Goal: Browse casually: Explore the website without a specific task or goal

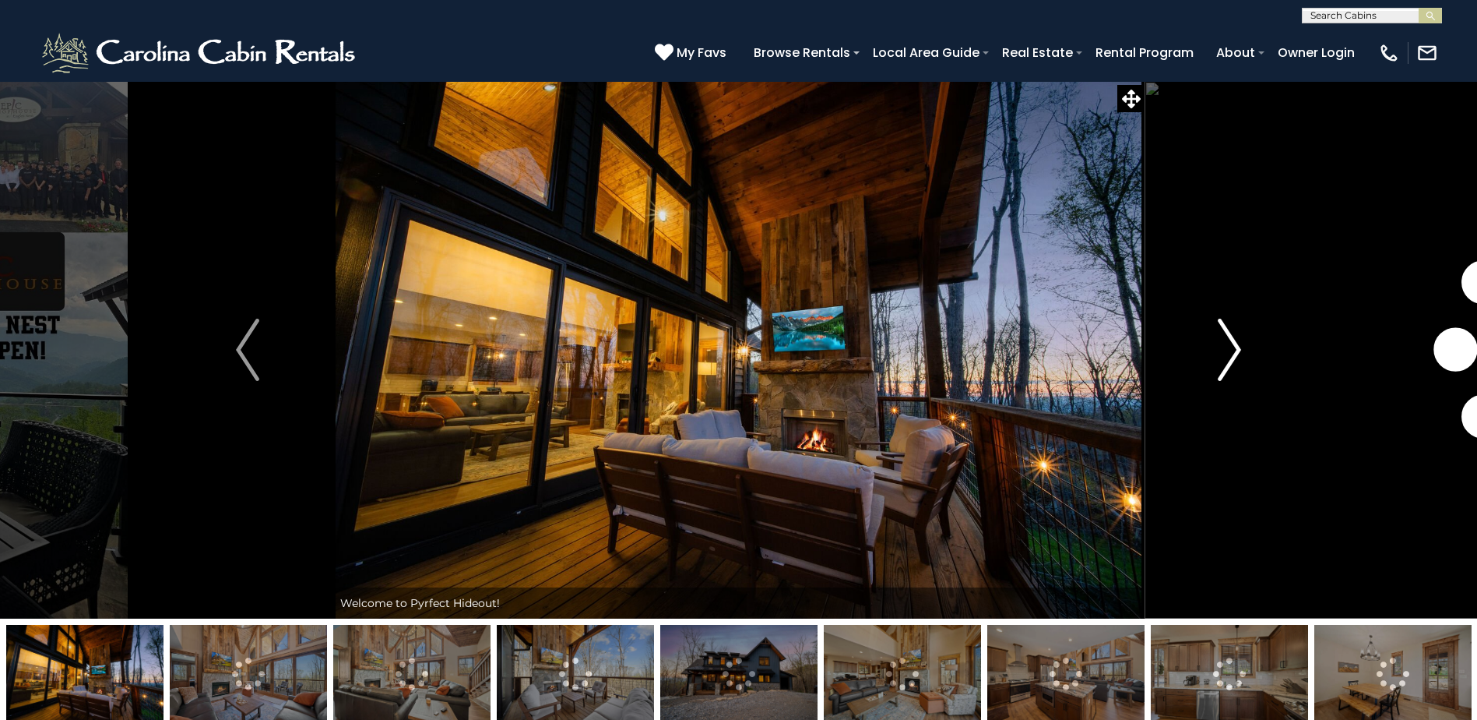
click at [1234, 350] on img "Next" at bounding box center [1229, 350] width 23 height 62
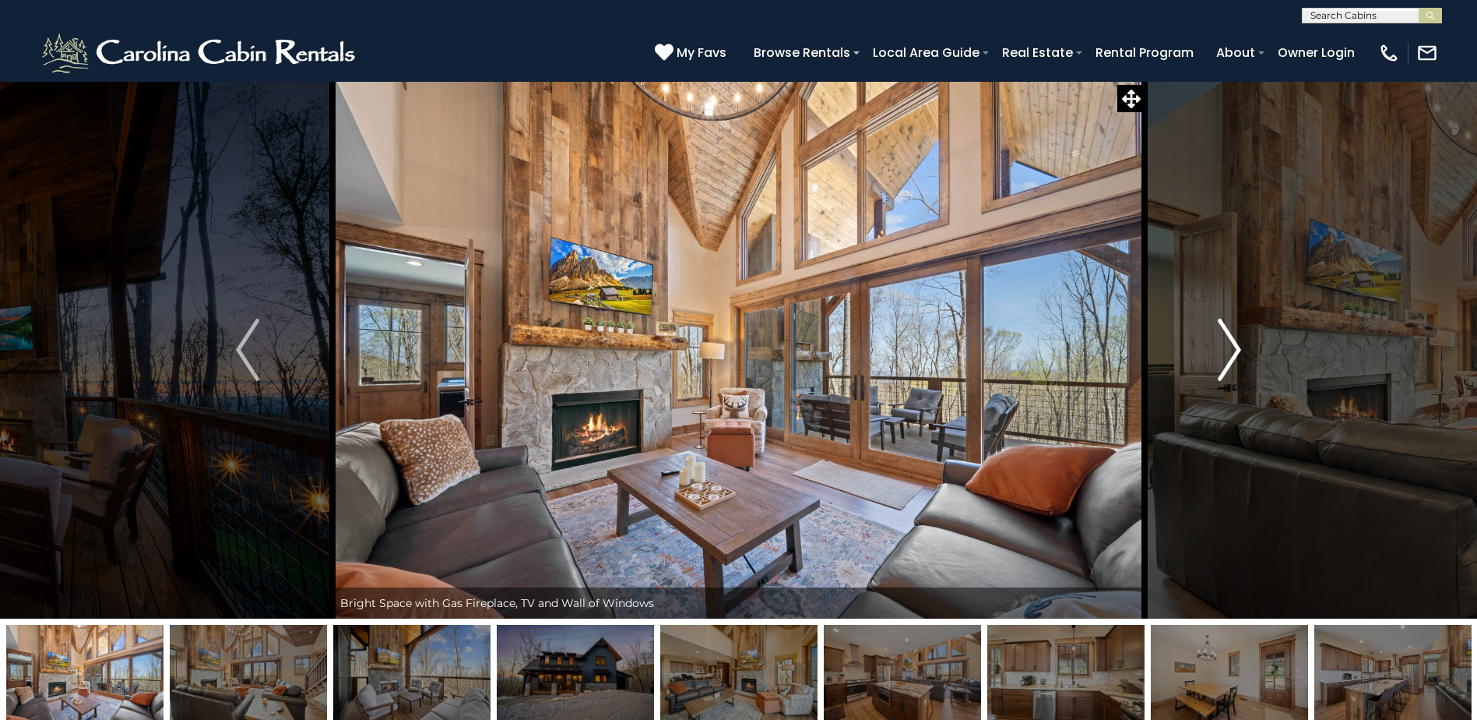
click at [1234, 350] on img "Next" at bounding box center [1229, 350] width 23 height 62
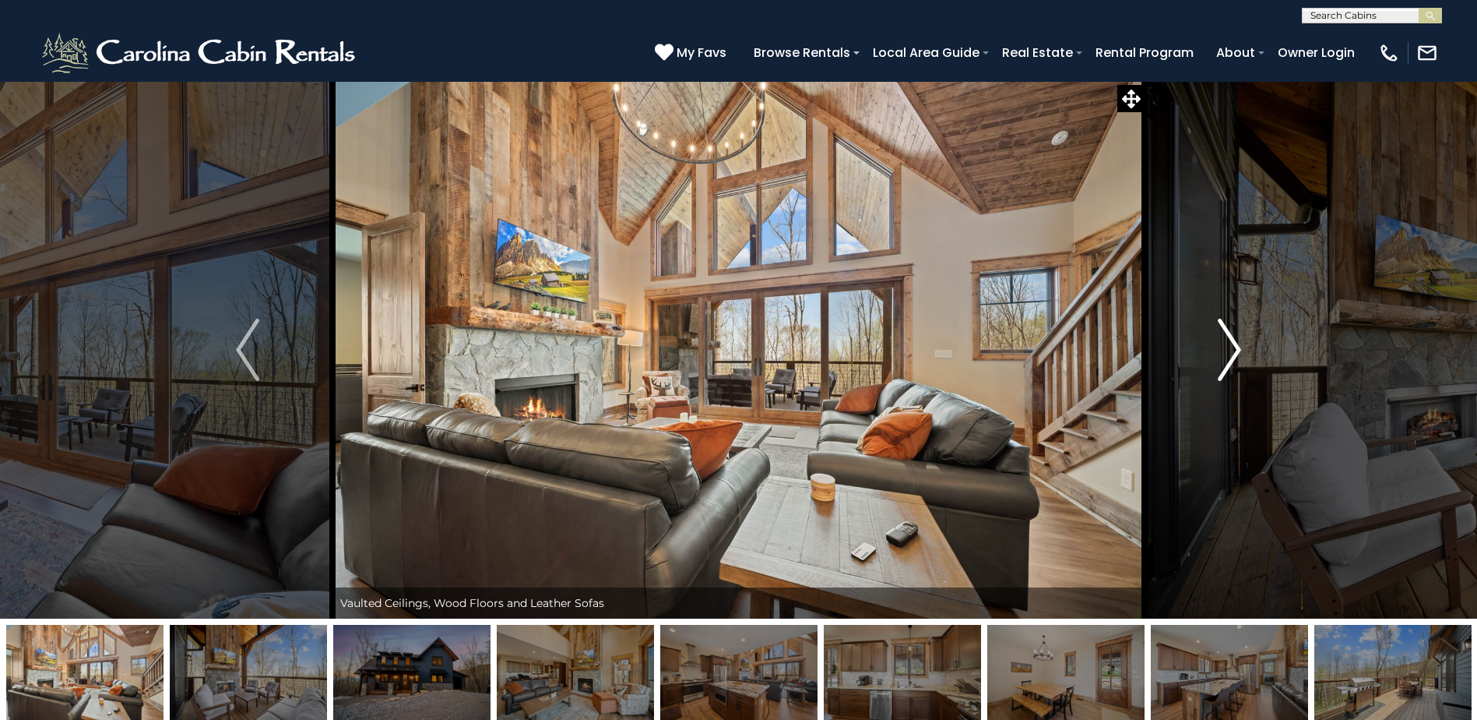
click at [1233, 350] on img "Next" at bounding box center [1229, 350] width 23 height 62
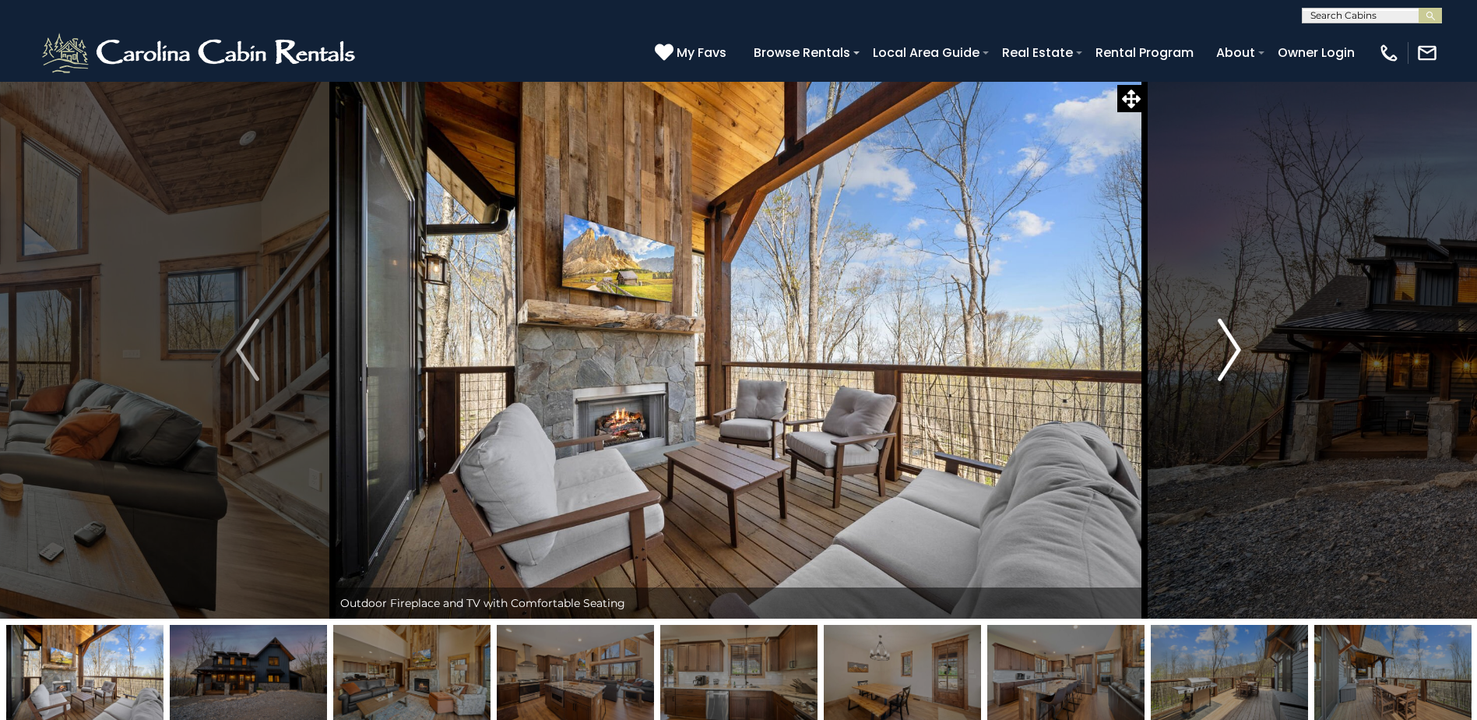
click at [1233, 350] on img "Next" at bounding box center [1229, 350] width 23 height 62
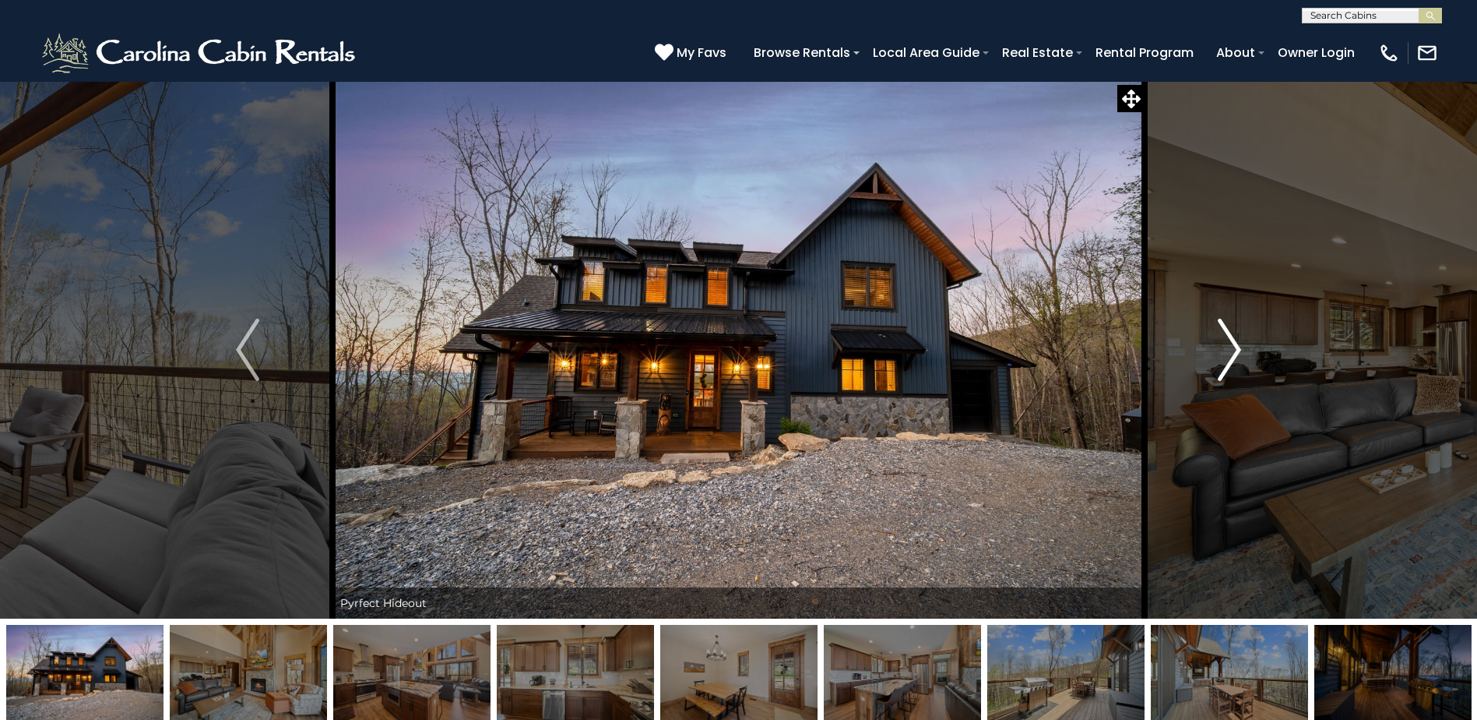
click at [1233, 350] on img "Next" at bounding box center [1229, 350] width 23 height 62
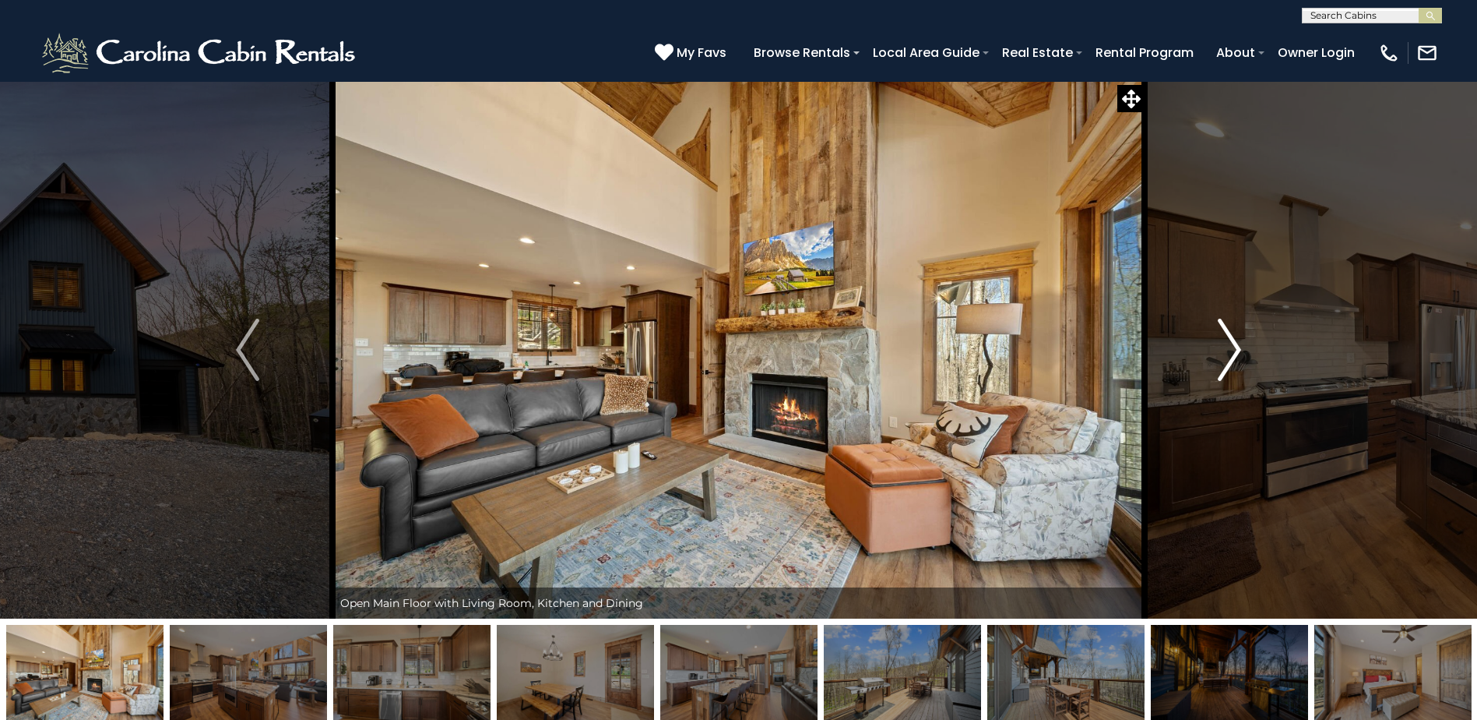
click at [1233, 350] on img "Next" at bounding box center [1229, 350] width 23 height 62
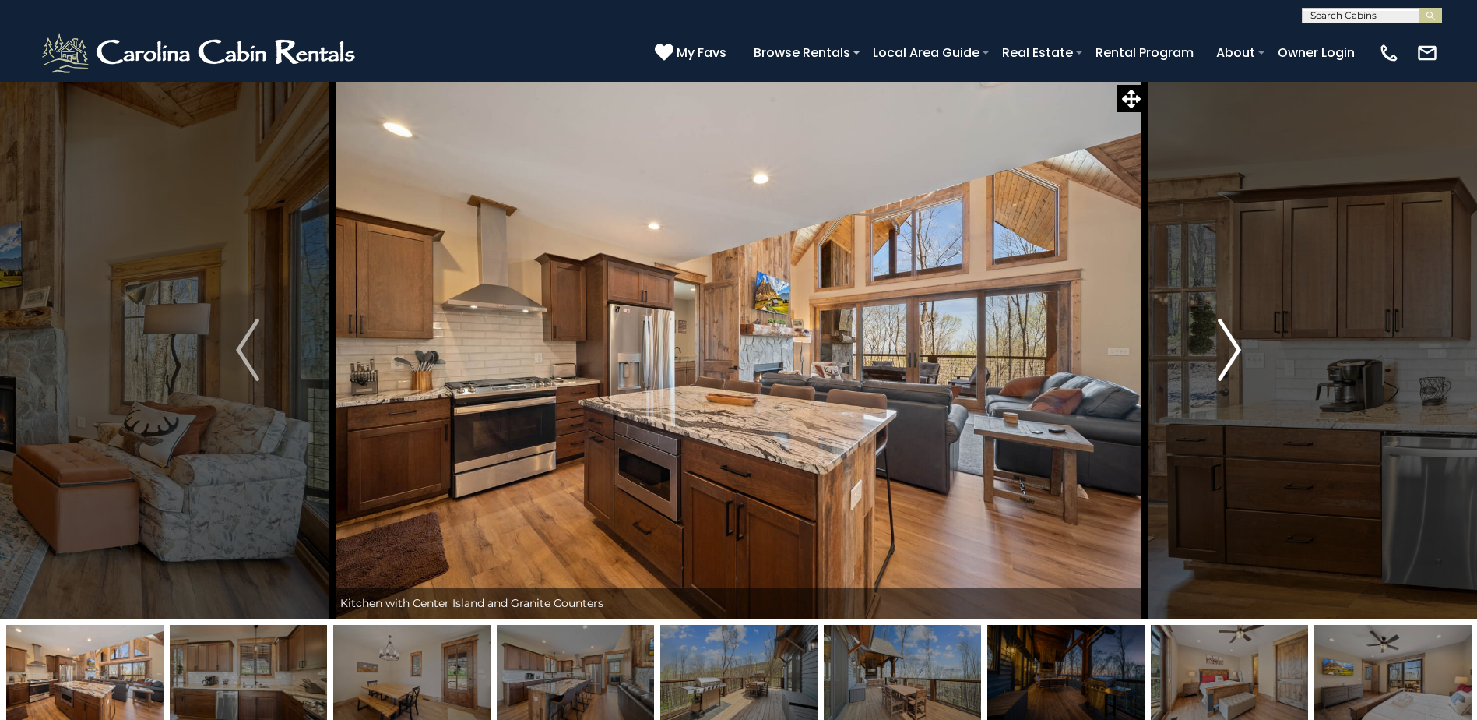
click at [1233, 350] on img "Next" at bounding box center [1229, 350] width 23 height 62
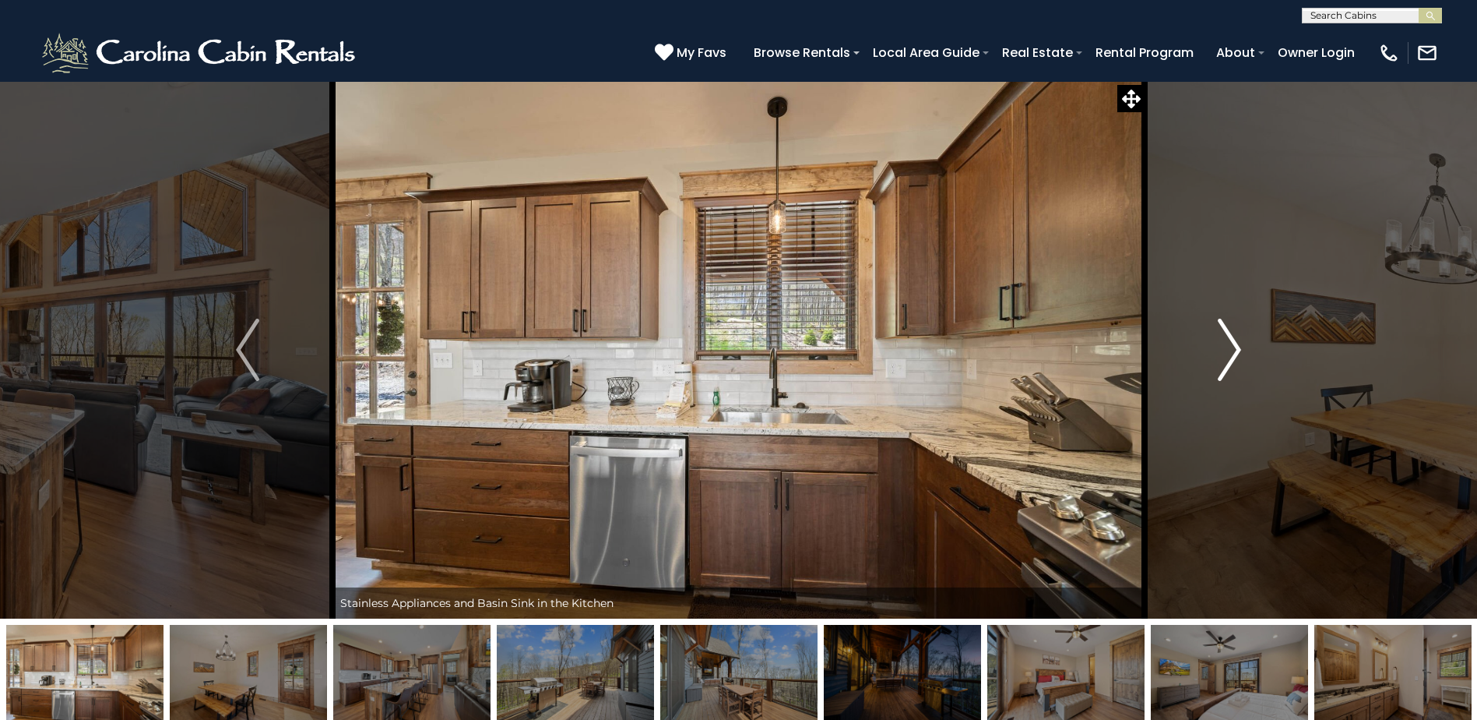
click at [1233, 350] on img "Next" at bounding box center [1229, 350] width 23 height 62
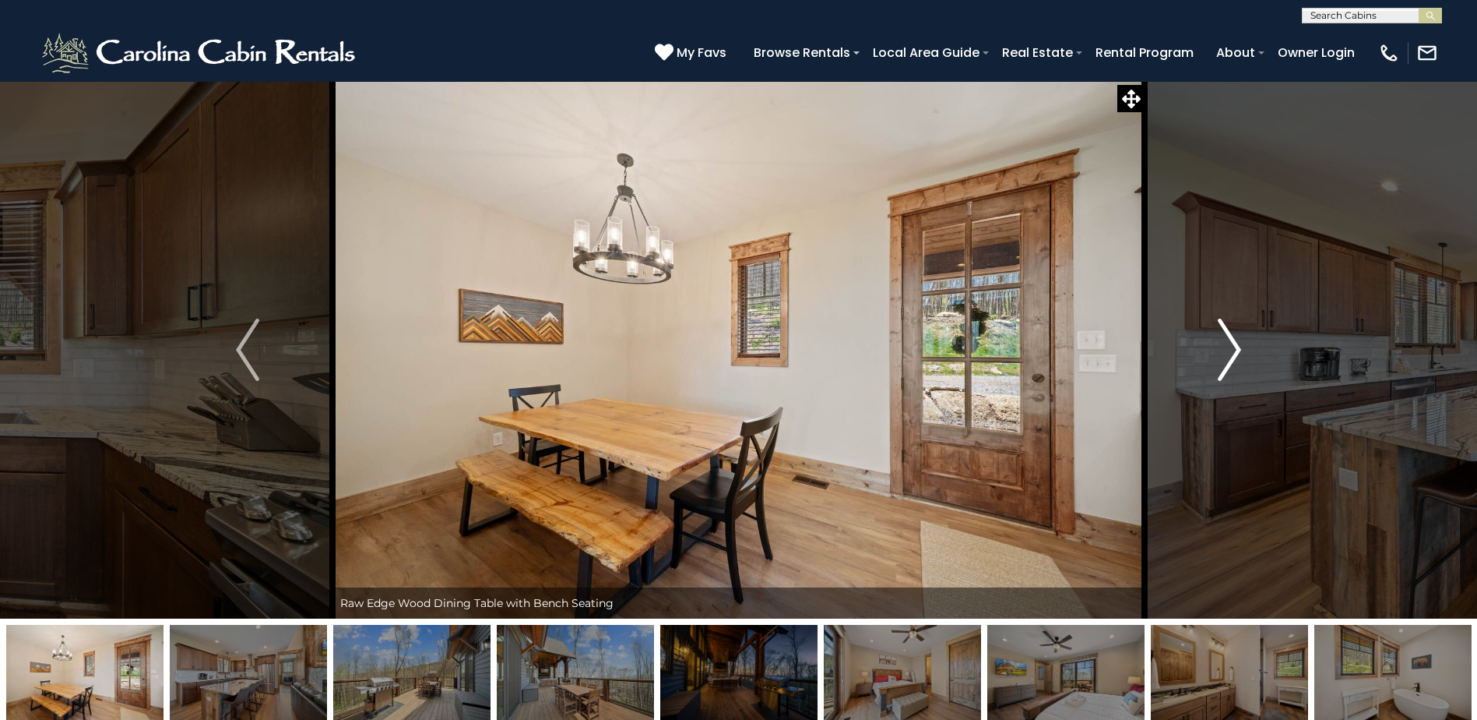
click at [1233, 350] on img "Next" at bounding box center [1229, 350] width 23 height 62
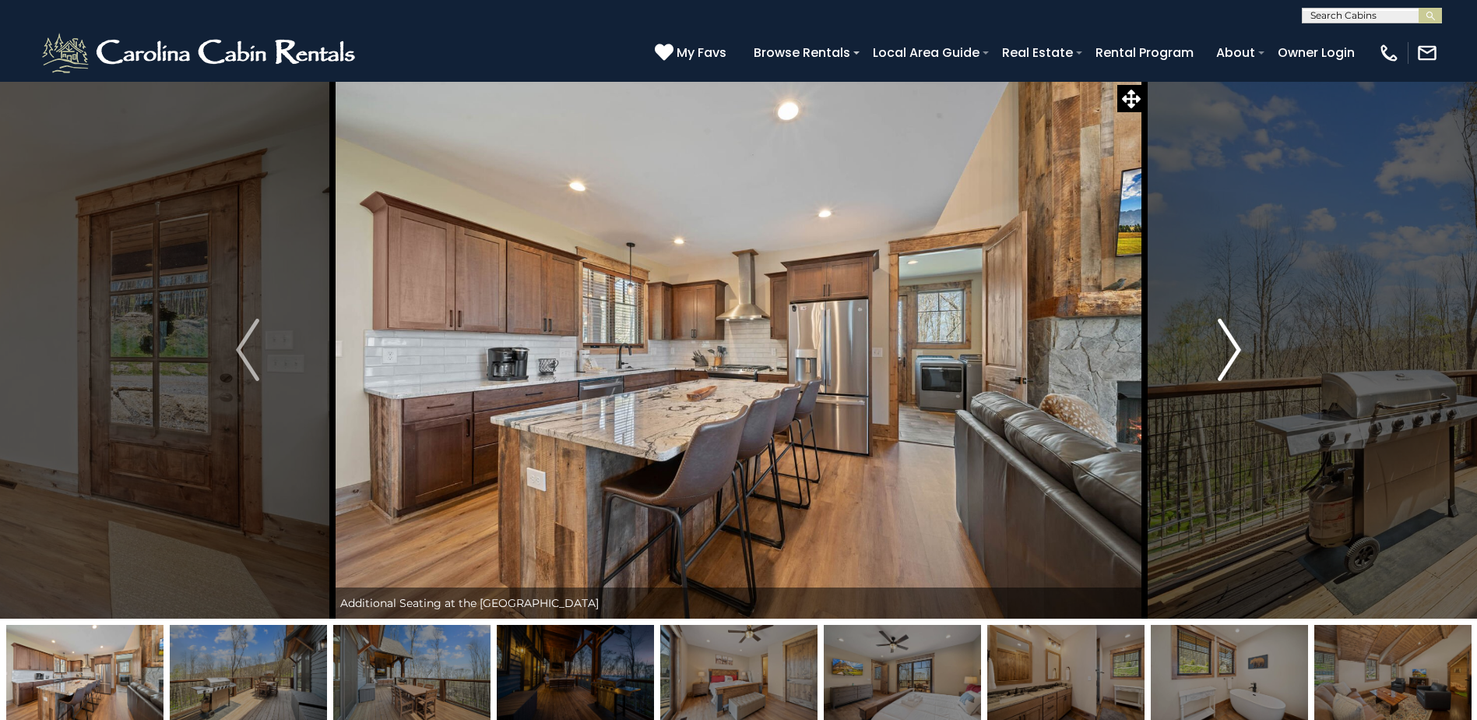
click at [1233, 350] on img "Next" at bounding box center [1229, 350] width 23 height 62
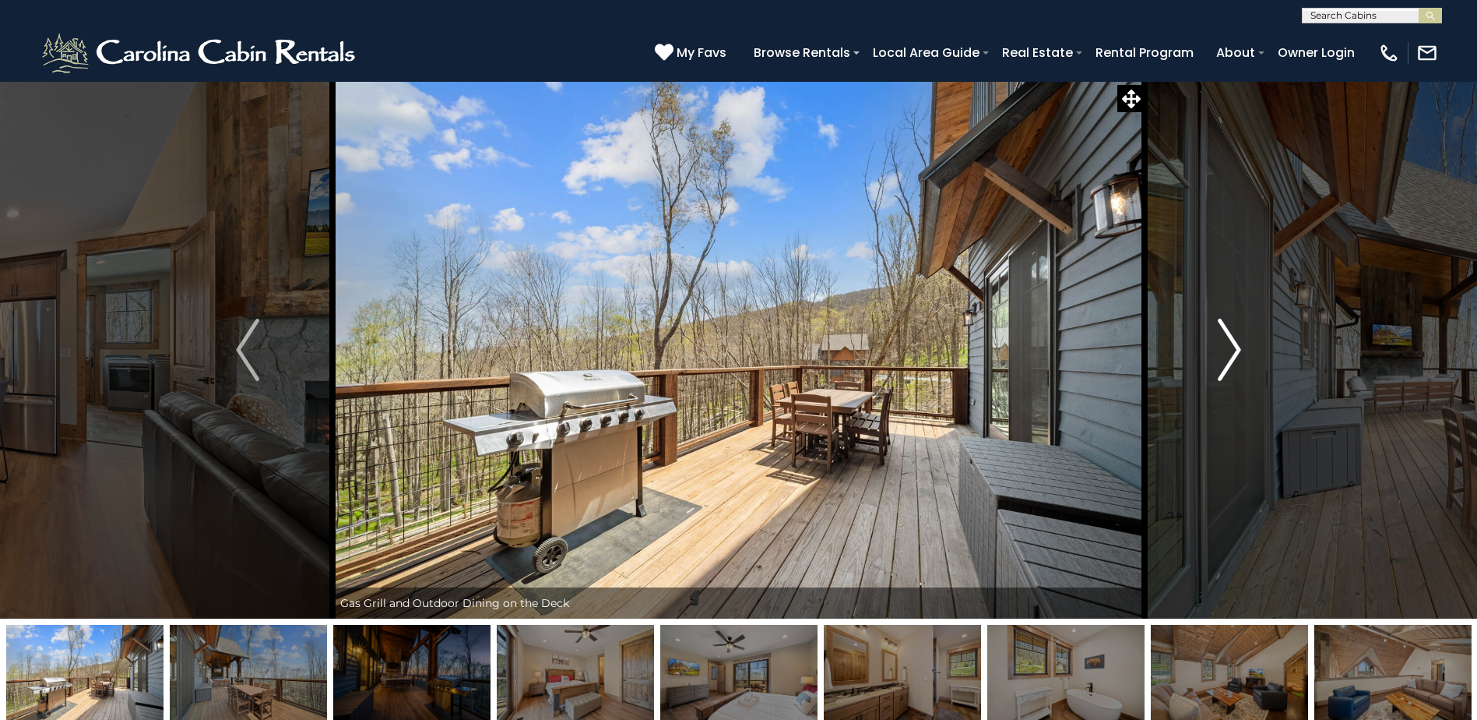
click at [1233, 350] on img "Next" at bounding box center [1229, 350] width 23 height 62
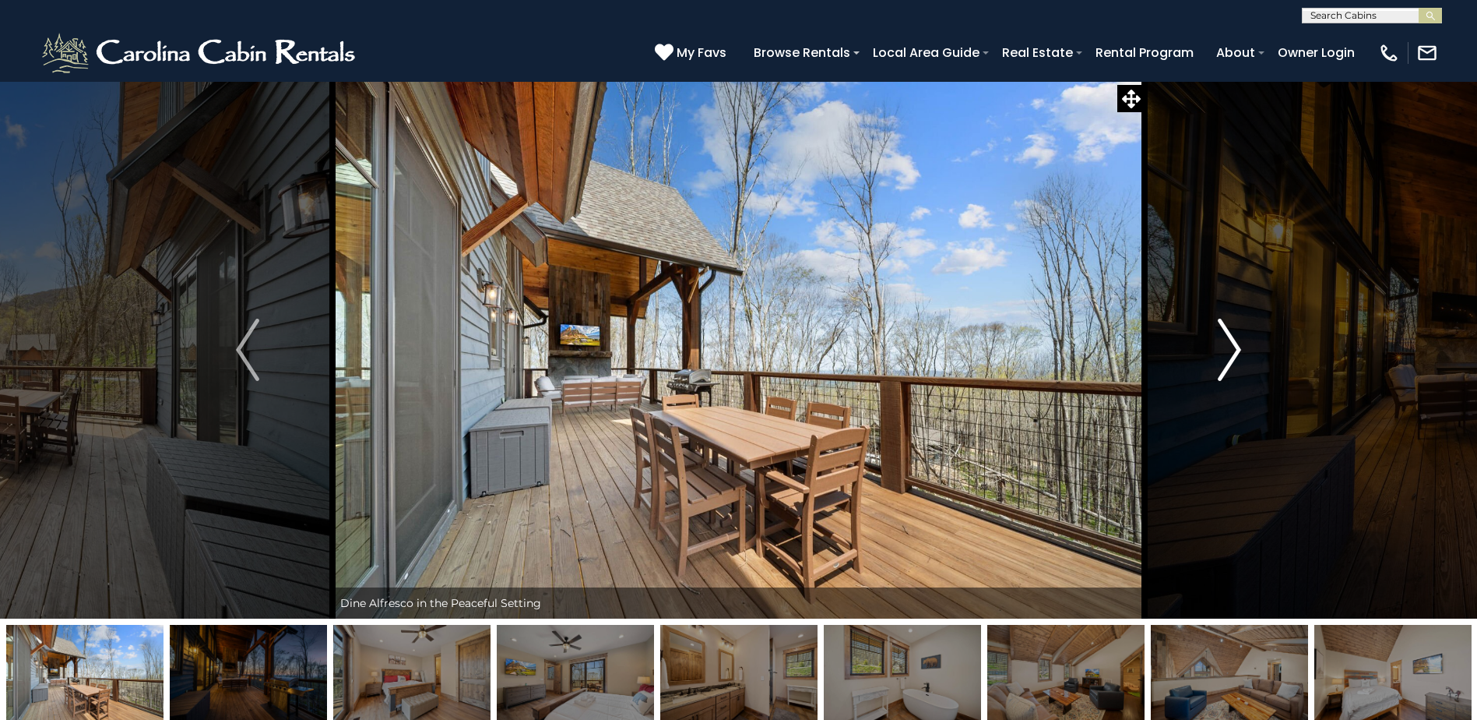
click at [1233, 350] on img "Next" at bounding box center [1229, 350] width 23 height 62
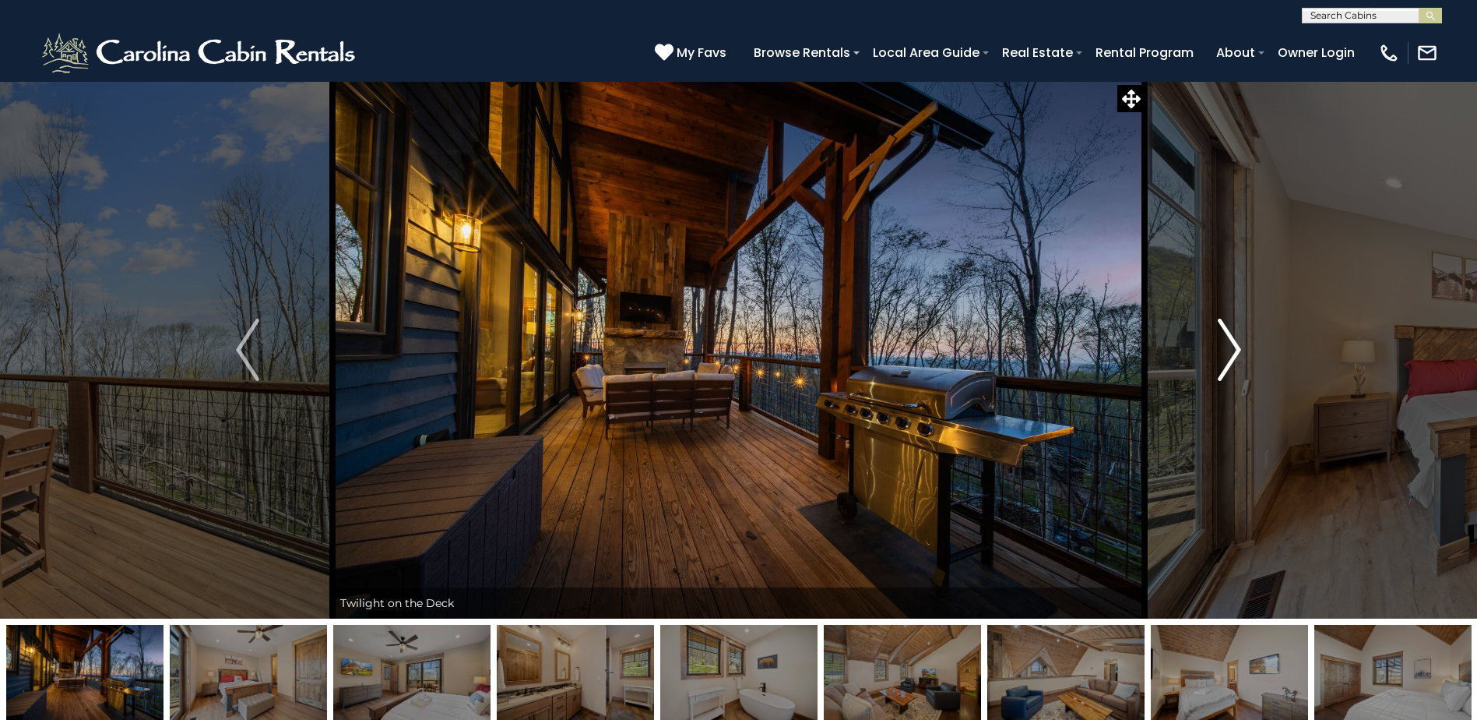
click at [1233, 350] on img "Next" at bounding box center [1229, 350] width 23 height 62
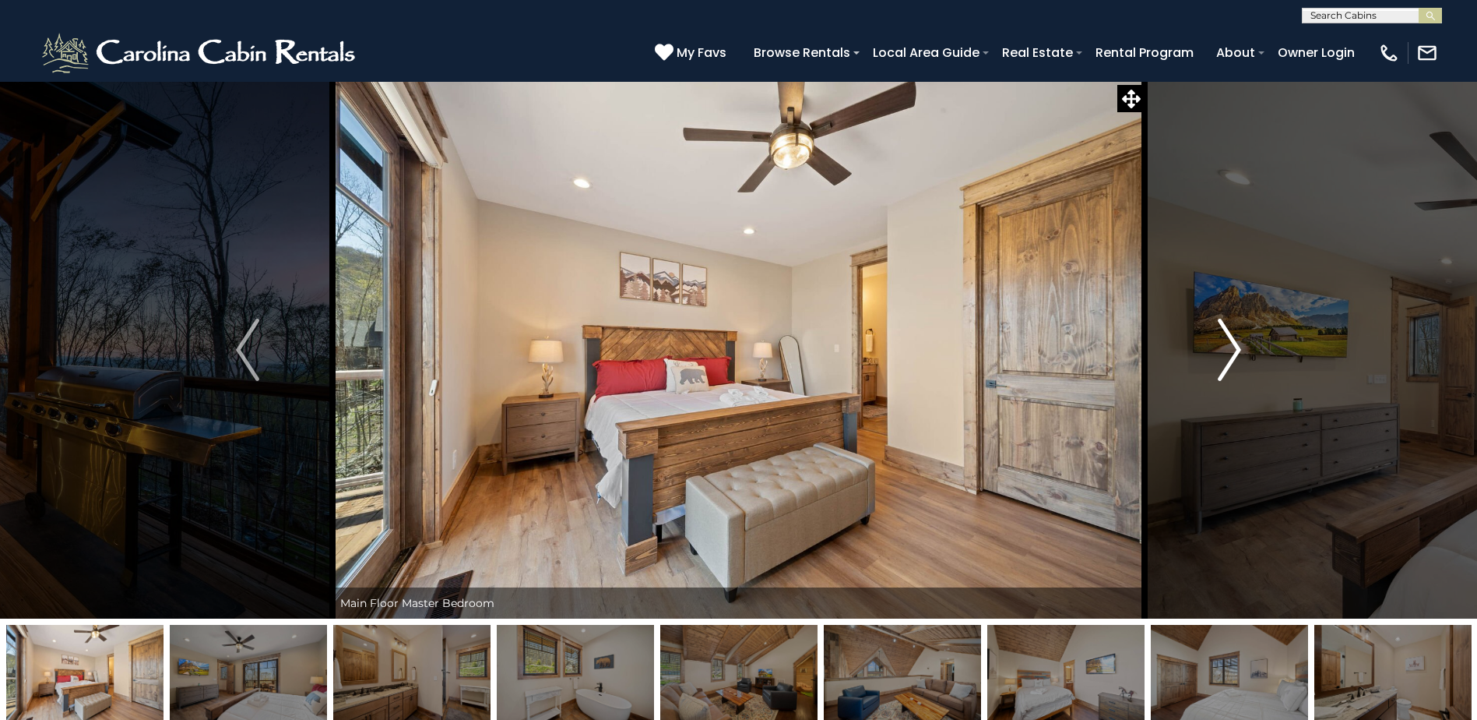
click at [1233, 350] on img "Next" at bounding box center [1229, 350] width 23 height 62
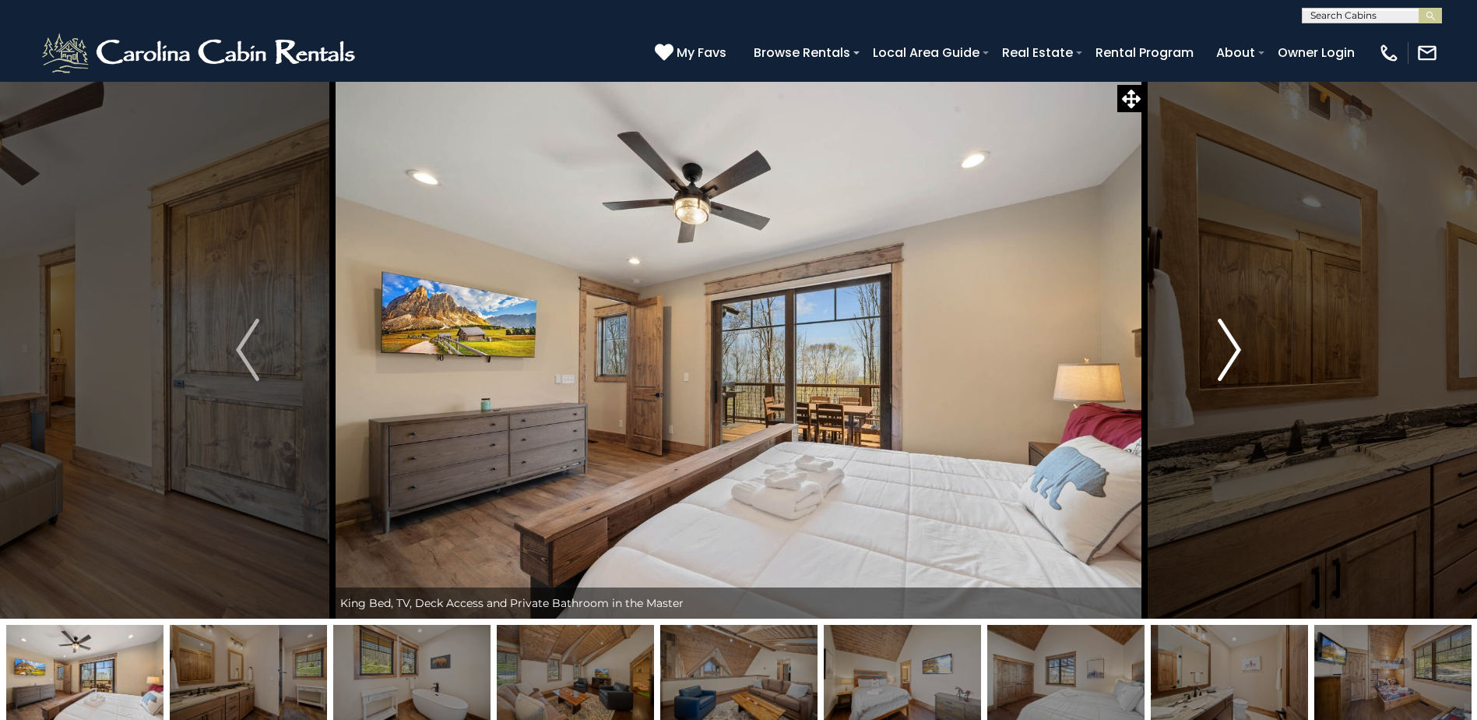
click at [1233, 350] on img "Next" at bounding box center [1229, 350] width 23 height 62
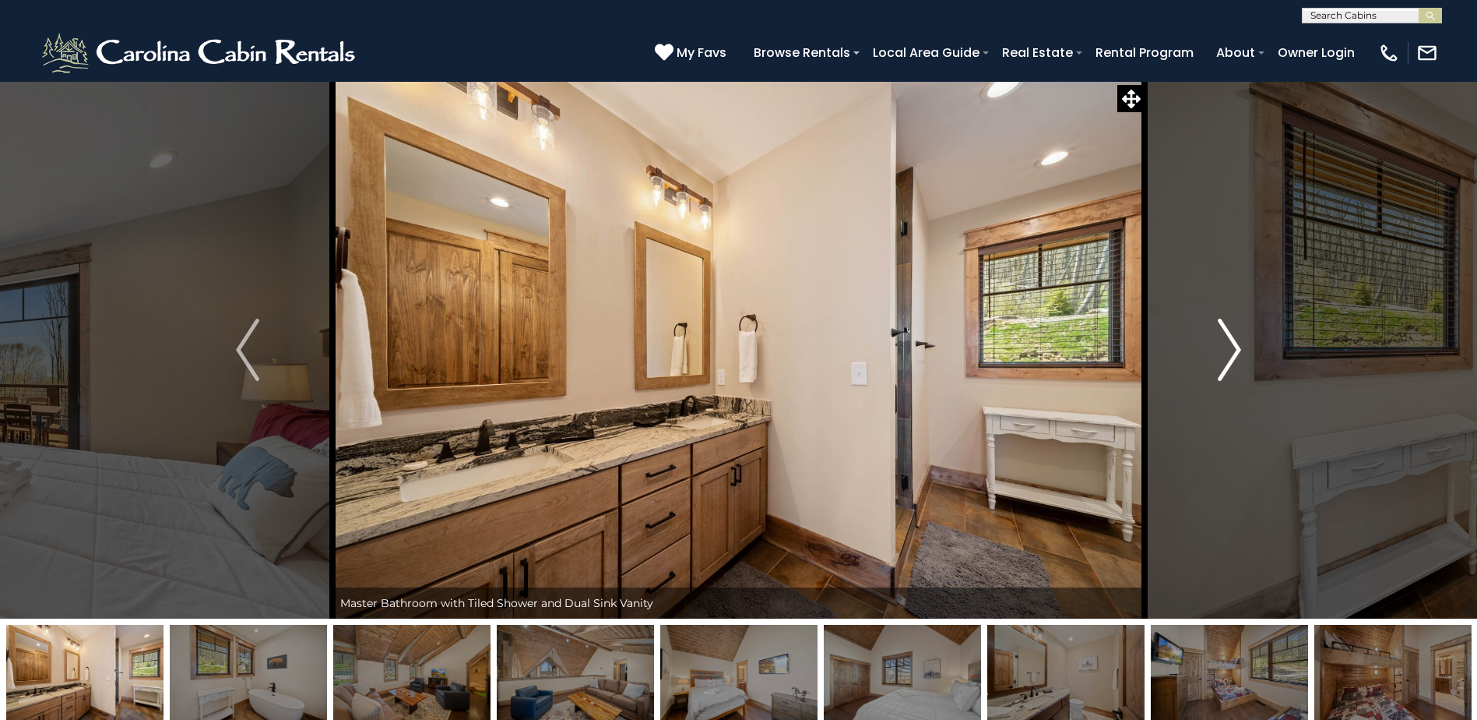
click at [1233, 350] on img "Next" at bounding box center [1229, 350] width 23 height 62
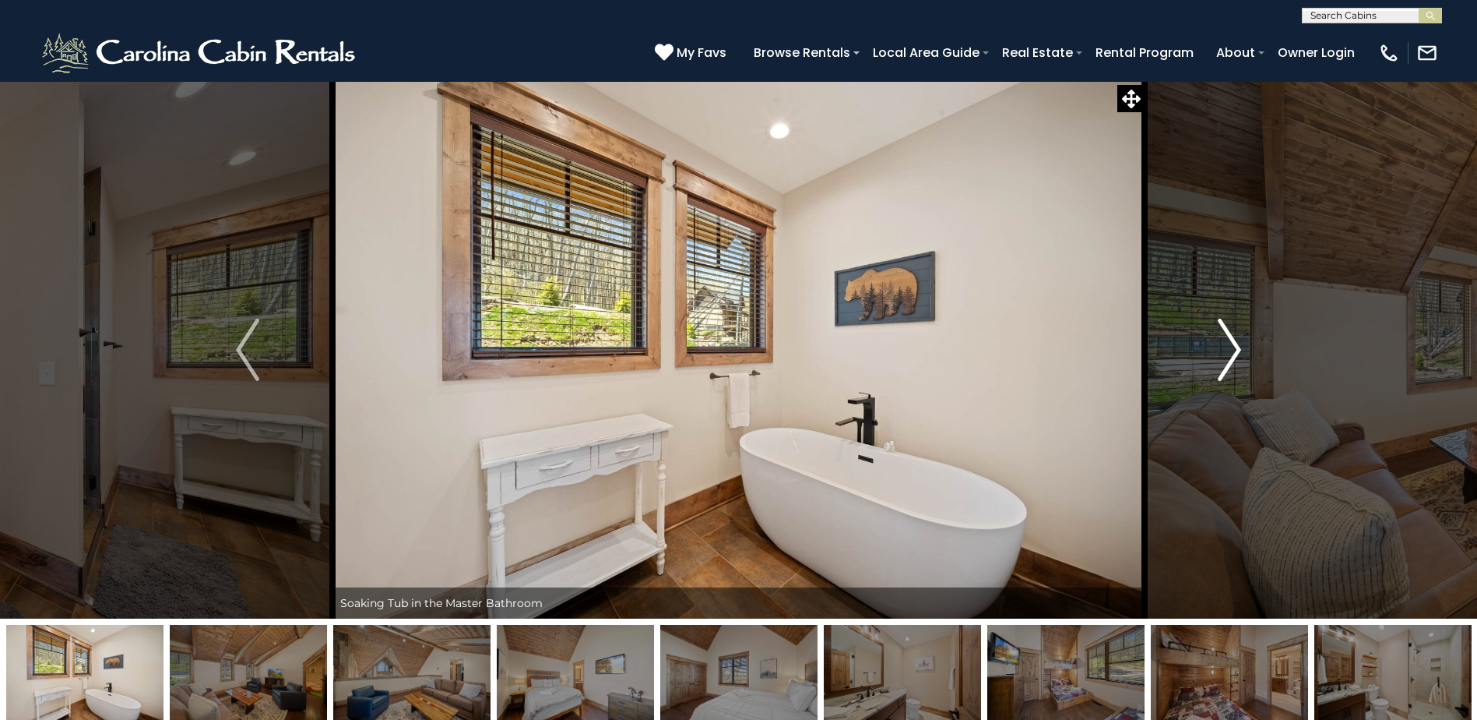
click at [1233, 350] on img "Next" at bounding box center [1229, 350] width 23 height 62
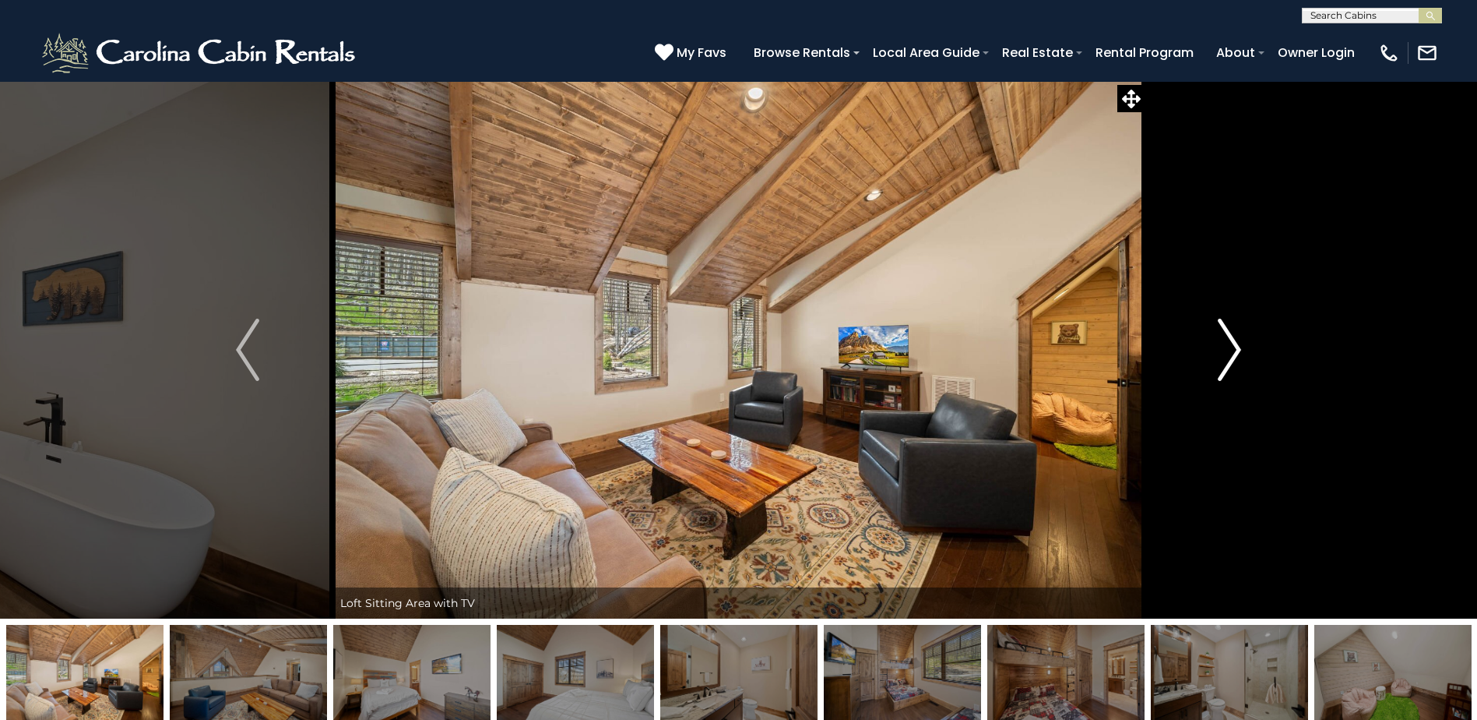
click at [1233, 350] on img "Next" at bounding box center [1229, 350] width 23 height 62
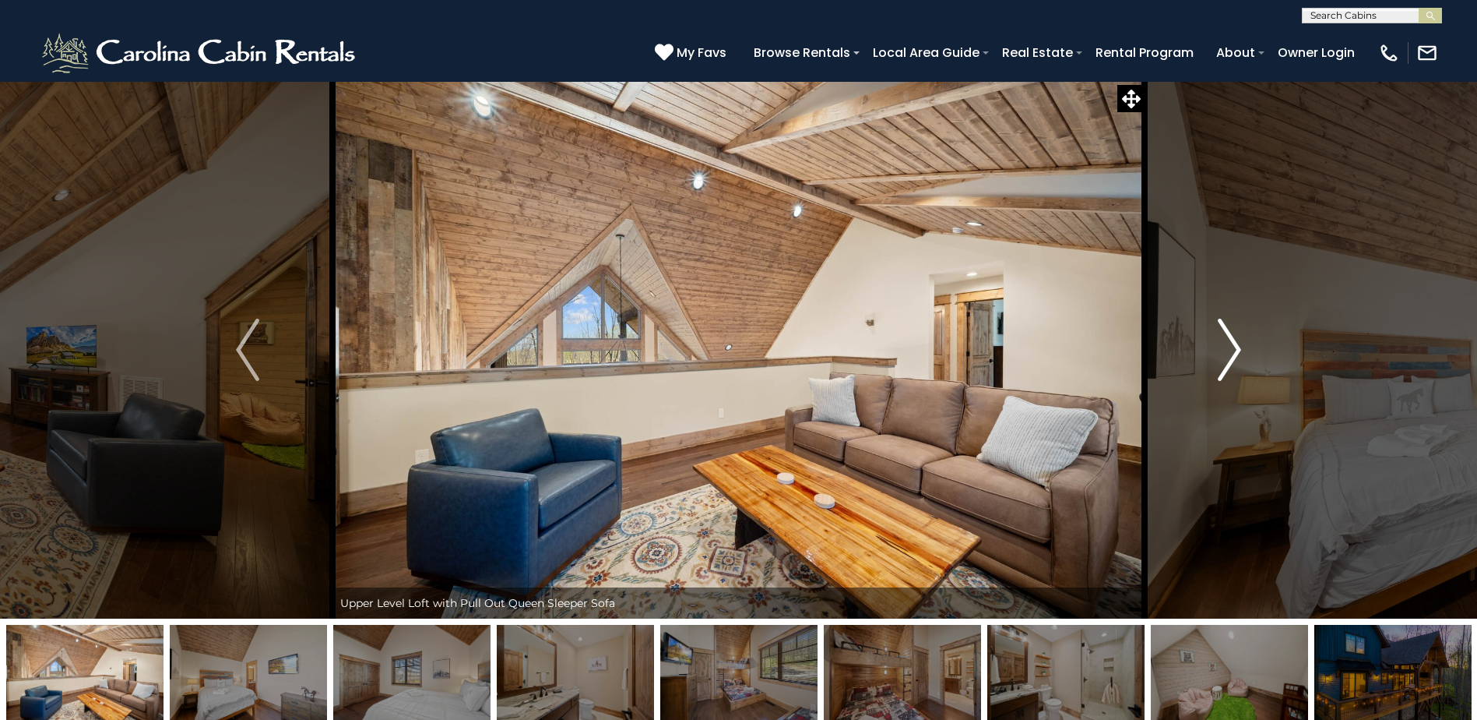
click at [1233, 350] on img "Next" at bounding box center [1229, 350] width 23 height 62
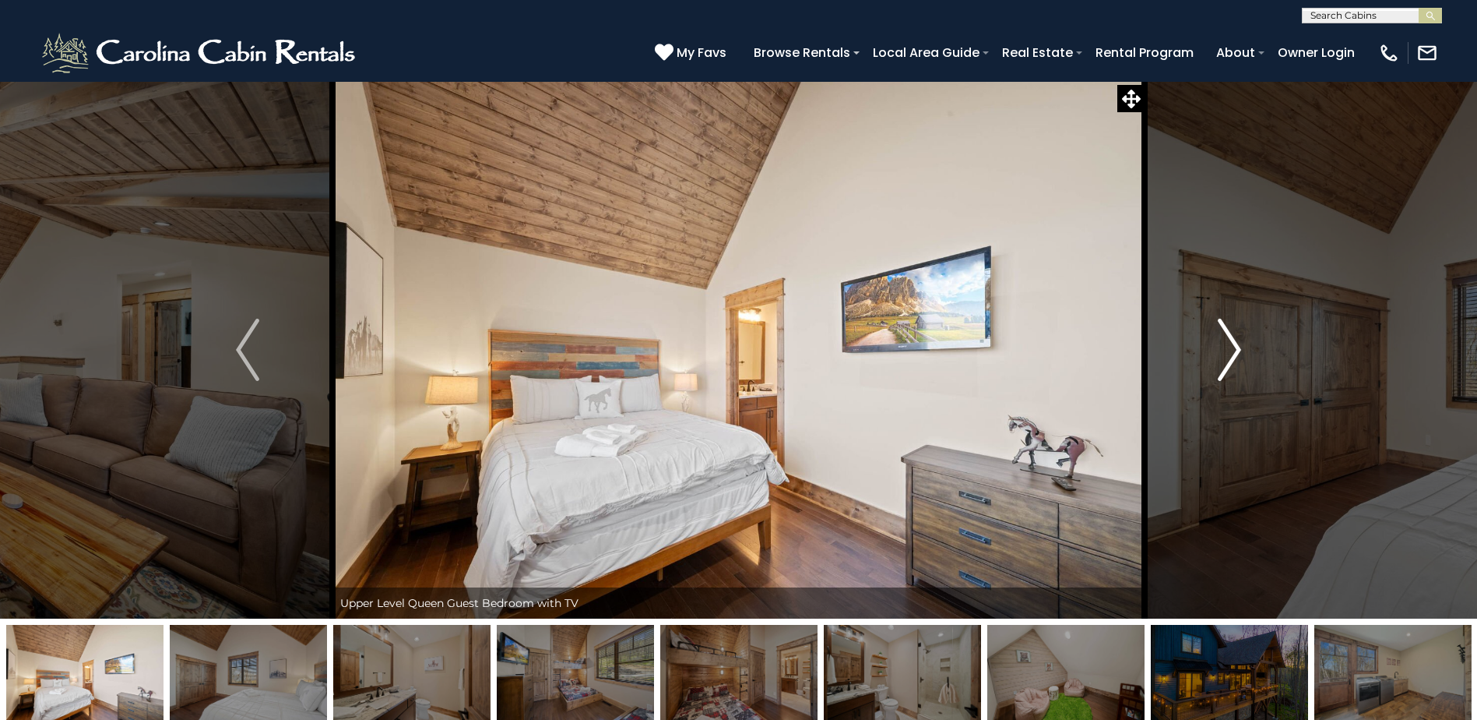
click at [1233, 350] on img "Next" at bounding box center [1229, 350] width 23 height 62
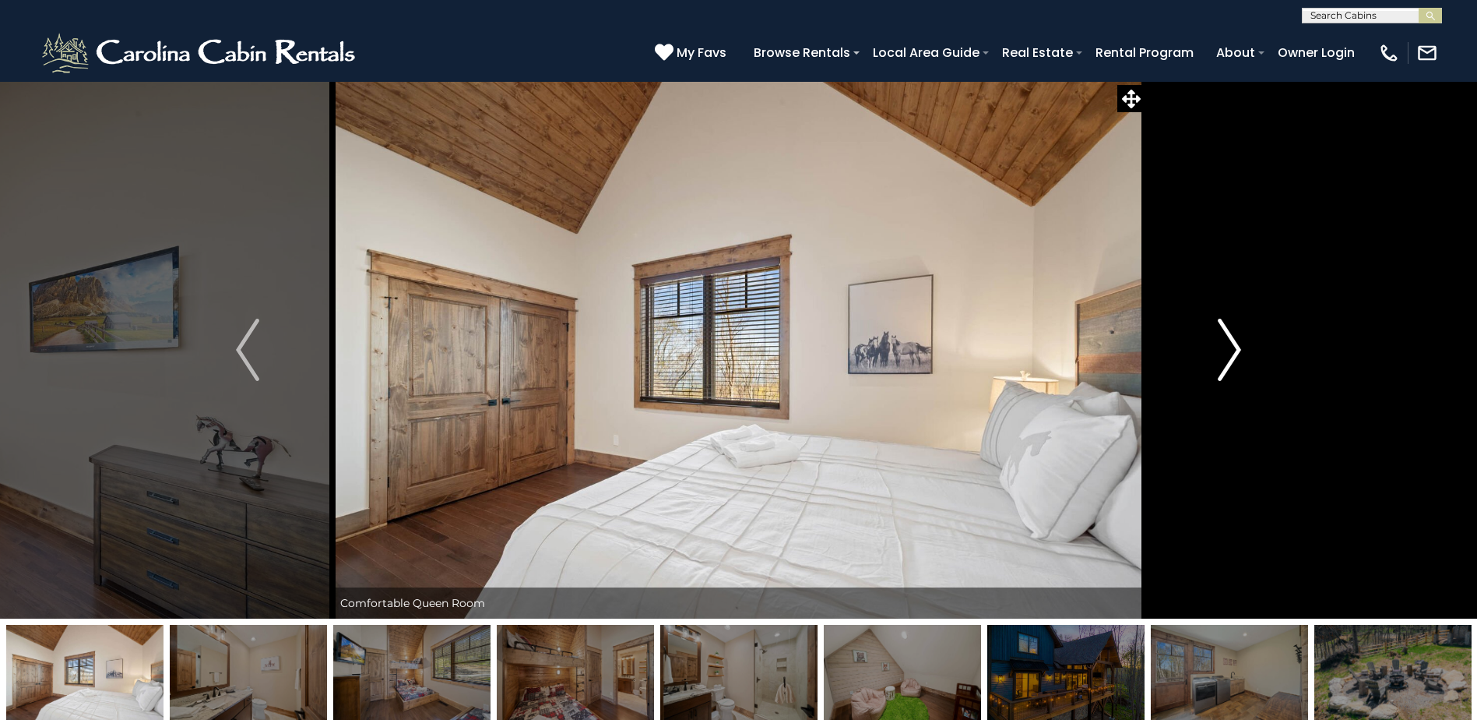
click at [1233, 350] on img "Next" at bounding box center [1229, 350] width 23 height 62
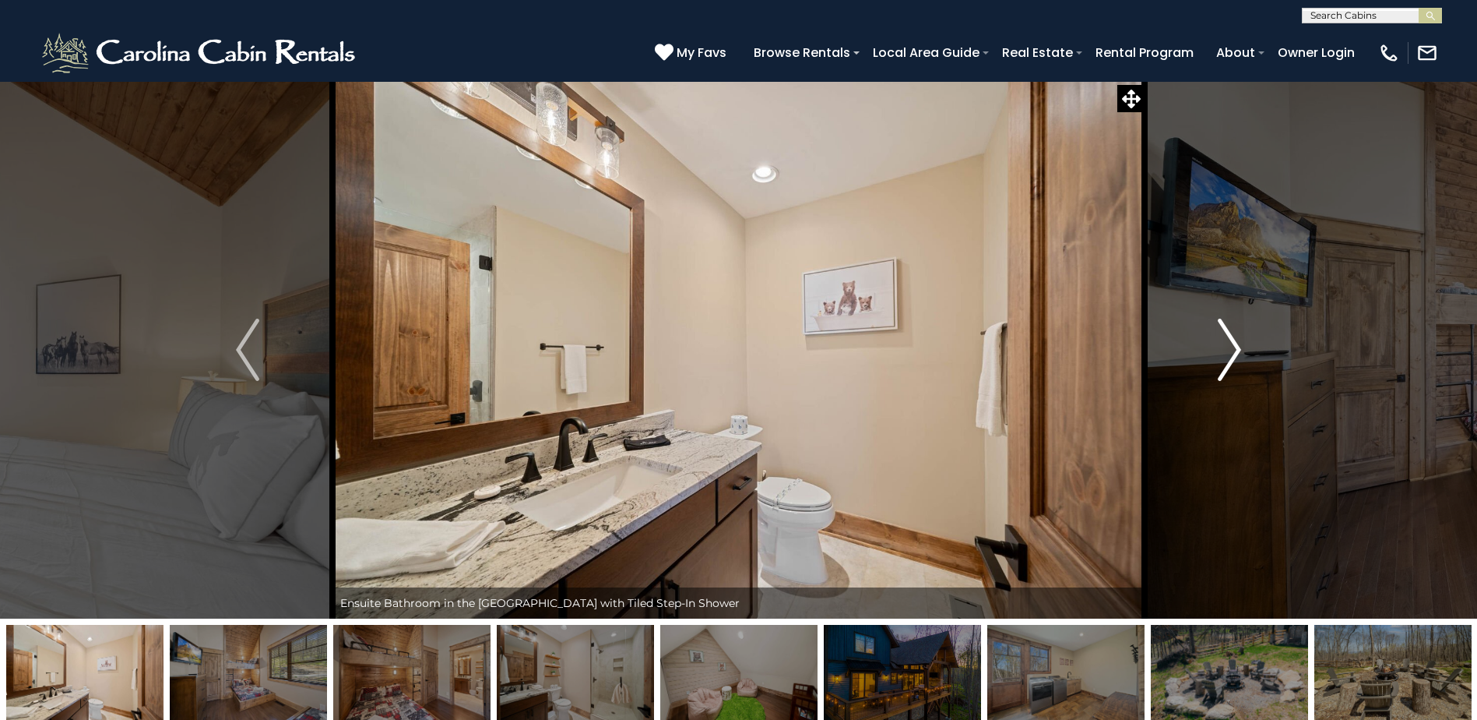
click at [1233, 350] on img "Next" at bounding box center [1229, 350] width 23 height 62
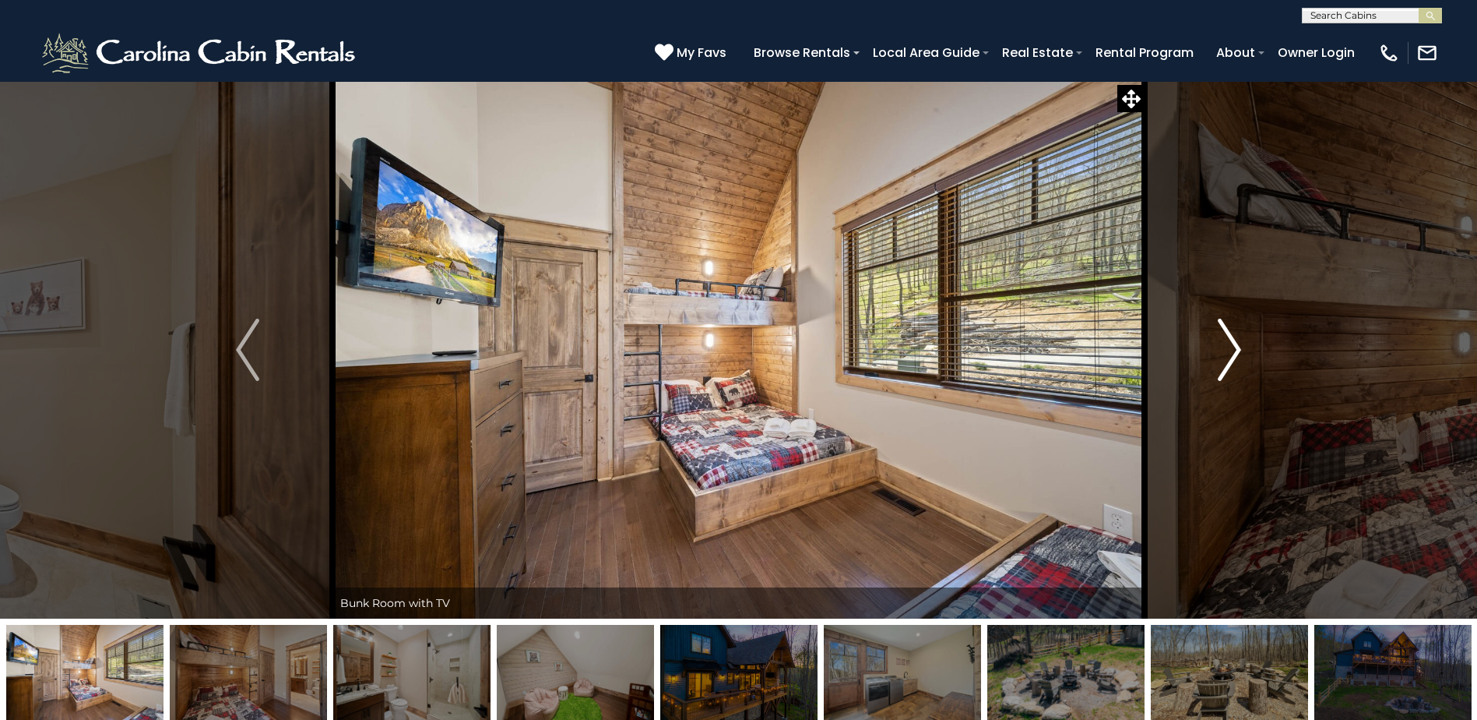
click at [1233, 350] on img "Next" at bounding box center [1229, 350] width 23 height 62
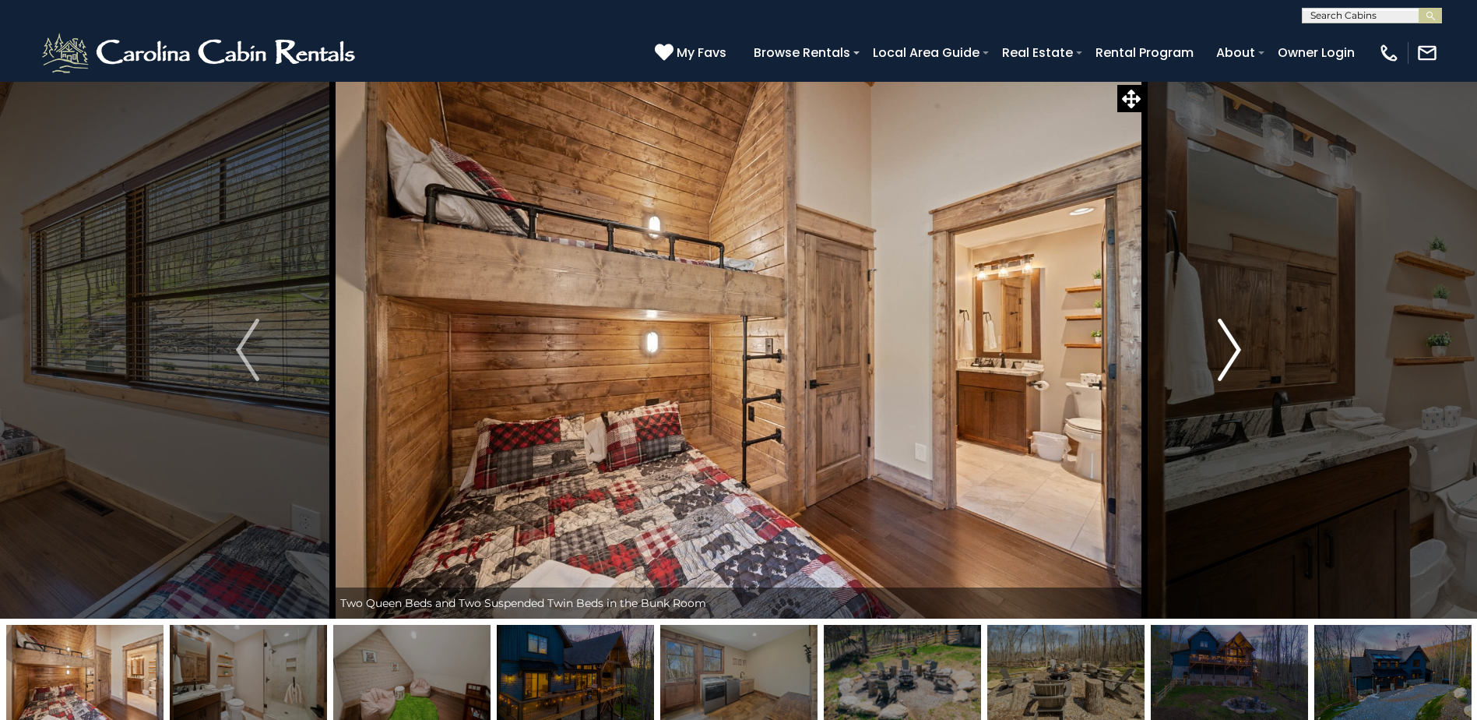
click at [1233, 350] on img "Next" at bounding box center [1229, 350] width 23 height 62
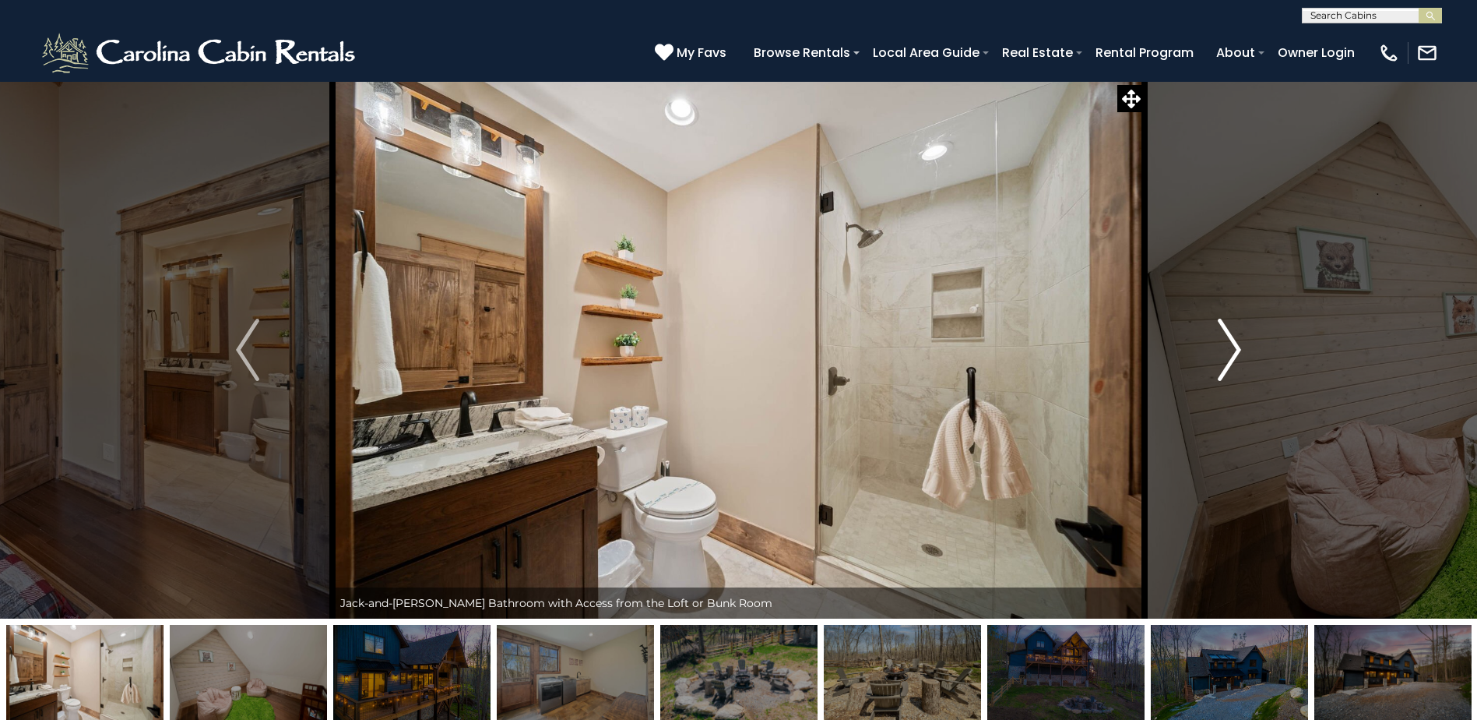
click at [1233, 350] on img "Next" at bounding box center [1229, 350] width 23 height 62
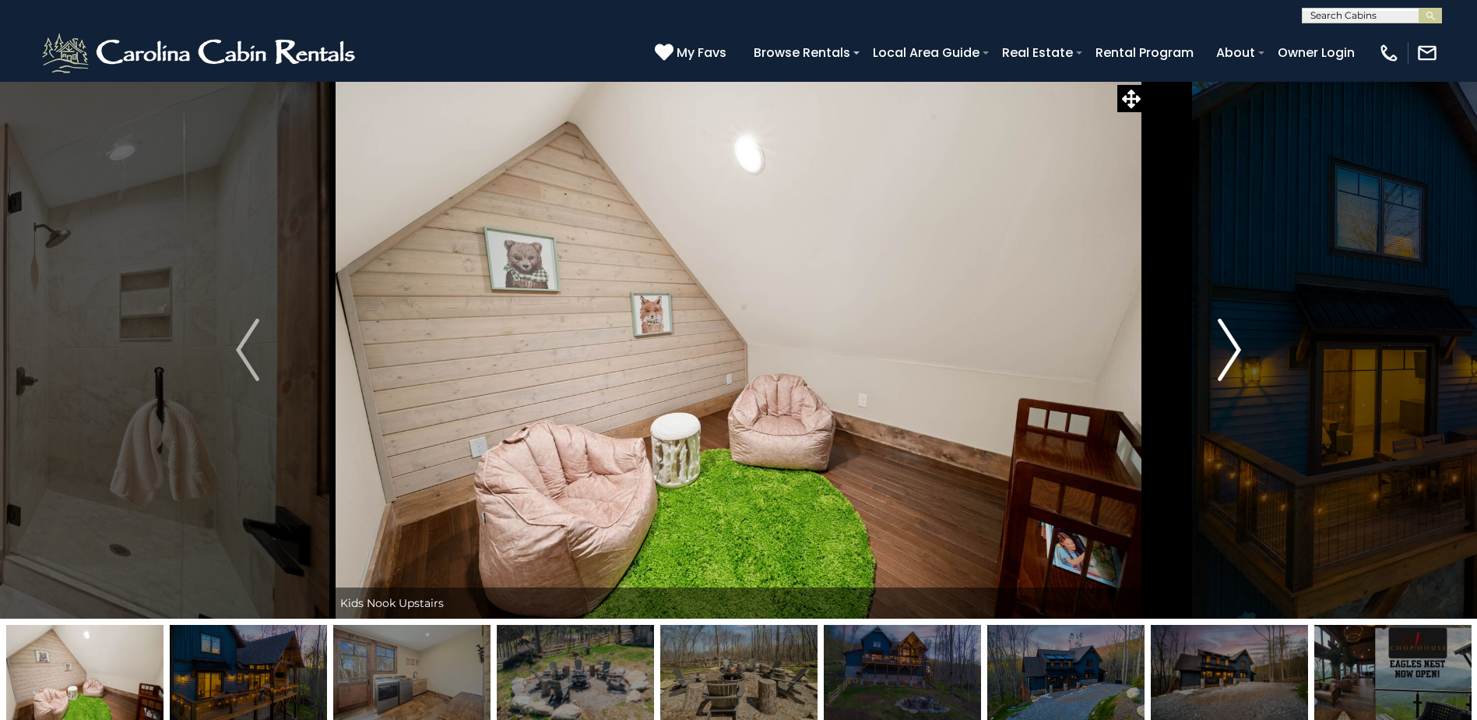
click at [1233, 350] on img "Next" at bounding box center [1229, 350] width 23 height 62
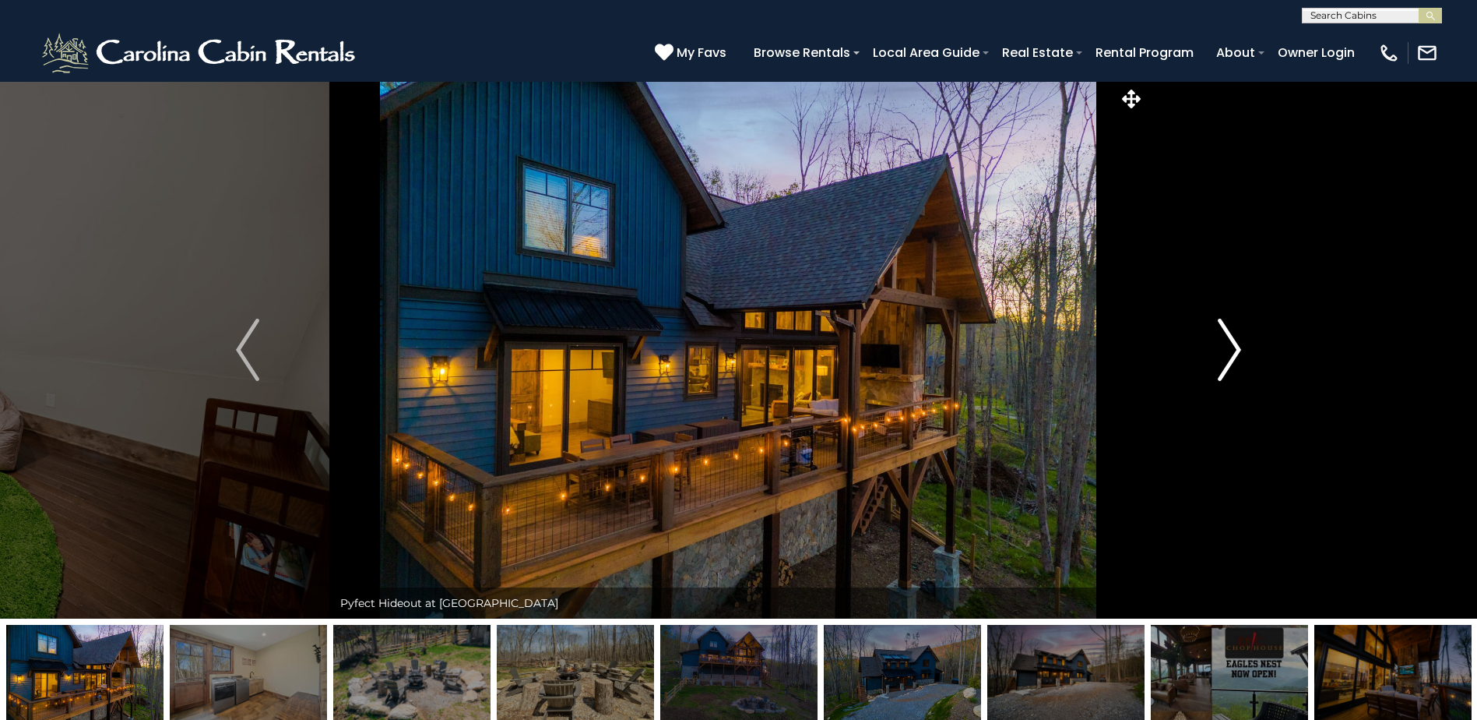
click at [1233, 350] on img "Next" at bounding box center [1229, 350] width 23 height 62
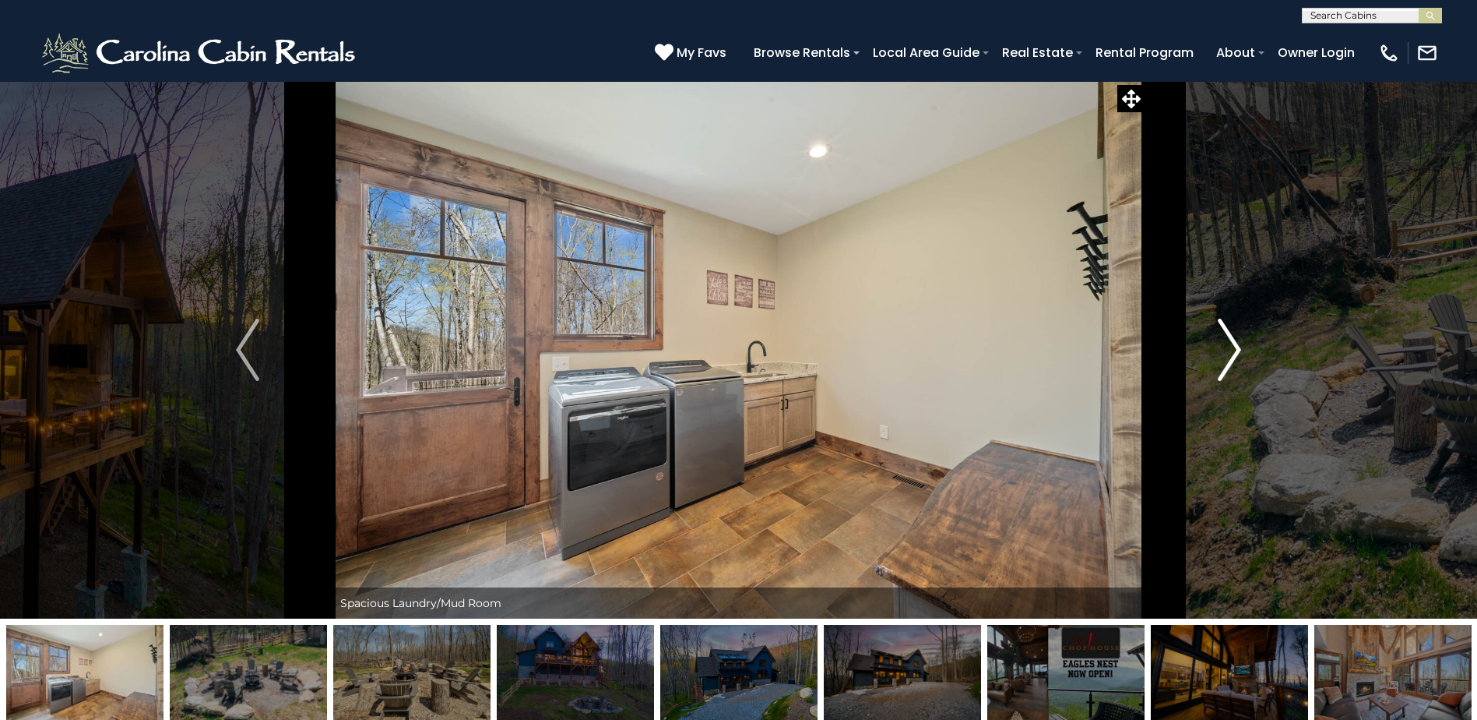
click at [1233, 350] on img "Next" at bounding box center [1229, 350] width 23 height 62
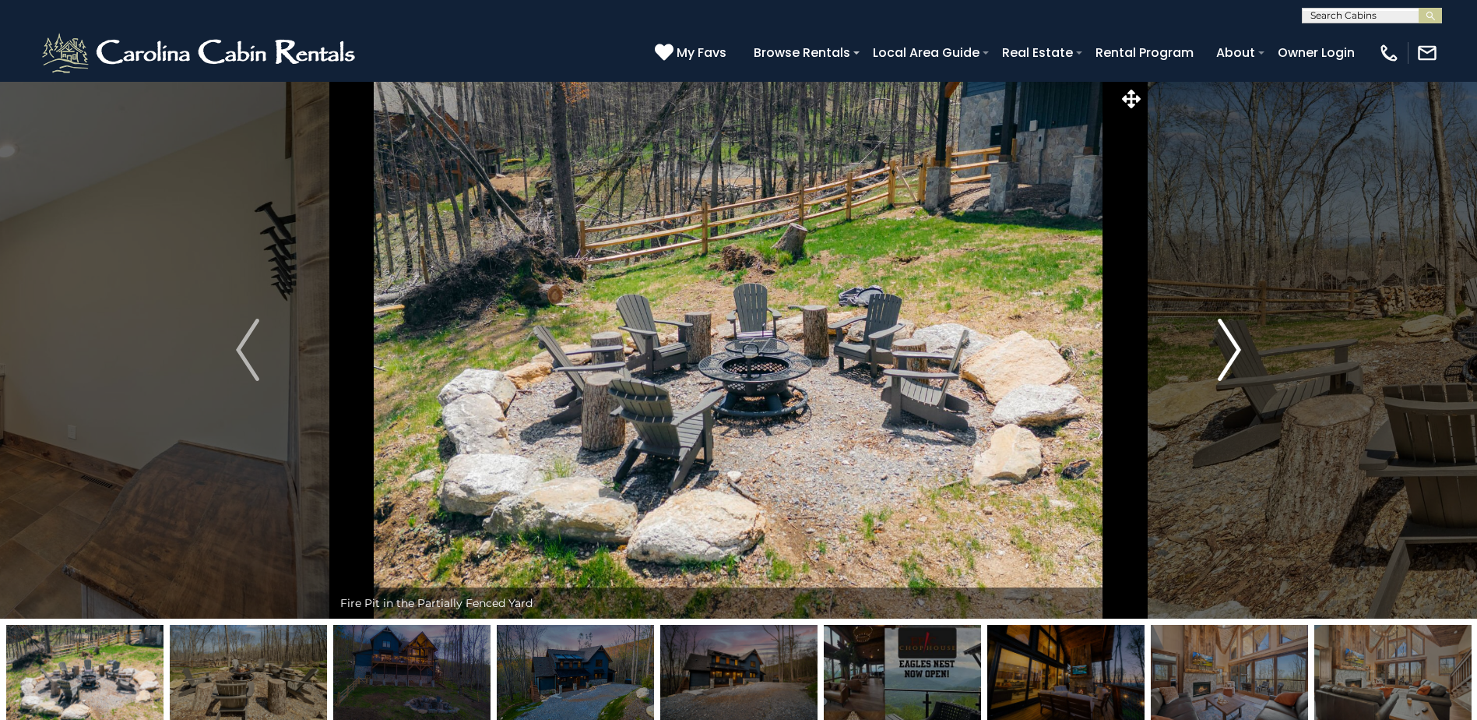
click at [1233, 350] on img "Next" at bounding box center [1229, 350] width 23 height 62
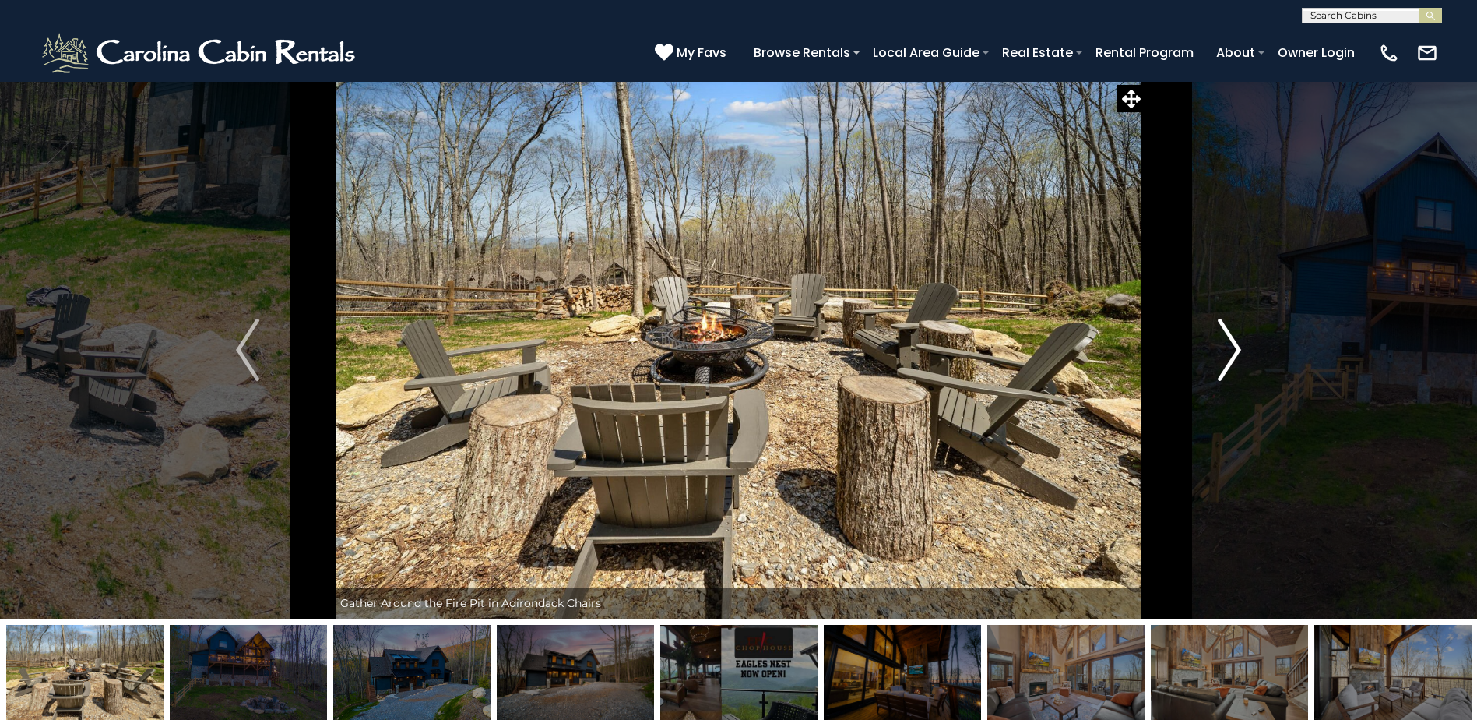
click at [1233, 350] on img "Next" at bounding box center [1229, 350] width 23 height 62
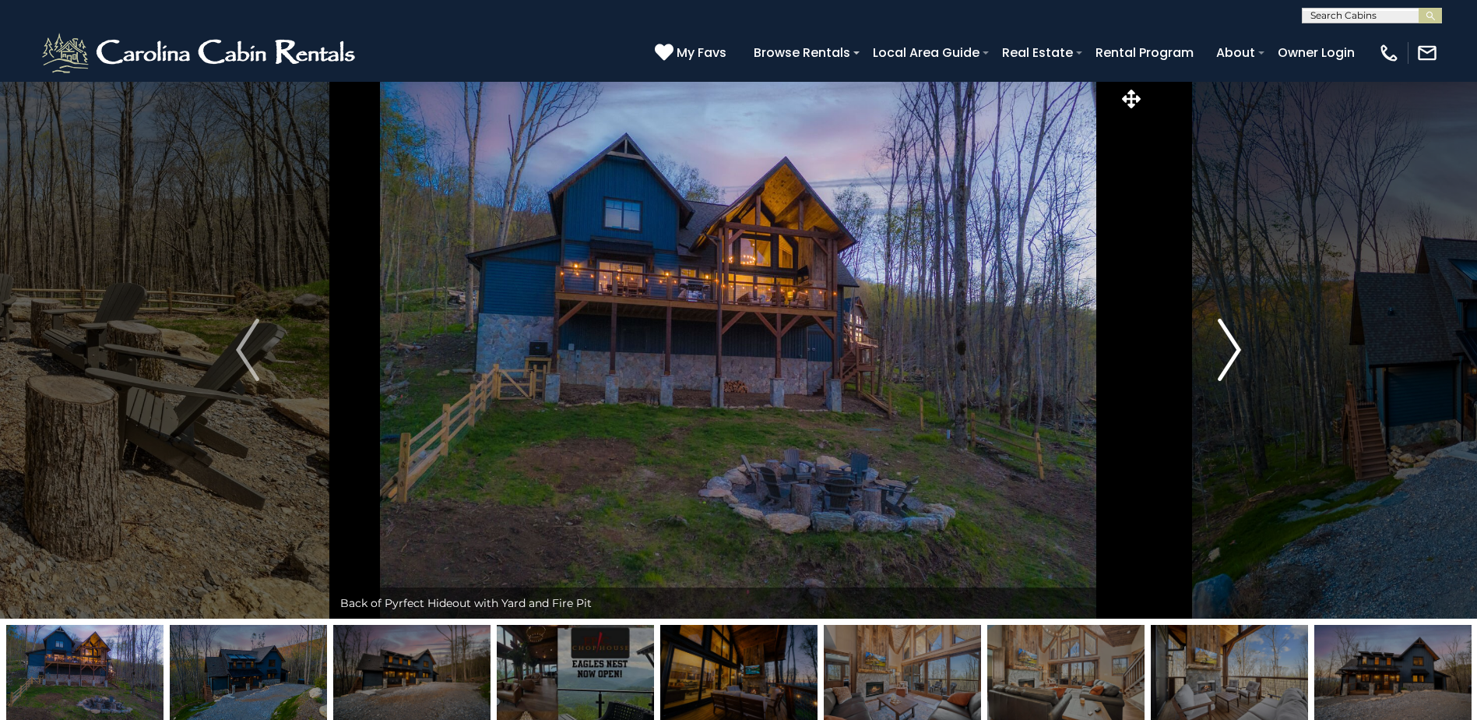
click at [1233, 350] on img "Next" at bounding box center [1229, 350] width 23 height 62
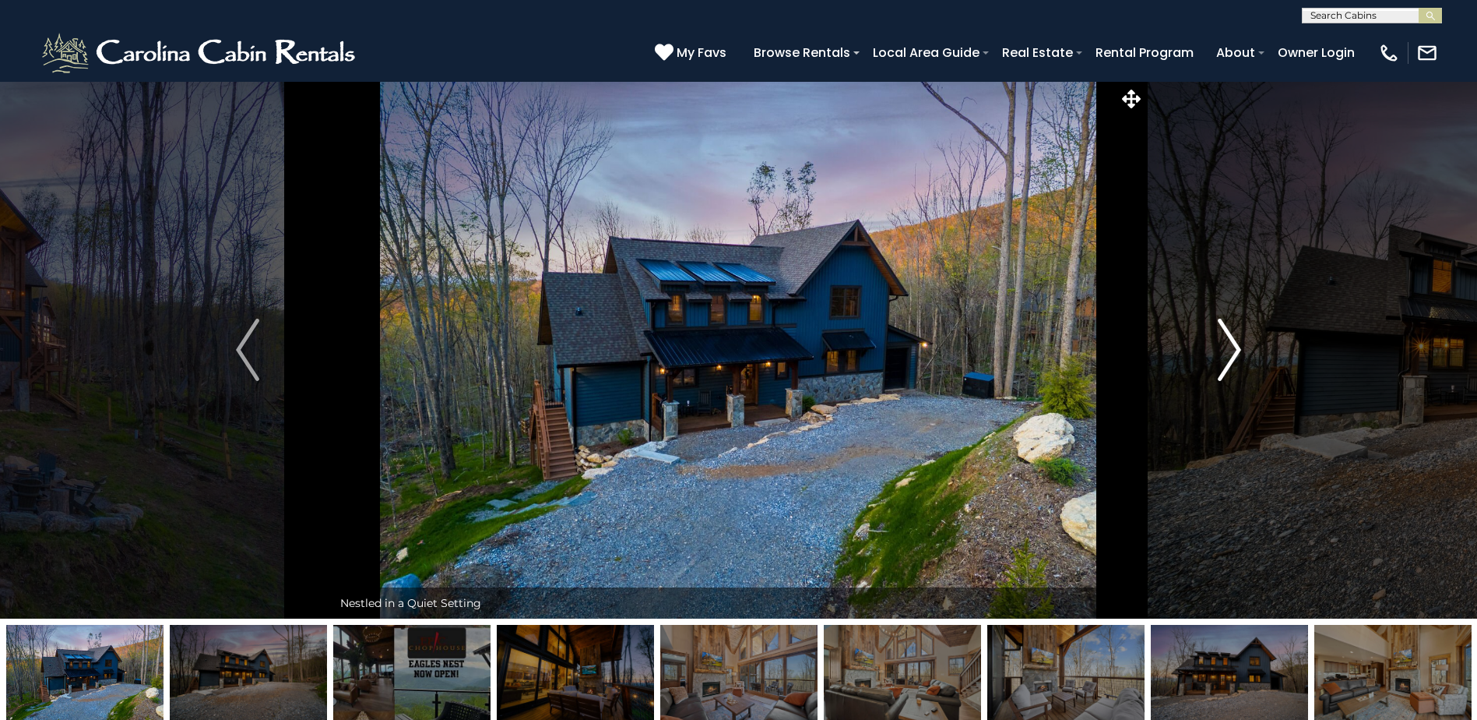
click at [1233, 350] on img "Next" at bounding box center [1229, 350] width 23 height 62
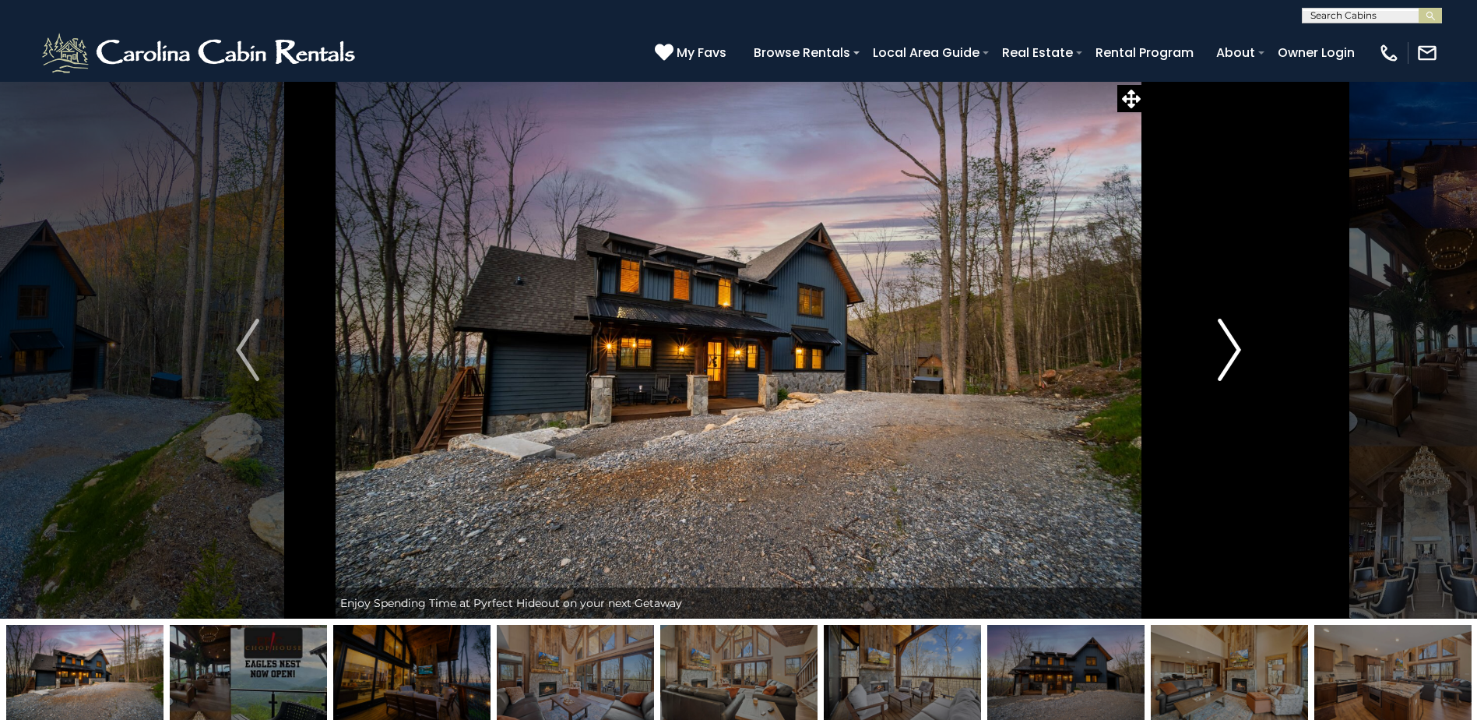
click at [1233, 350] on img "Next" at bounding box center [1229, 350] width 23 height 62
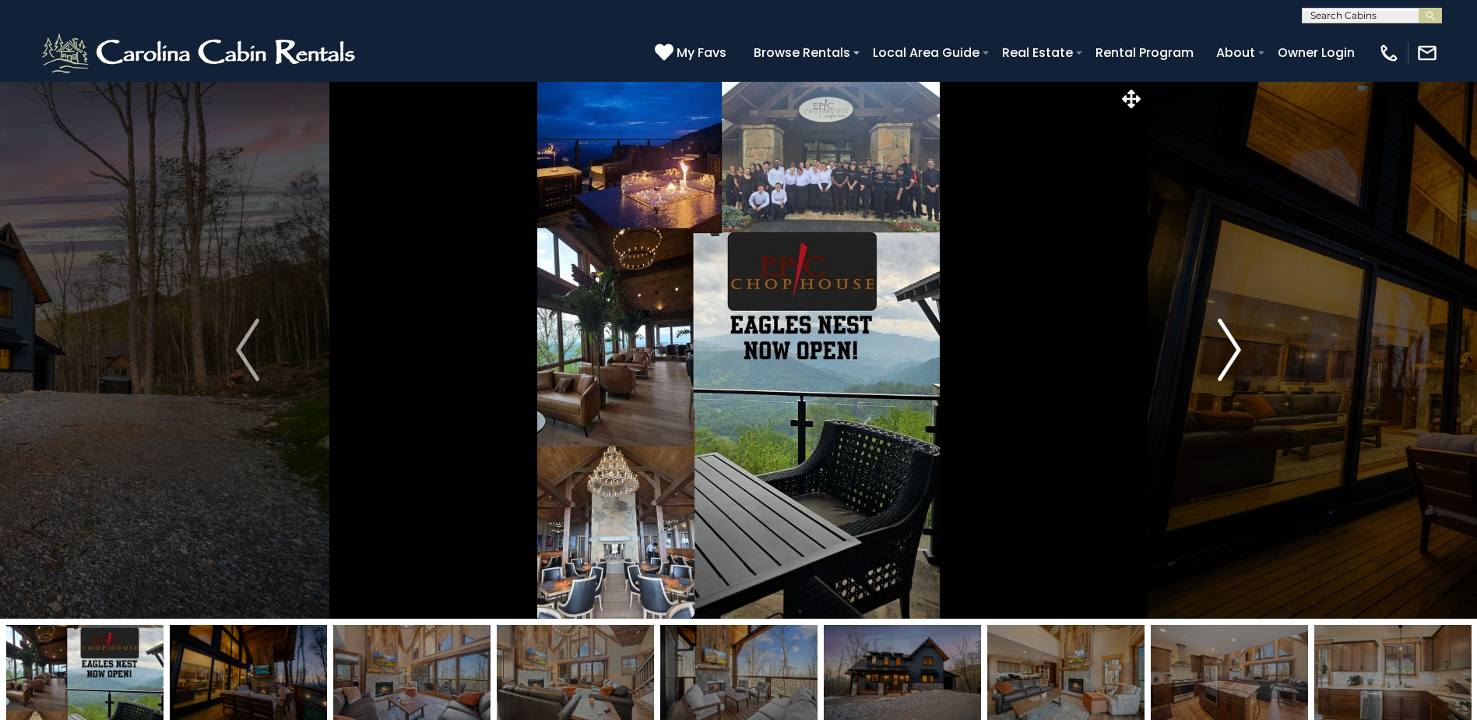
click at [1233, 350] on img "Next" at bounding box center [1229, 350] width 23 height 62
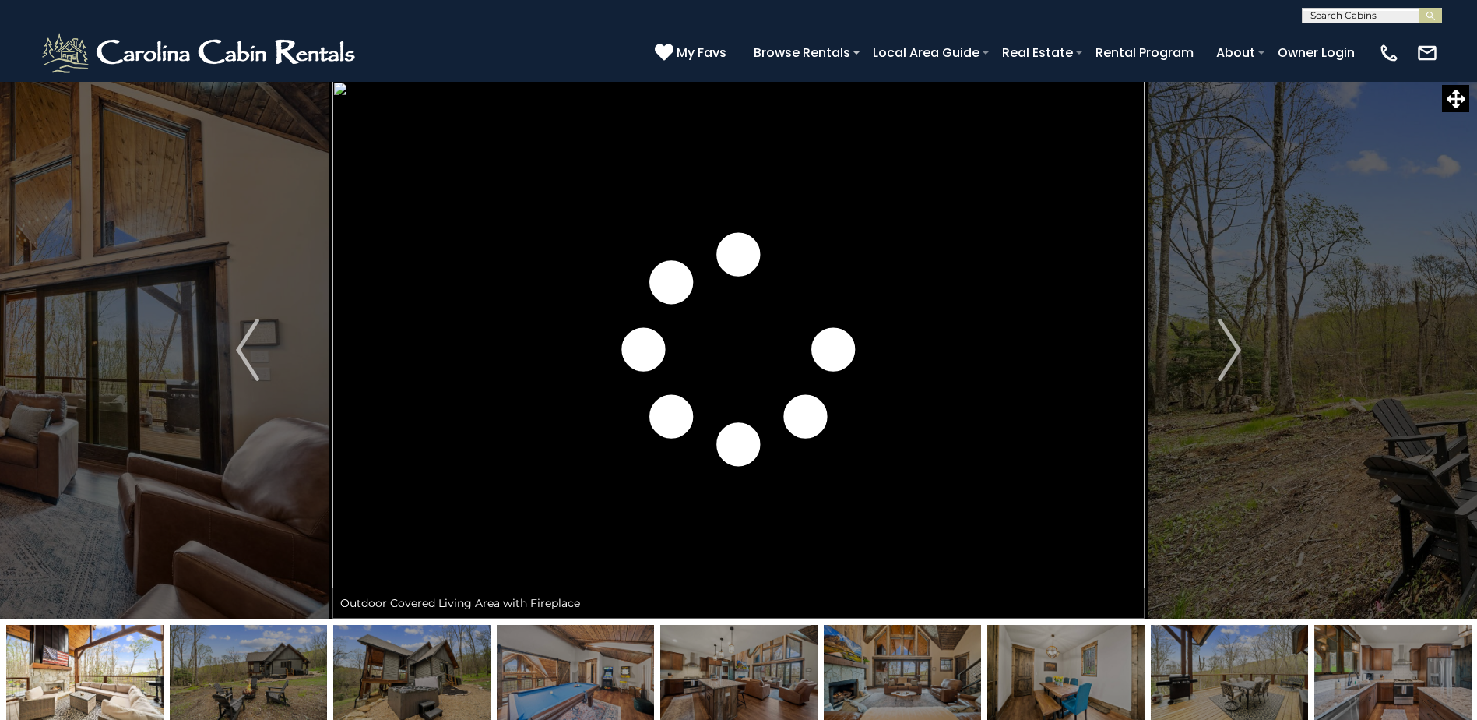
click at [1234, 354] on img "Next" at bounding box center [1229, 350] width 23 height 62
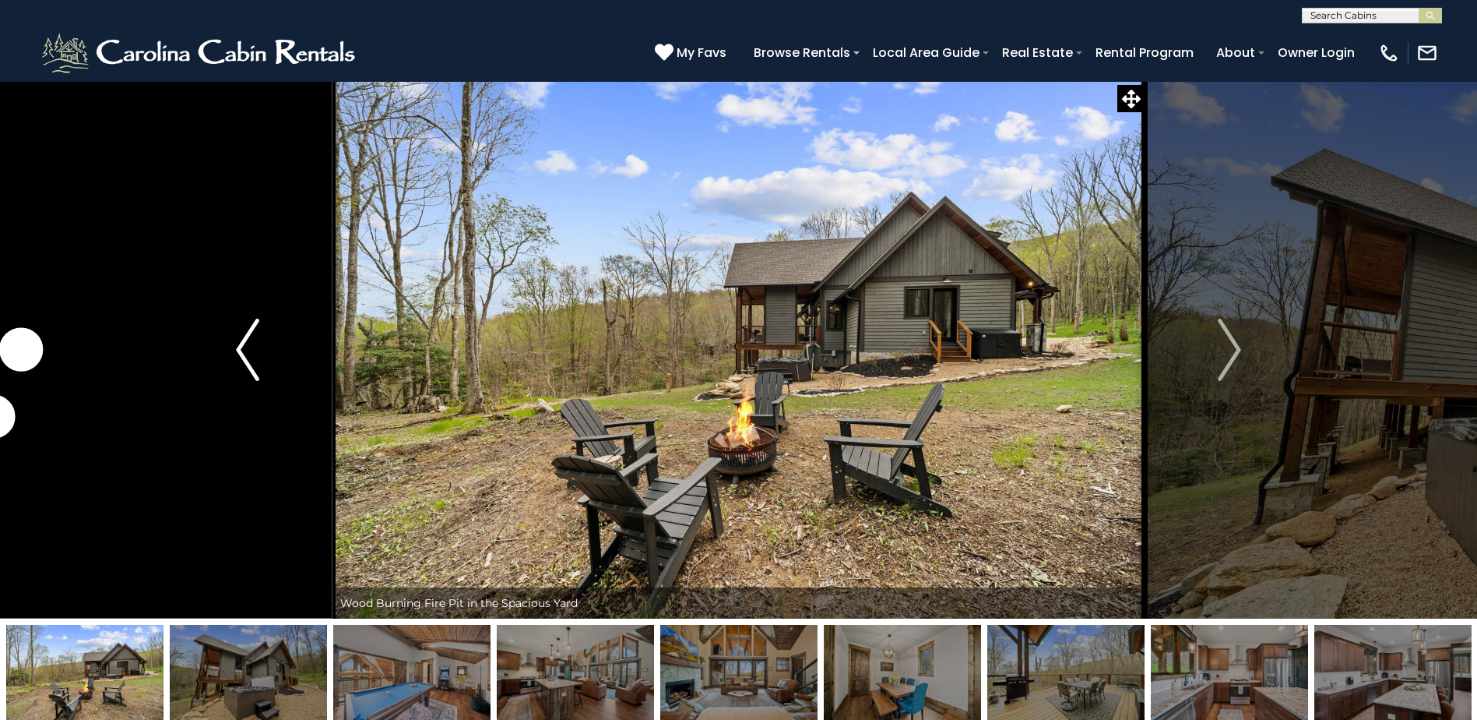
click at [245, 350] on img "Previous" at bounding box center [247, 350] width 23 height 62
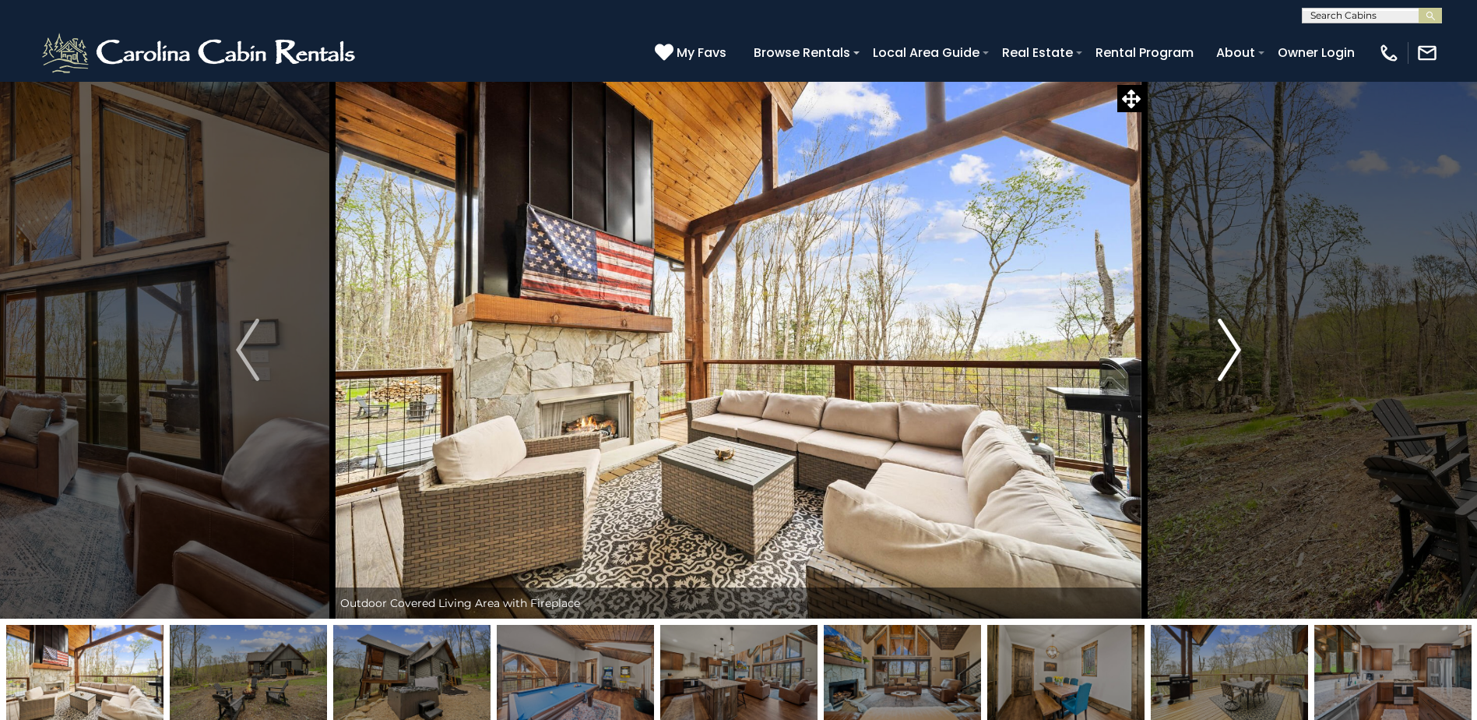
click at [1234, 346] on img "Next" at bounding box center [1229, 350] width 23 height 62
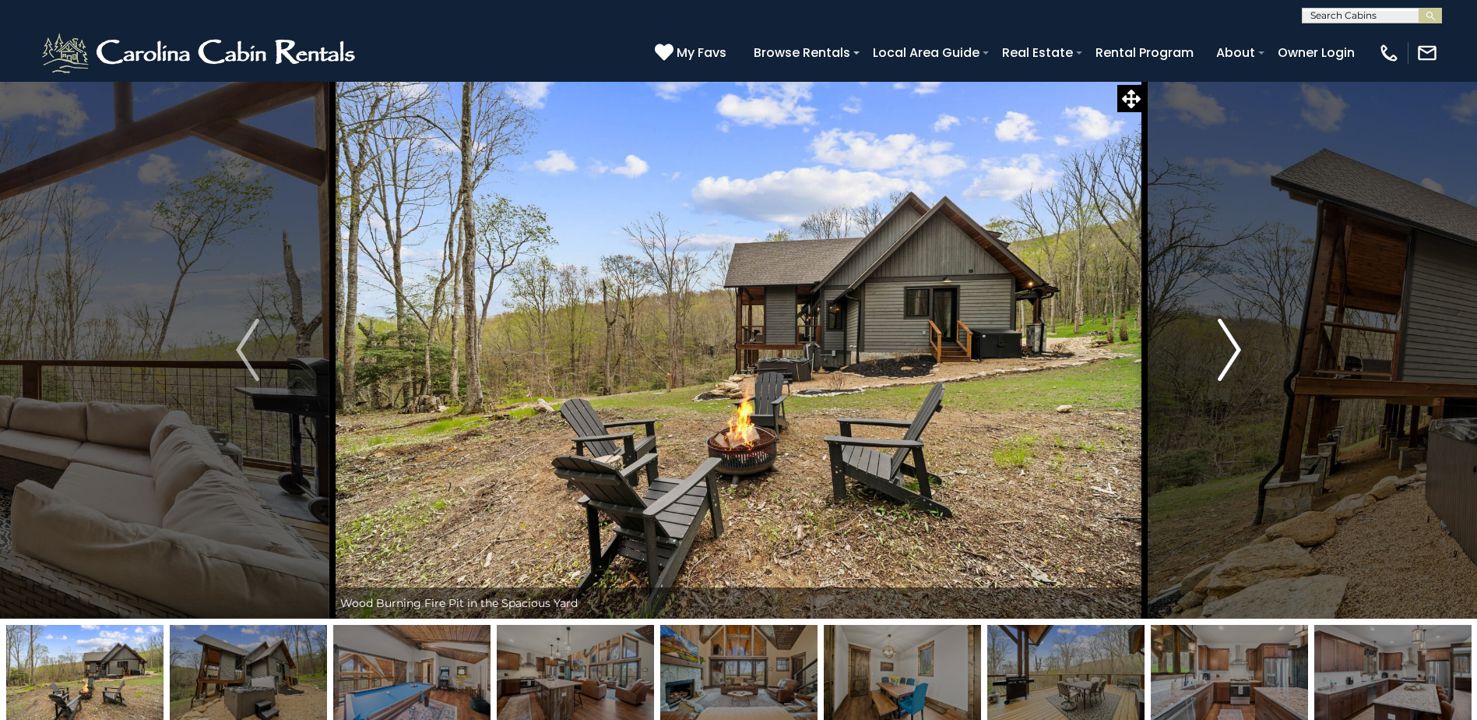
click at [1234, 346] on img "Next" at bounding box center [1229, 350] width 23 height 62
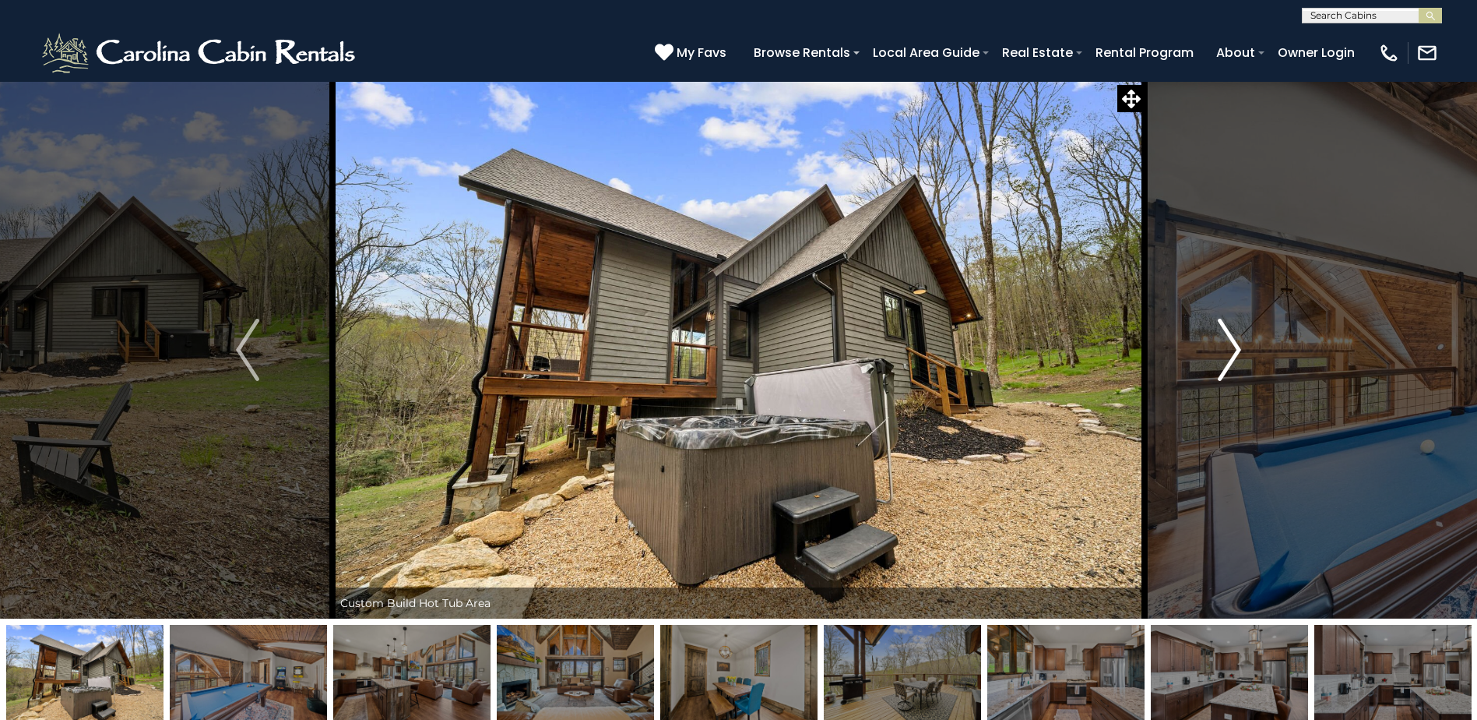
click at [1234, 346] on img "Next" at bounding box center [1229, 350] width 23 height 62
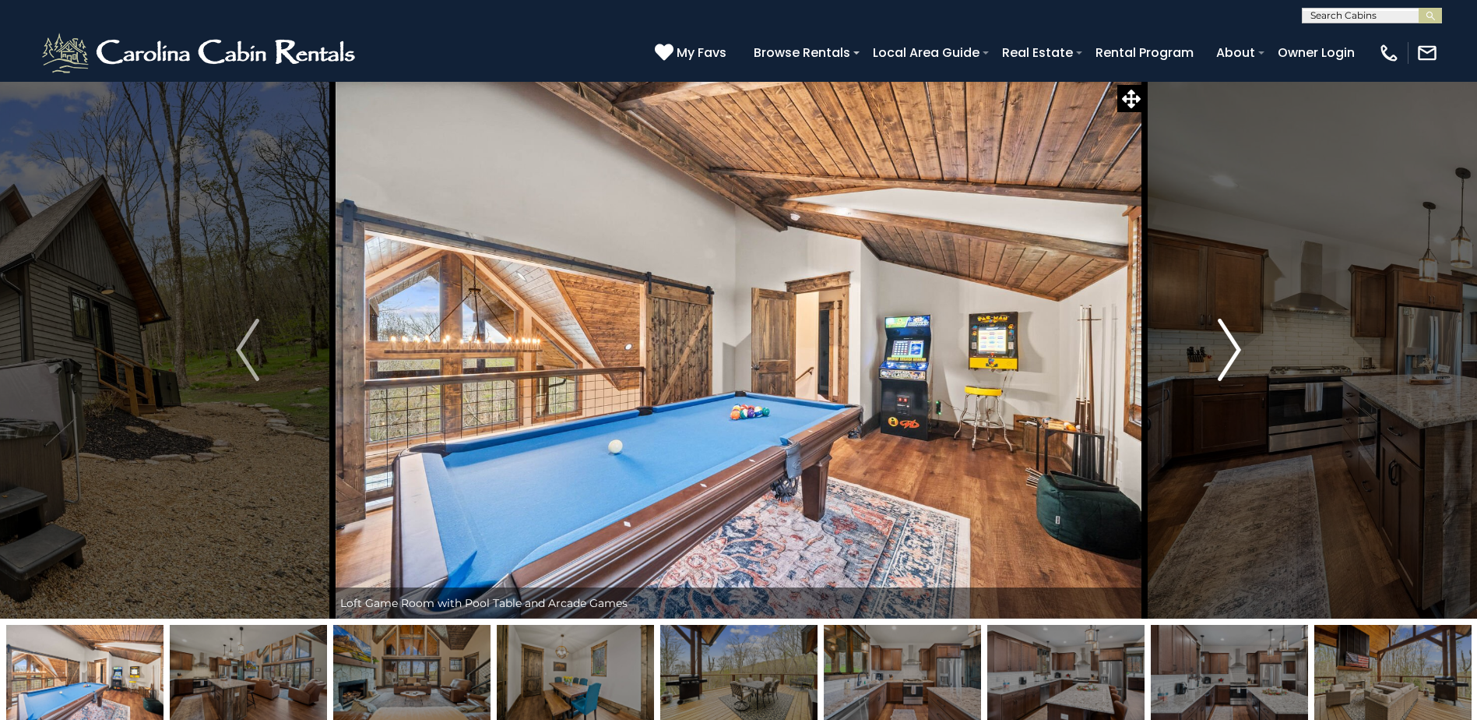
click at [1234, 346] on img "Next" at bounding box center [1229, 350] width 23 height 62
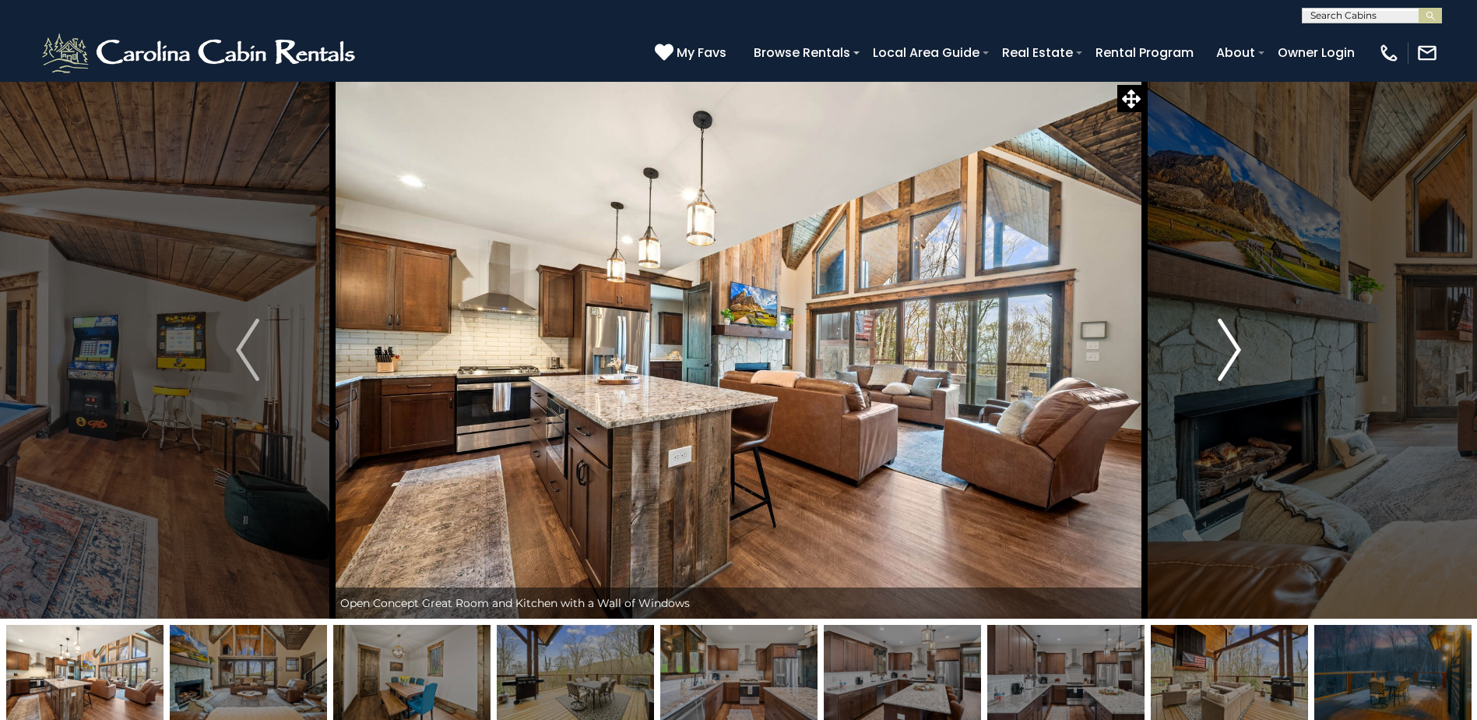
click at [1234, 346] on img "Next" at bounding box center [1229, 350] width 23 height 62
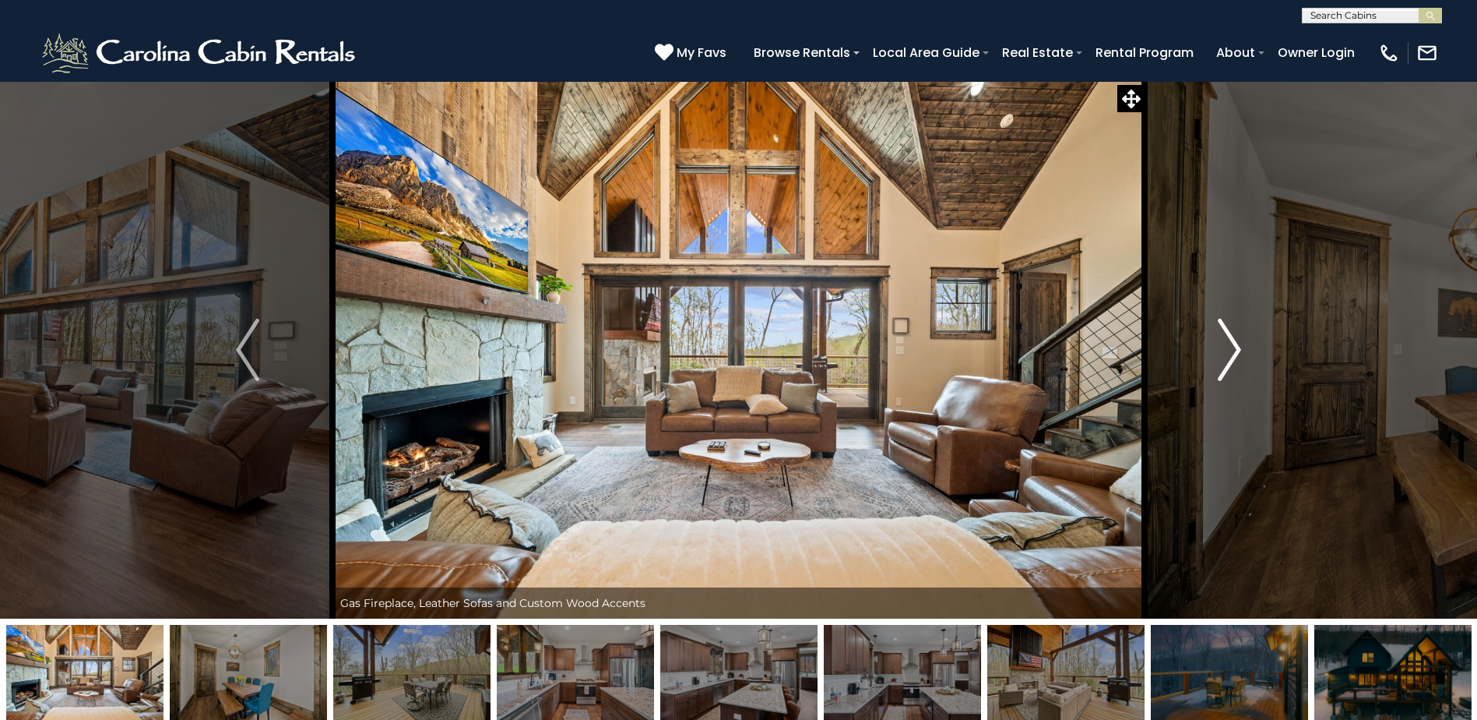
click at [1234, 346] on img "Next" at bounding box center [1229, 350] width 23 height 62
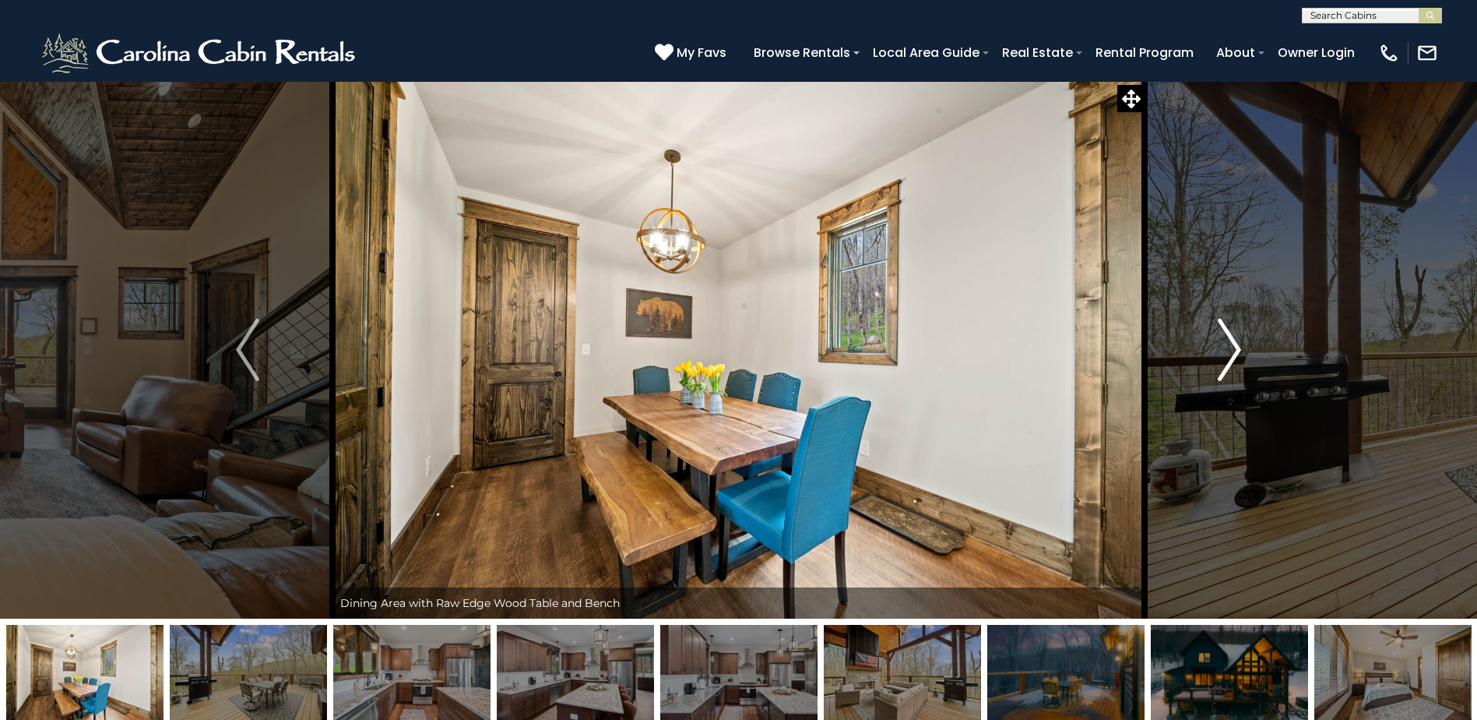
click at [1234, 346] on img "Next" at bounding box center [1229, 350] width 23 height 62
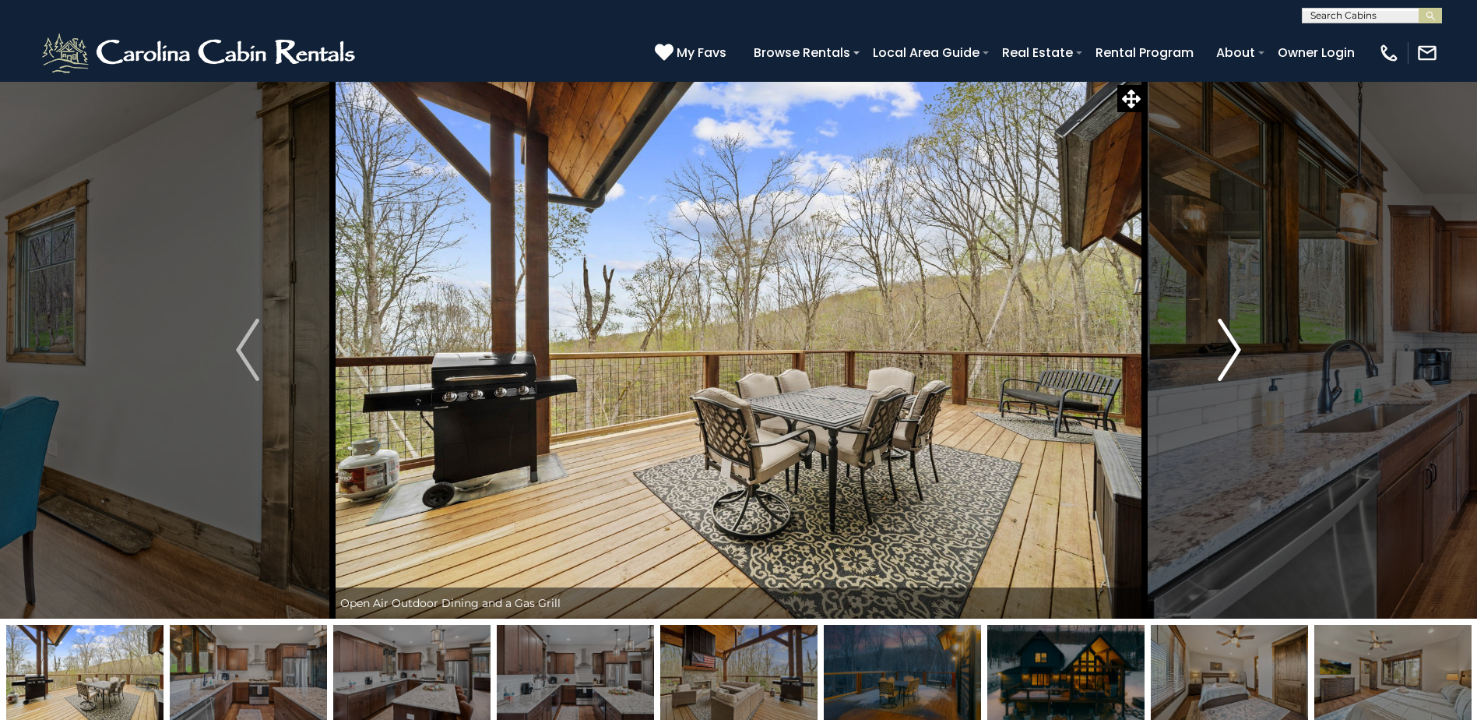
click at [1234, 346] on img "Next" at bounding box center [1229, 350] width 23 height 62
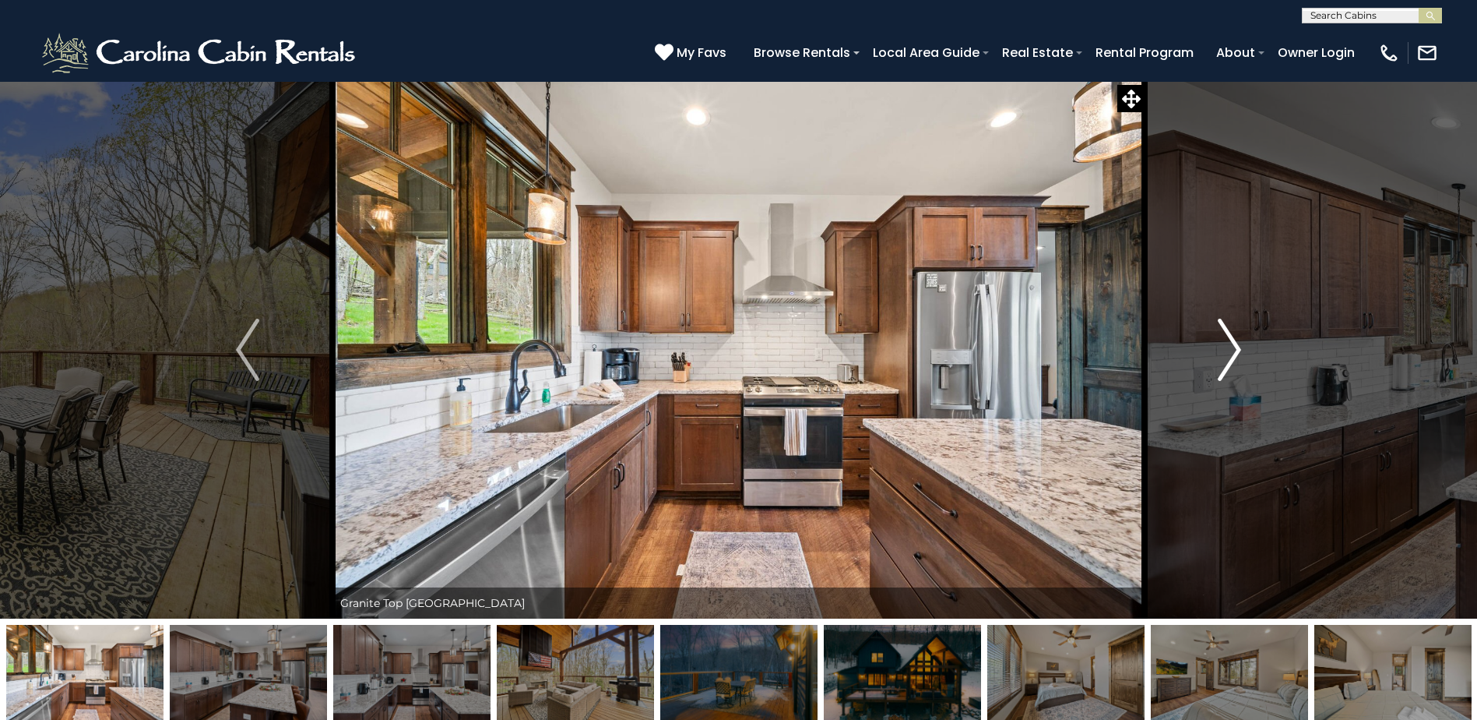
click at [1234, 346] on img "Next" at bounding box center [1229, 350] width 23 height 62
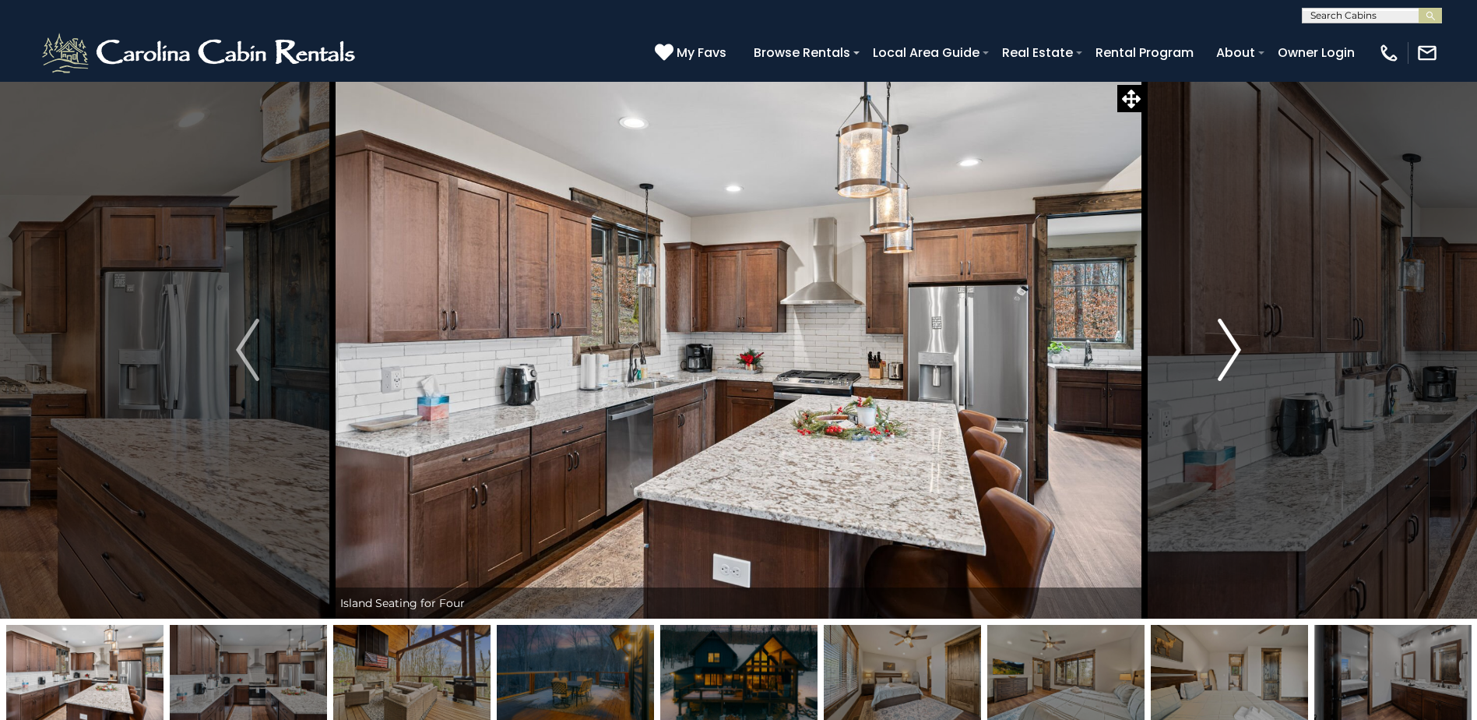
click at [1234, 346] on img "Next" at bounding box center [1229, 350] width 23 height 62
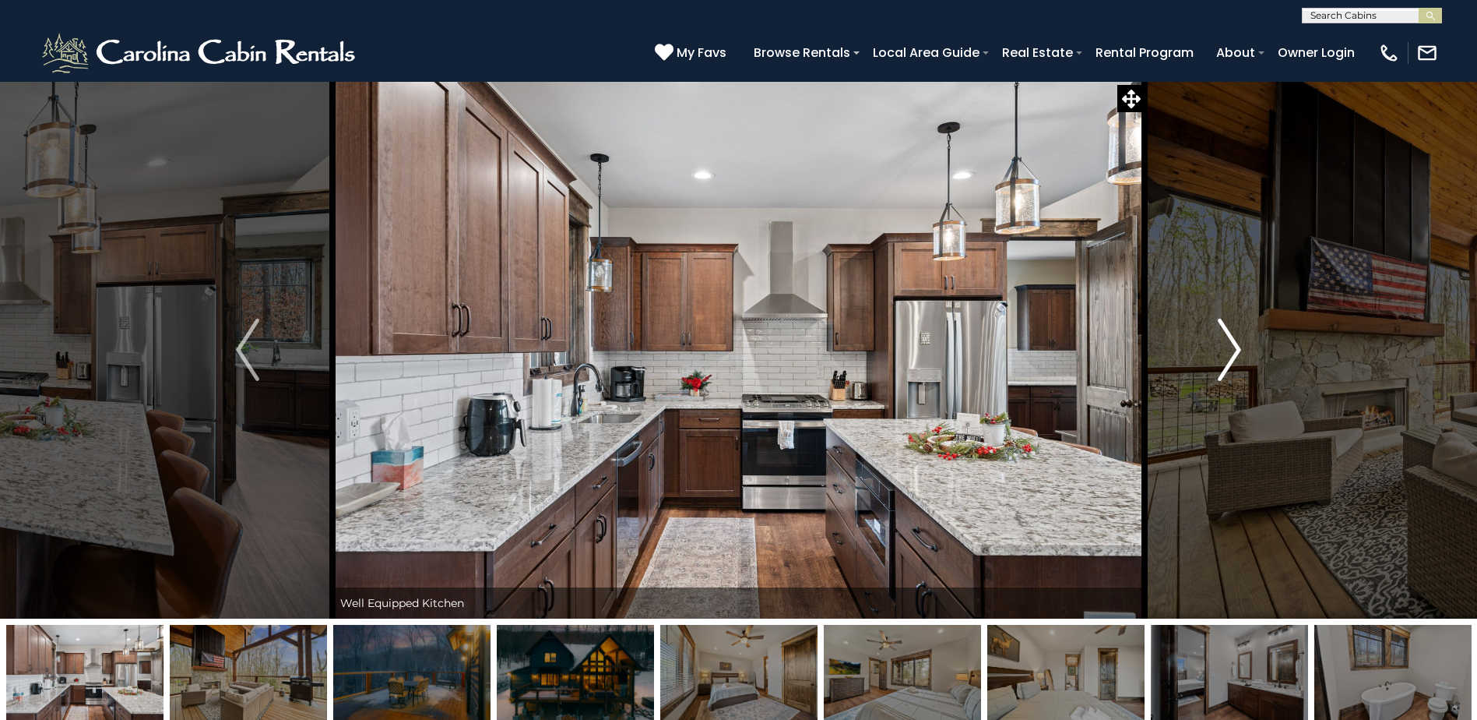
click at [1234, 346] on img "Next" at bounding box center [1229, 350] width 23 height 62
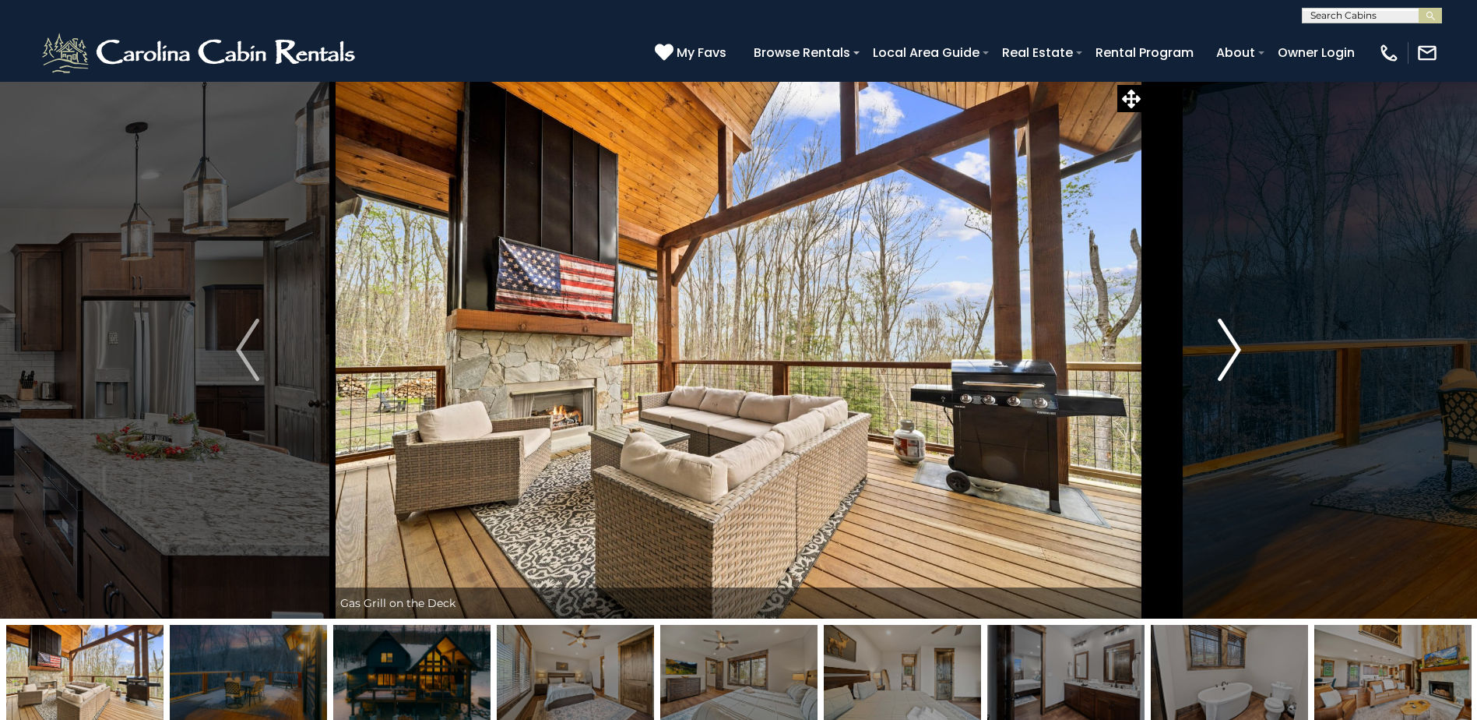
click at [1234, 346] on img "Next" at bounding box center [1229, 350] width 23 height 62
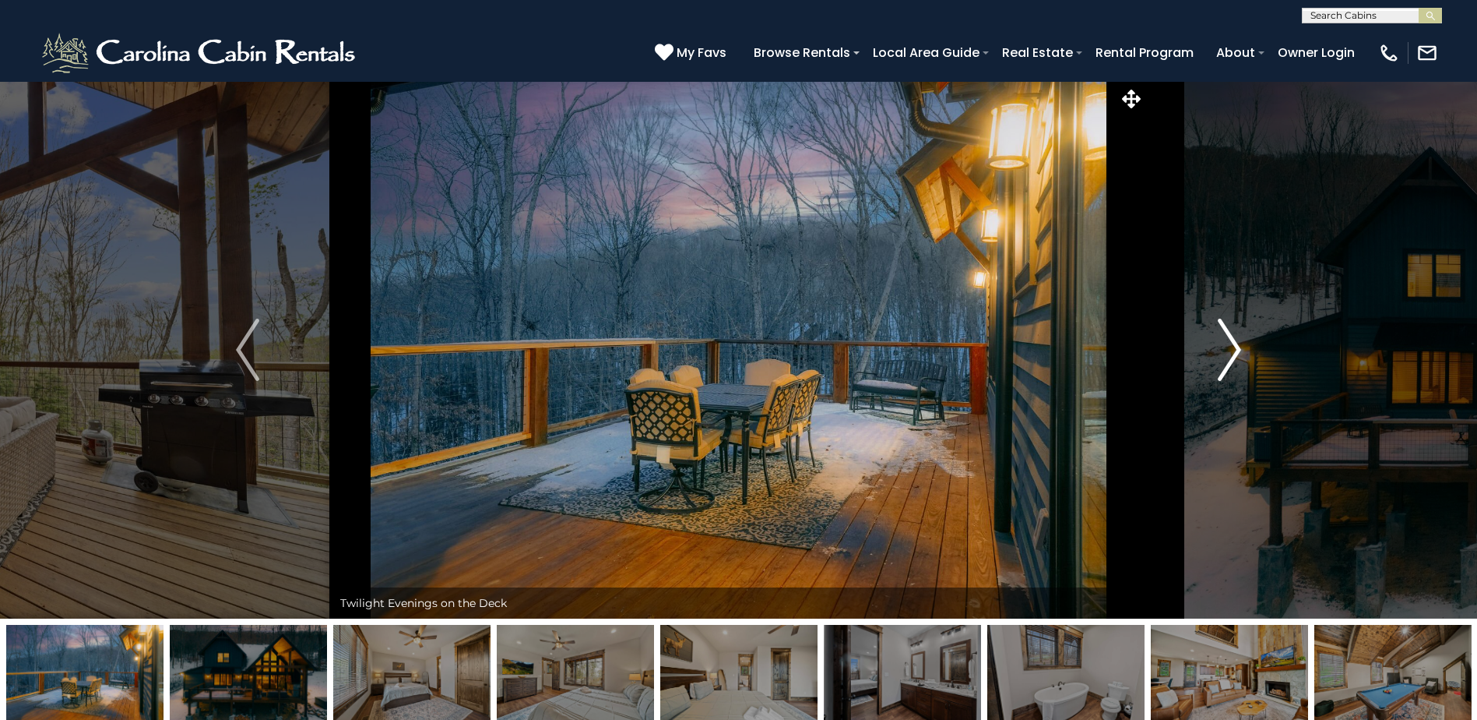
click at [1234, 346] on img "Next" at bounding box center [1229, 350] width 23 height 62
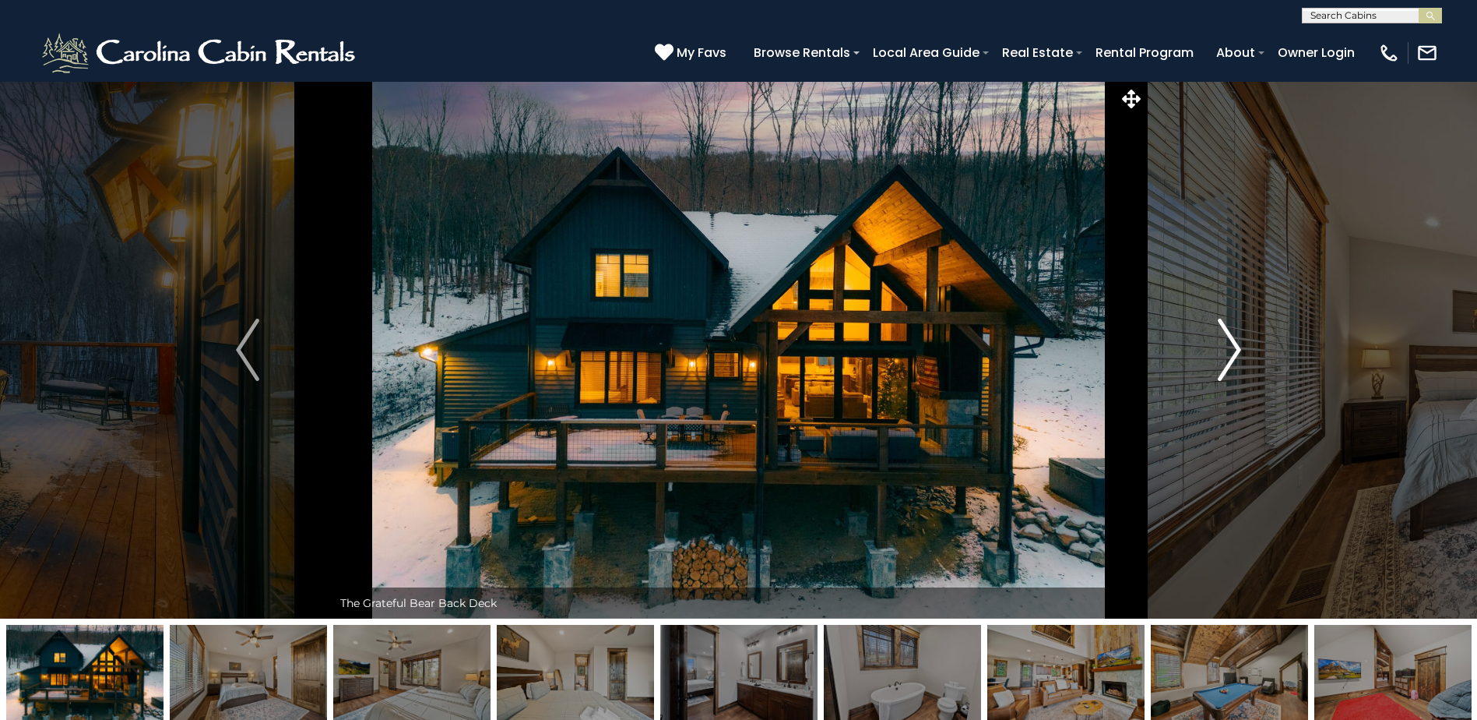
click at [1234, 346] on img "Next" at bounding box center [1229, 350] width 23 height 62
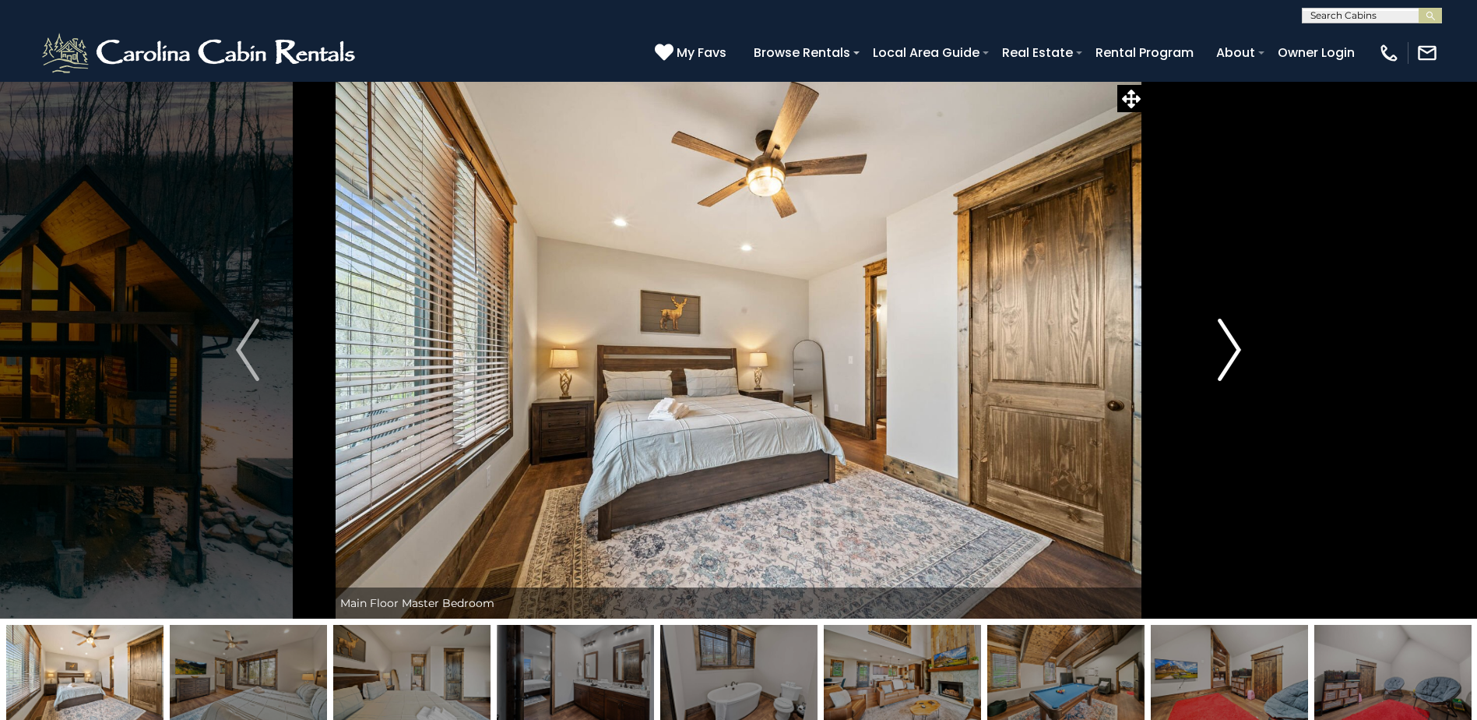
click at [1234, 346] on img "Next" at bounding box center [1229, 350] width 23 height 62
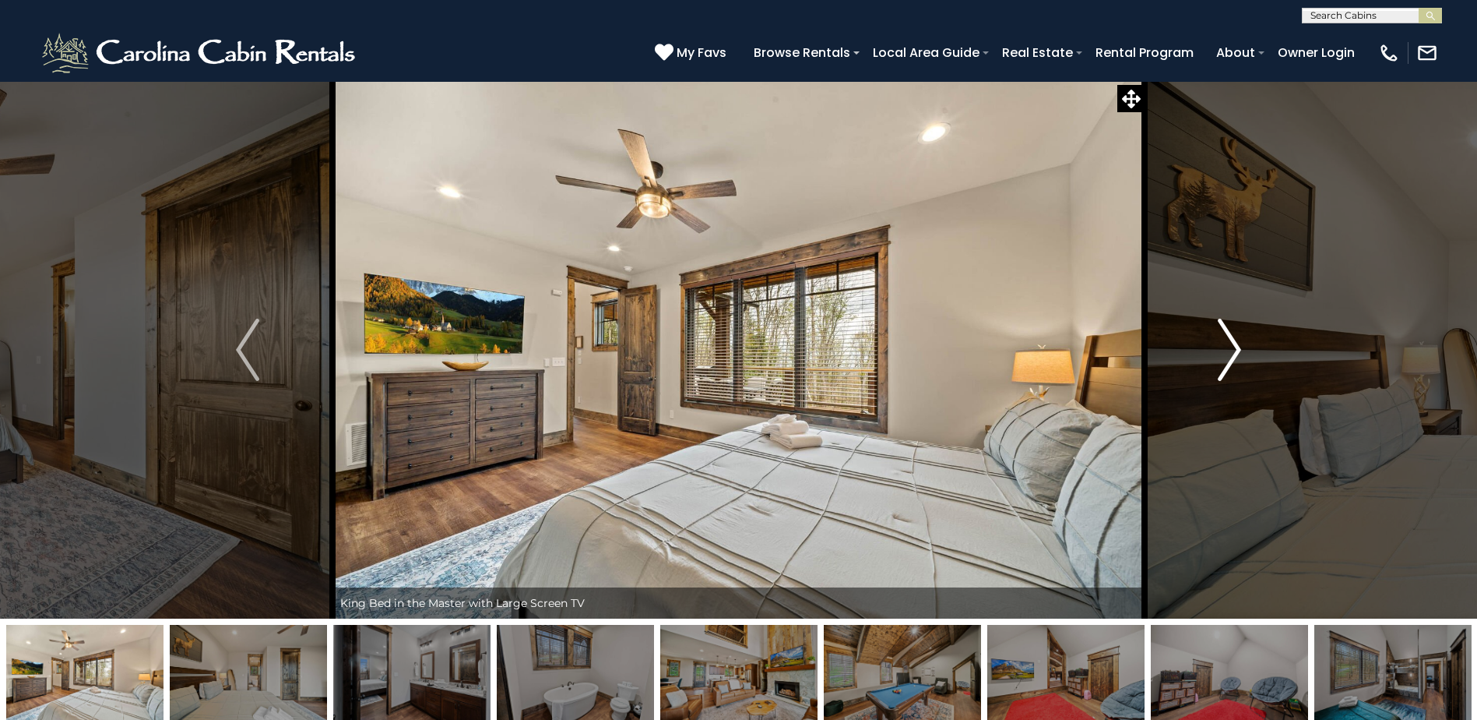
click at [1234, 346] on img "Next" at bounding box center [1229, 350] width 23 height 62
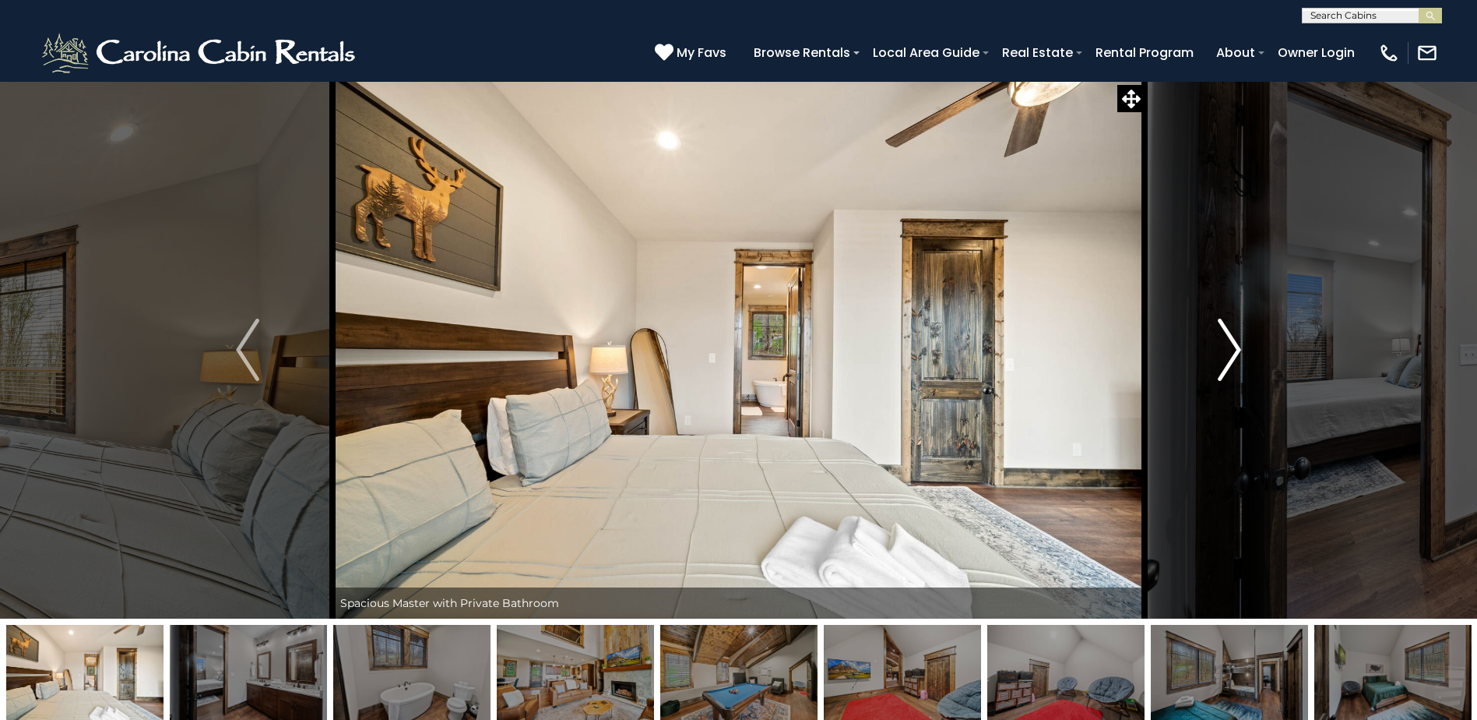
click at [1234, 346] on img "Next" at bounding box center [1229, 350] width 23 height 62
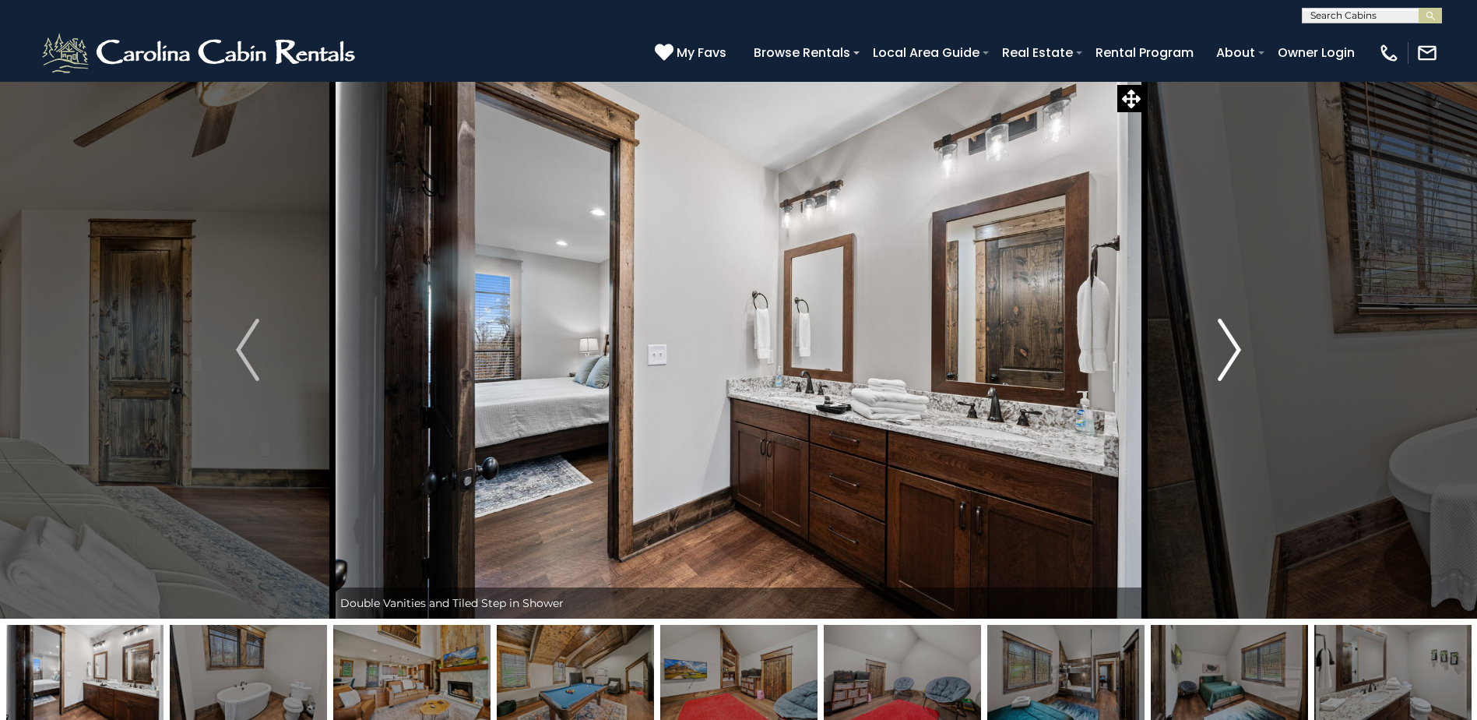
click at [1234, 346] on img "Next" at bounding box center [1229, 350] width 23 height 62
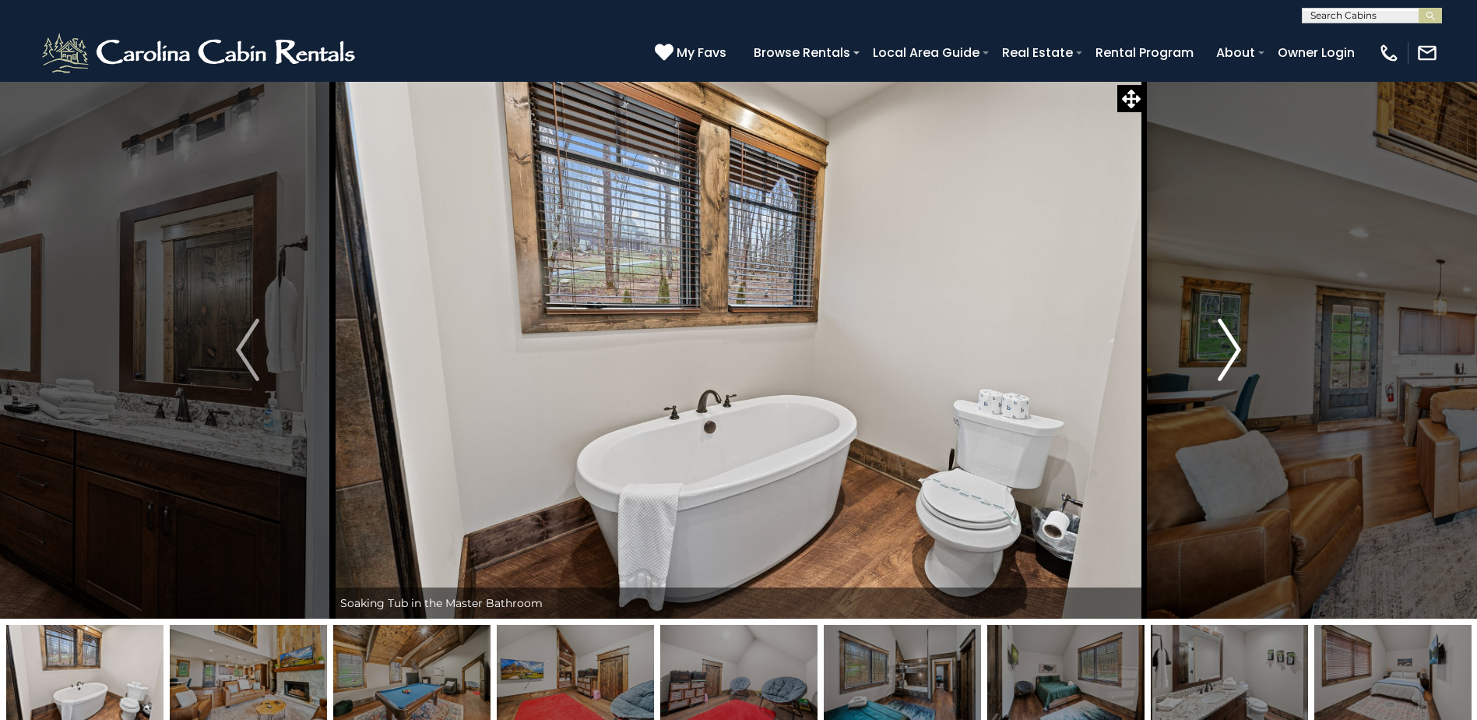
click at [1234, 346] on img "Next" at bounding box center [1229, 350] width 23 height 62
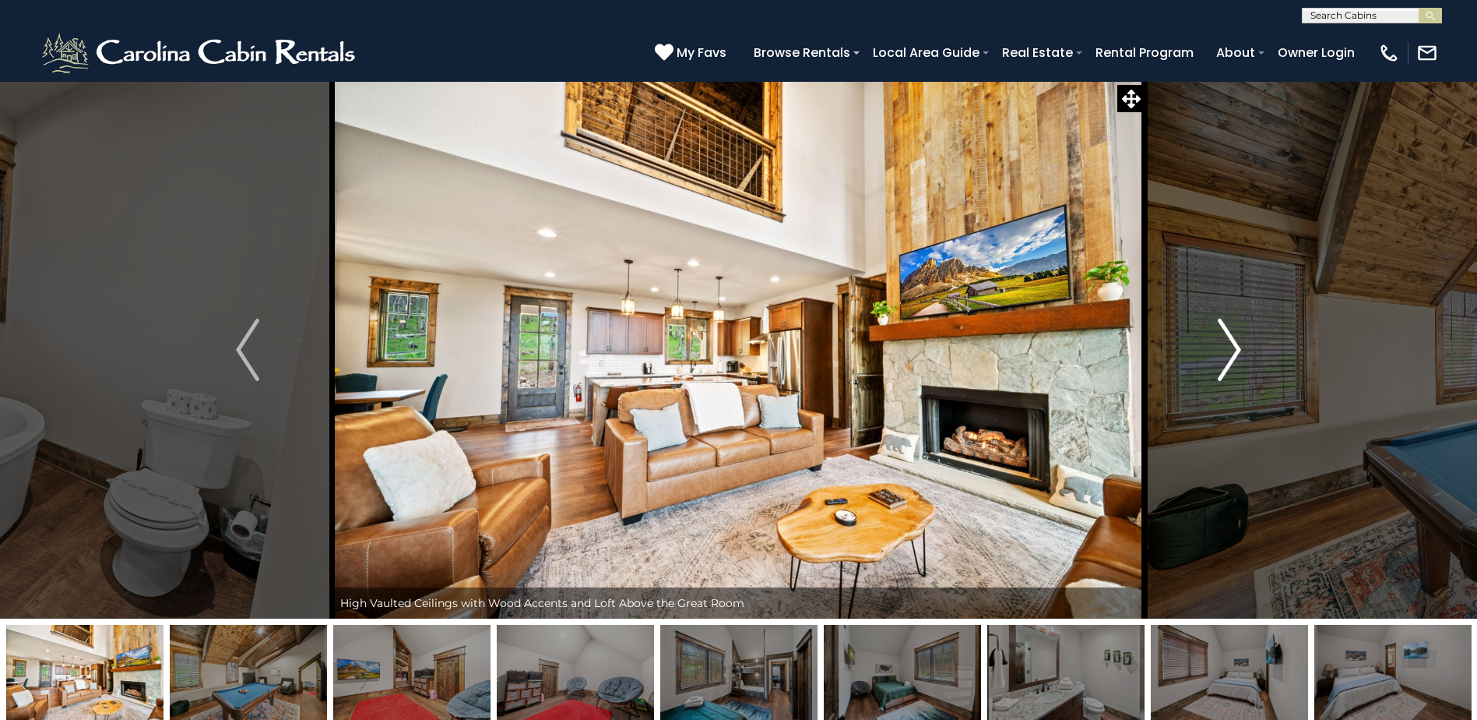
click at [1234, 346] on img "Next" at bounding box center [1229, 350] width 23 height 62
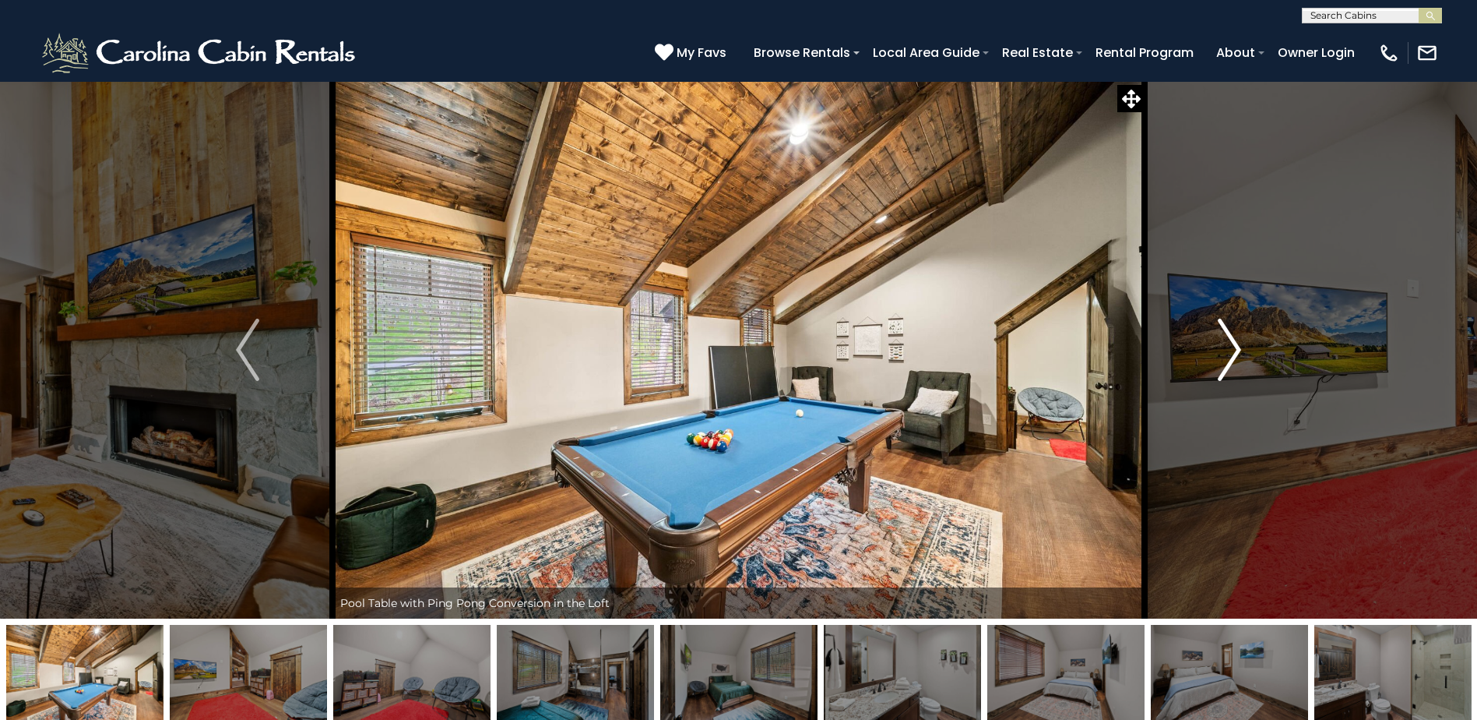
click at [1234, 346] on img "Next" at bounding box center [1229, 350] width 23 height 62
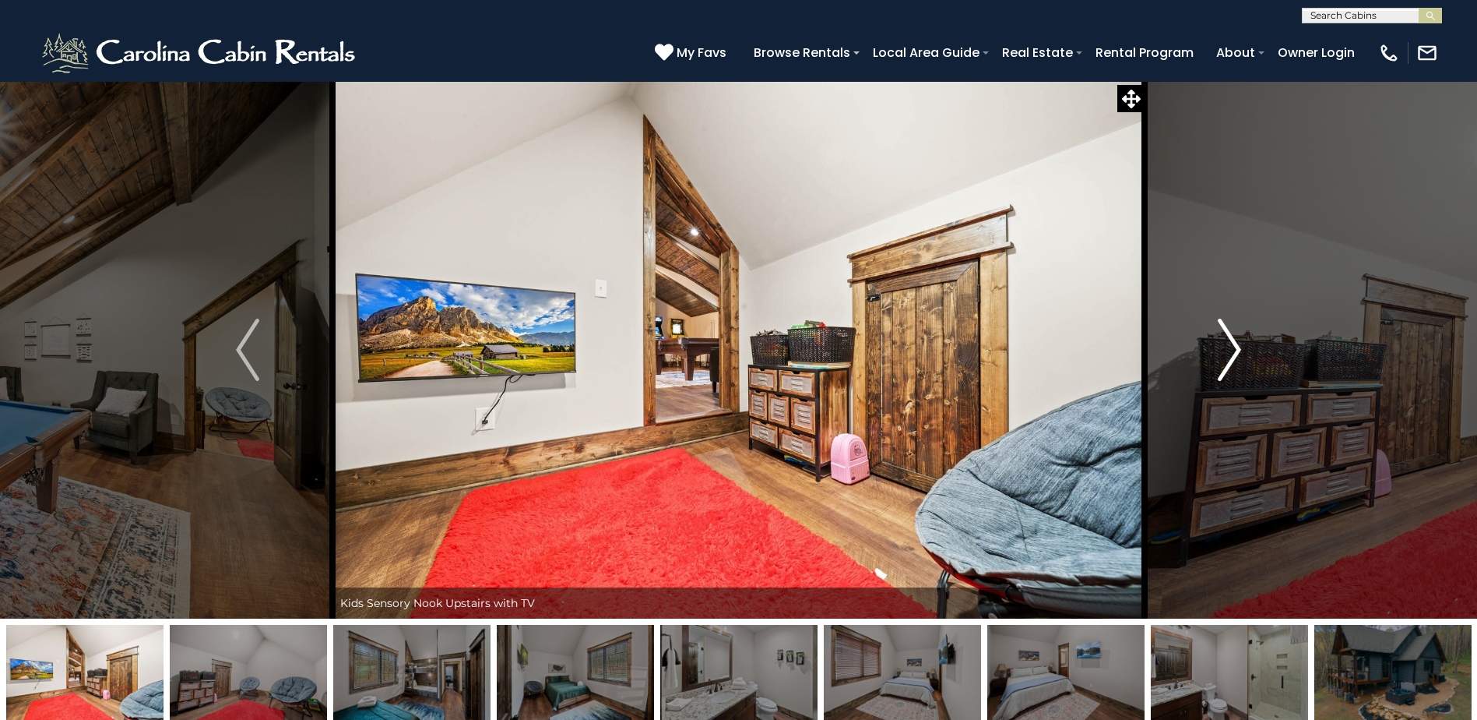
click at [1234, 346] on img "Next" at bounding box center [1229, 350] width 23 height 62
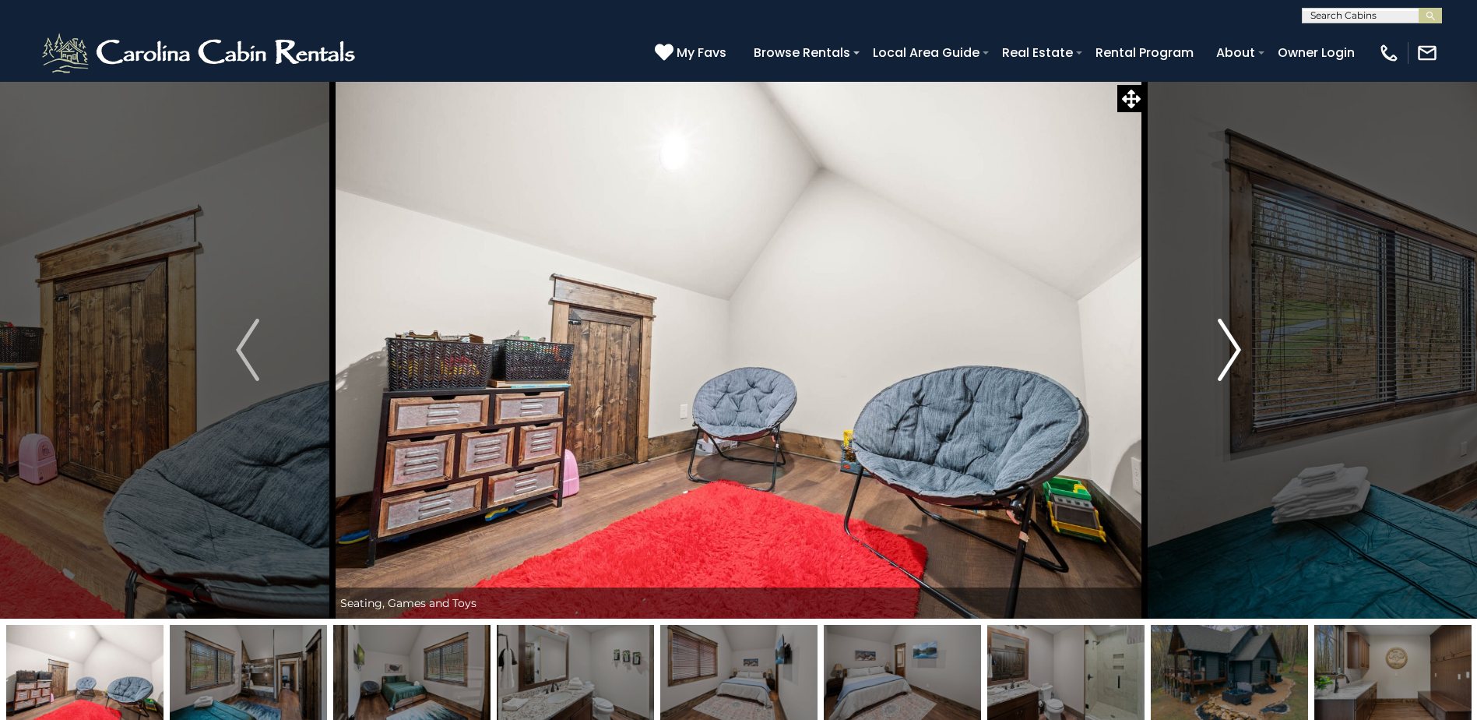
click at [1234, 346] on img "Next" at bounding box center [1229, 350] width 23 height 62
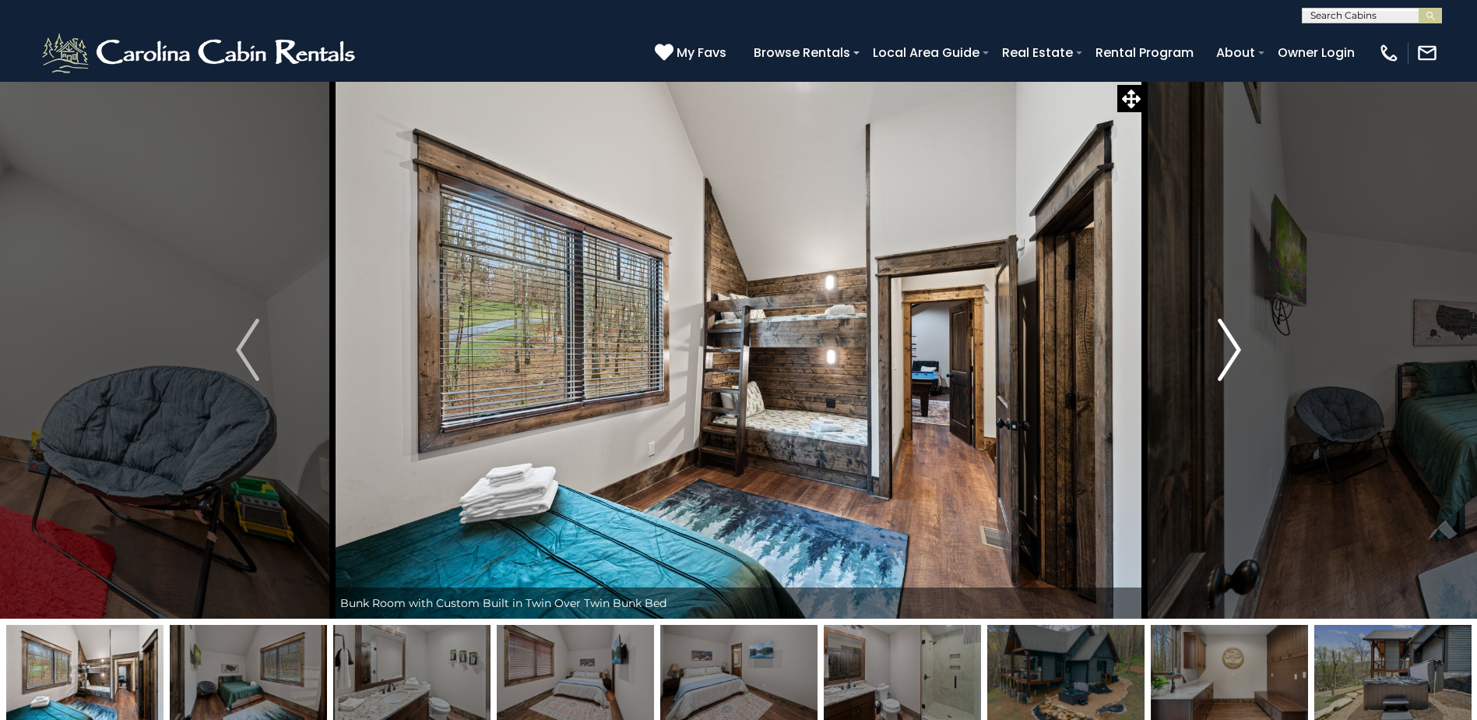
click at [1234, 346] on img "Next" at bounding box center [1229, 350] width 23 height 62
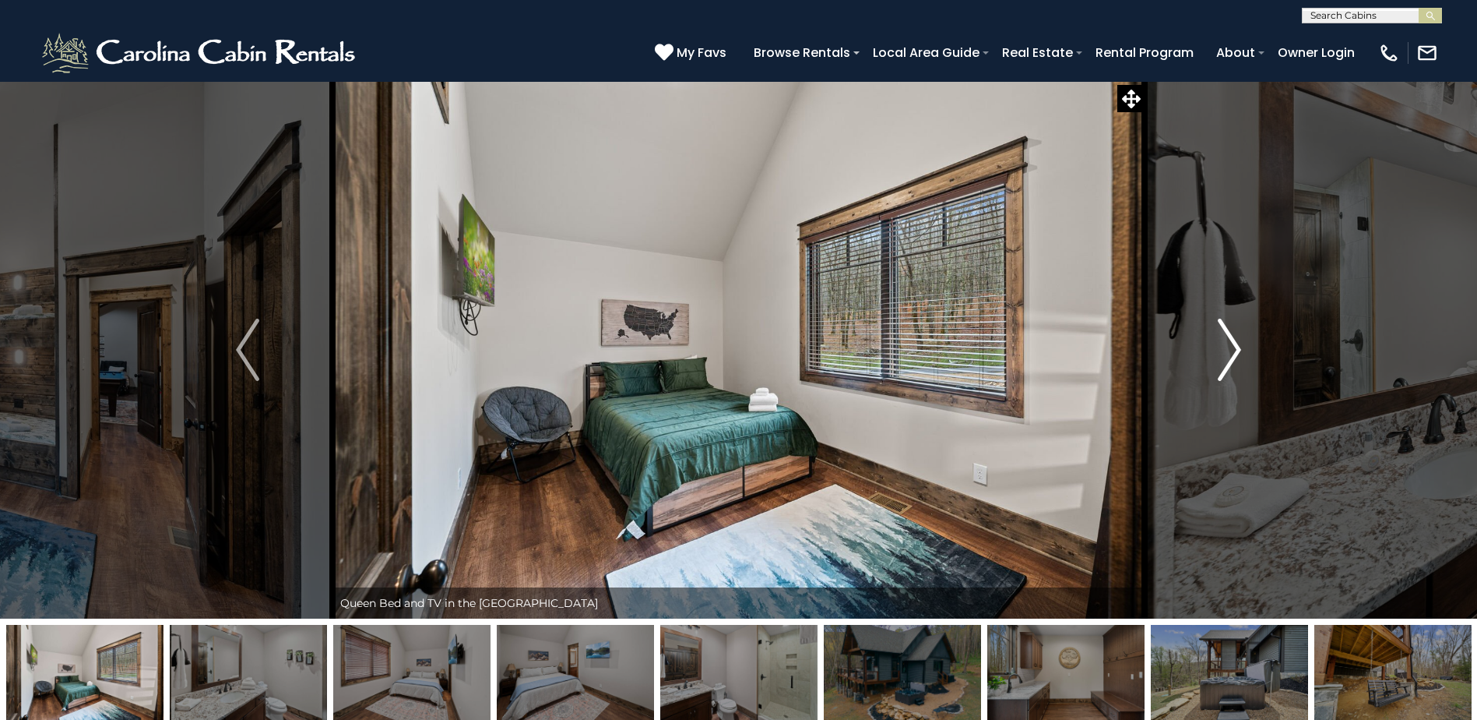
click at [1234, 346] on img "Next" at bounding box center [1229, 350] width 23 height 62
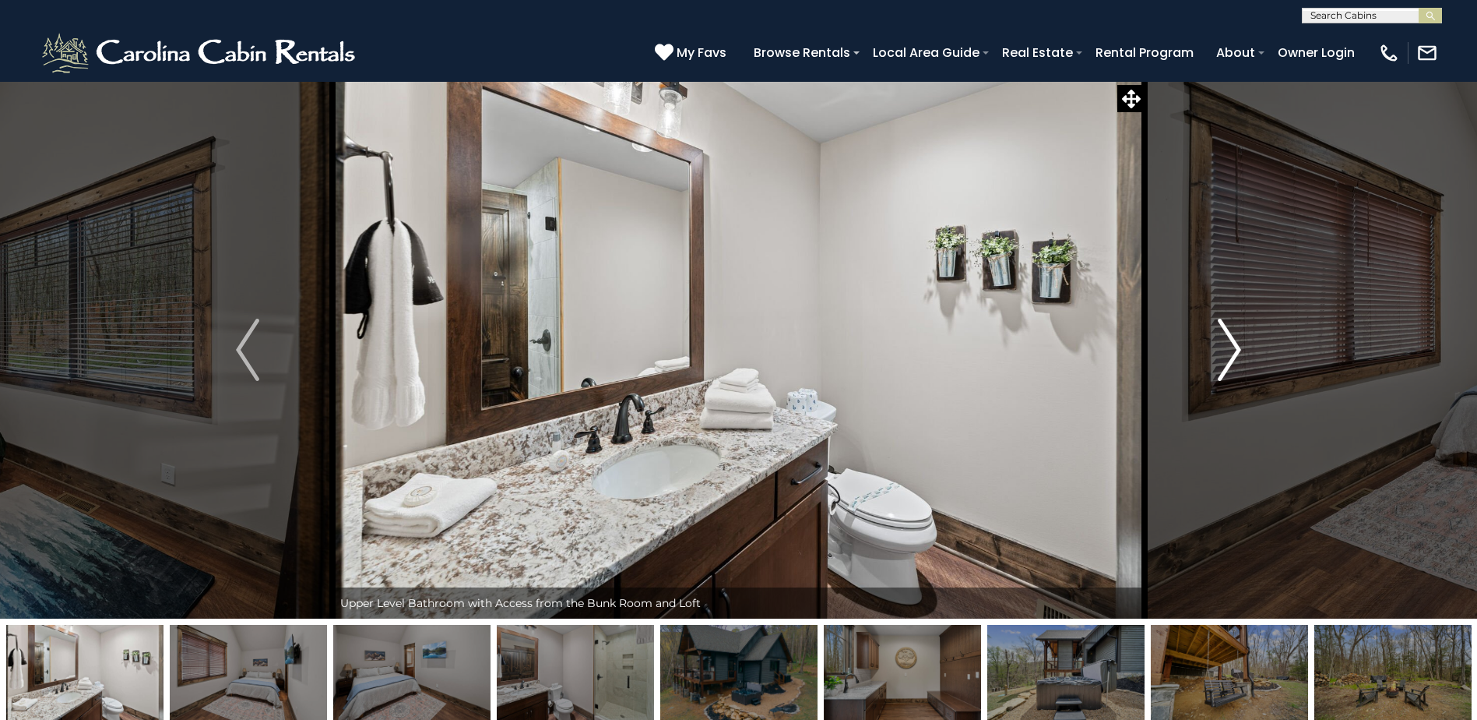
click at [1234, 346] on img "Next" at bounding box center [1229, 350] width 23 height 62
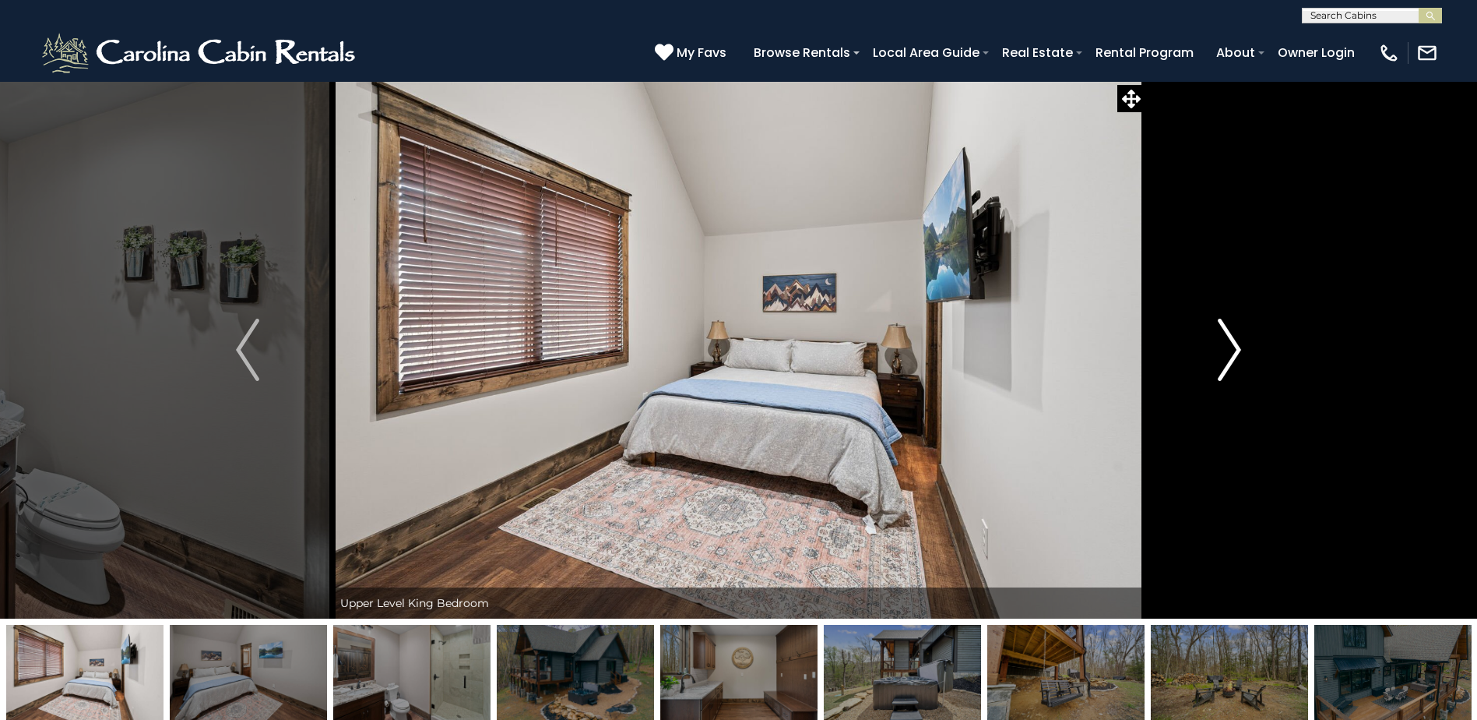
click at [1234, 346] on img "Next" at bounding box center [1229, 350] width 23 height 62
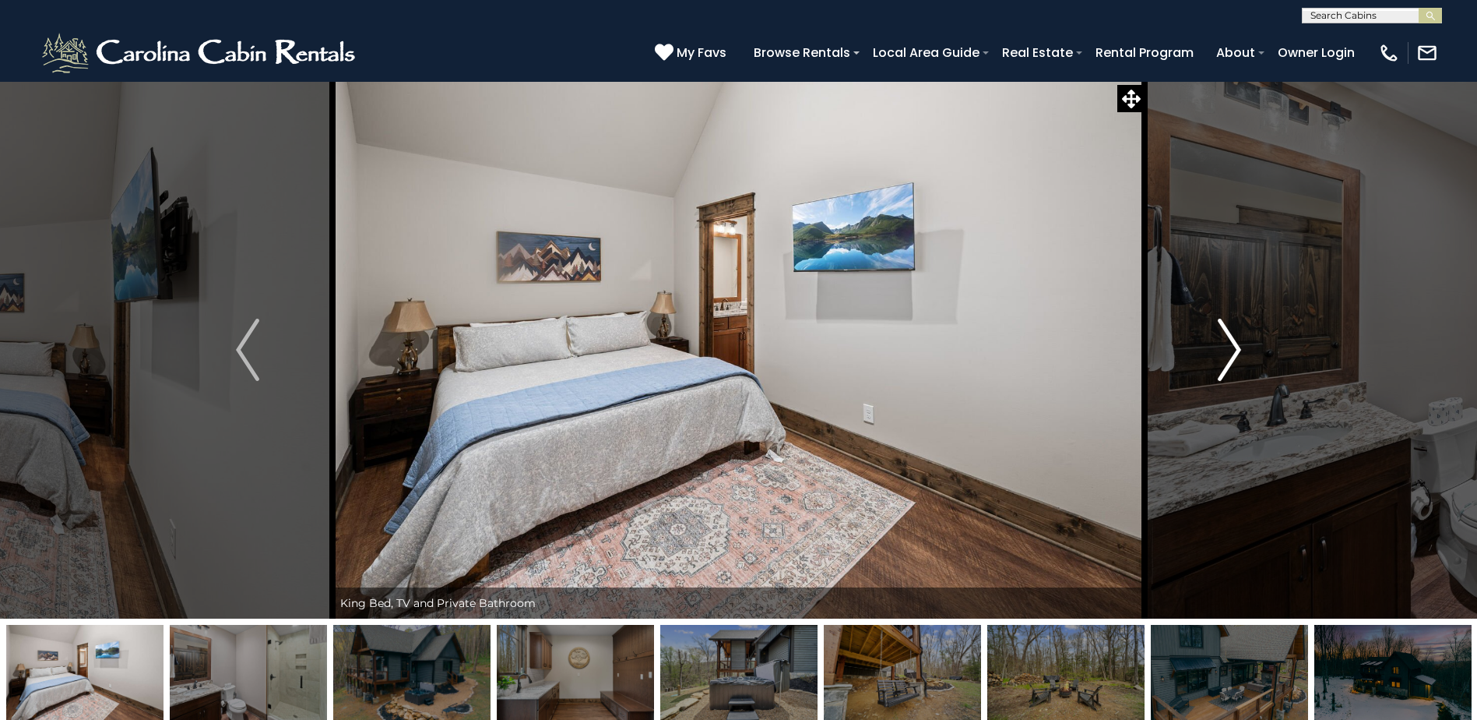
click at [1234, 346] on img "Next" at bounding box center [1229, 350] width 23 height 62
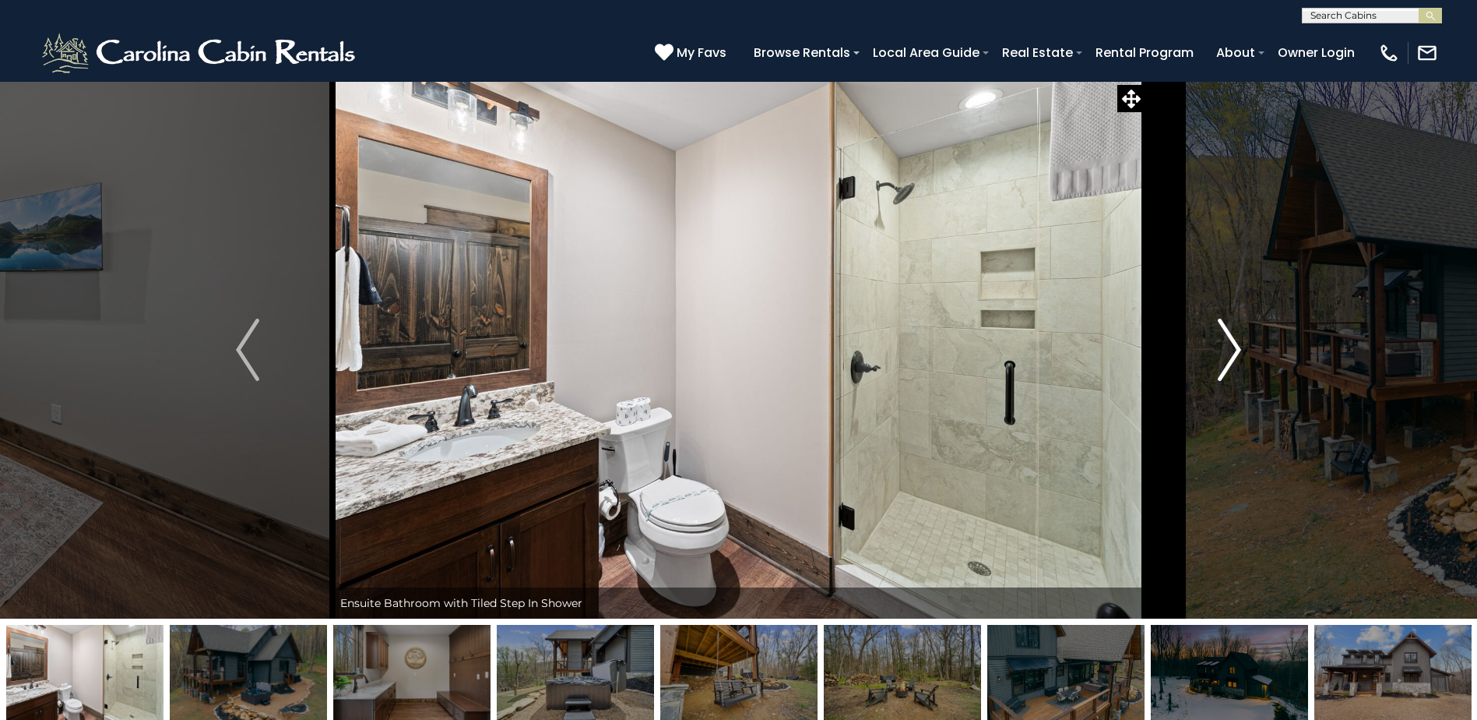
click at [1234, 346] on img "Next" at bounding box center [1229, 350] width 23 height 62
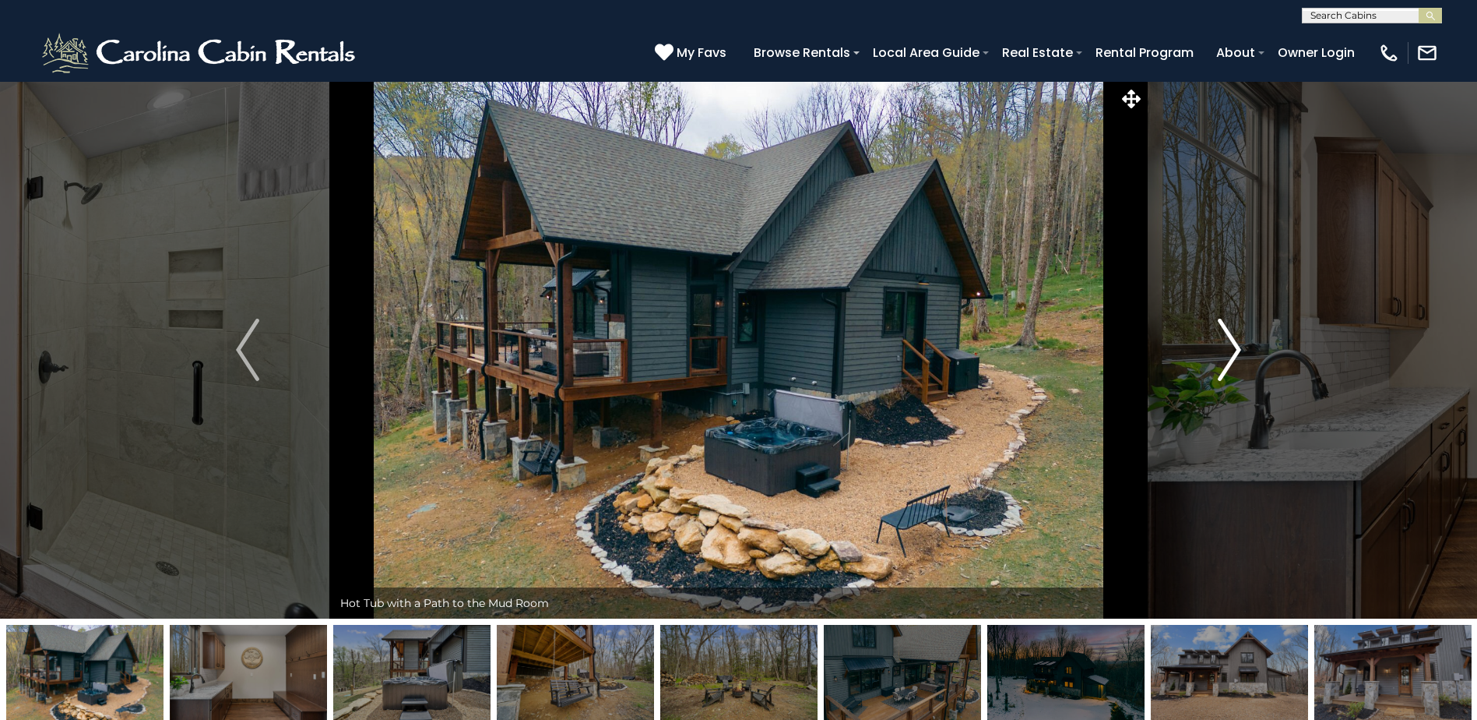
click at [1234, 346] on img "Next" at bounding box center [1229, 350] width 23 height 62
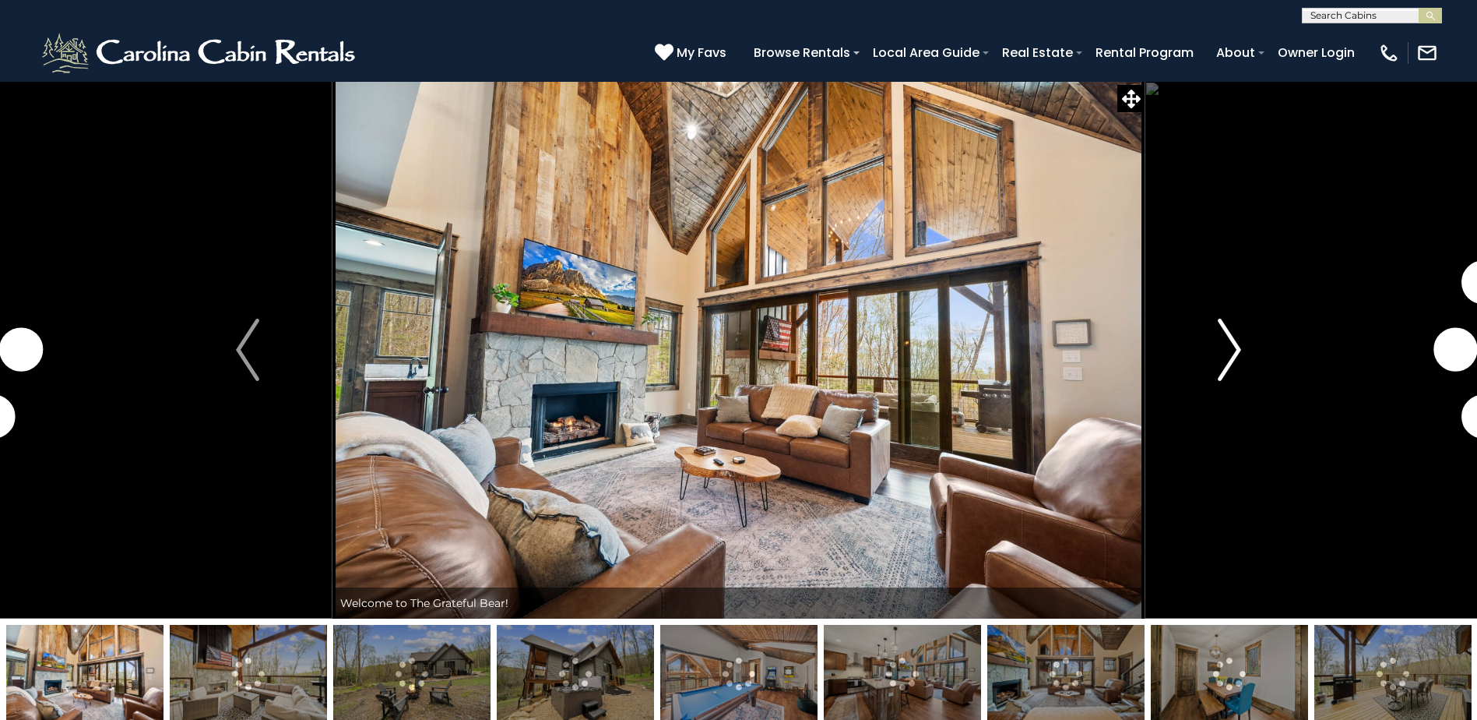
click at [1228, 349] on img "Next" at bounding box center [1229, 350] width 23 height 62
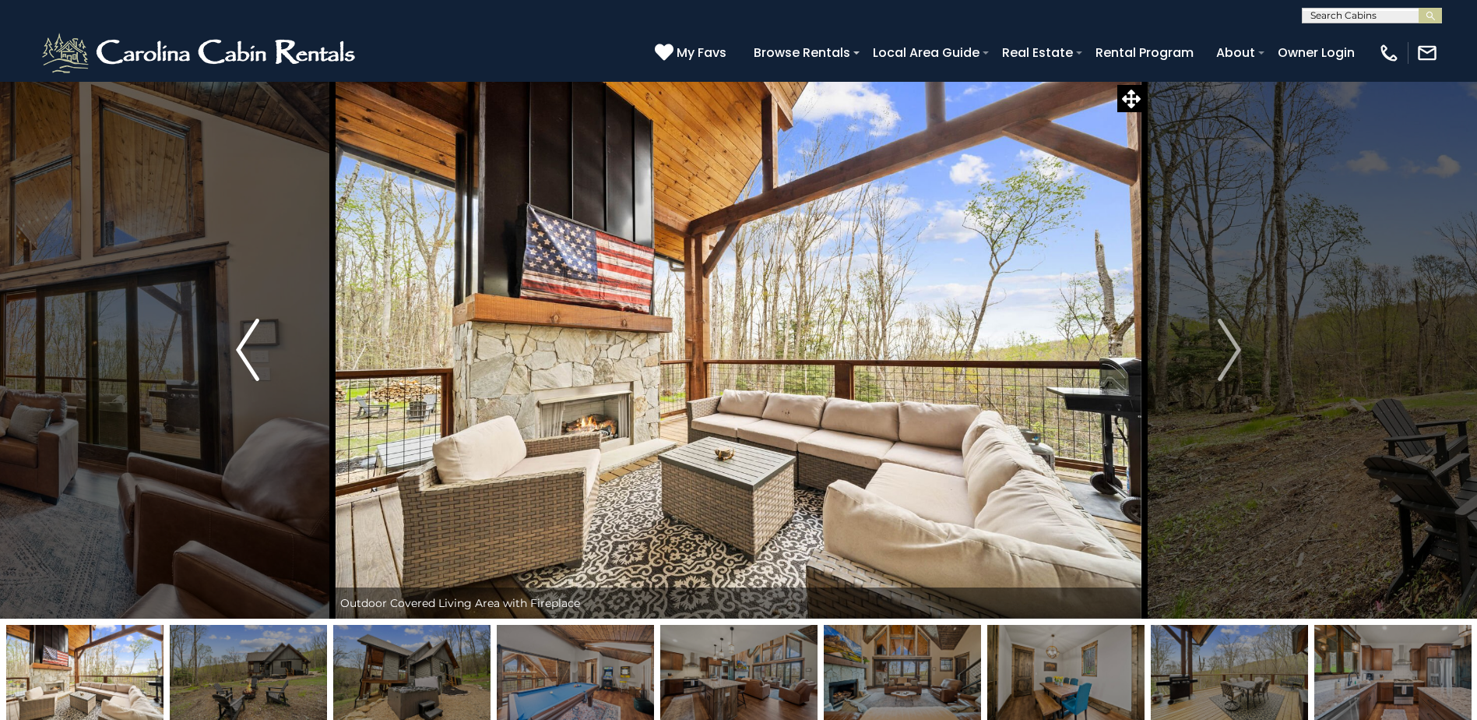
click at [241, 354] on img "Previous" at bounding box center [247, 350] width 23 height 62
